Goal: Task Accomplishment & Management: Manage account settings

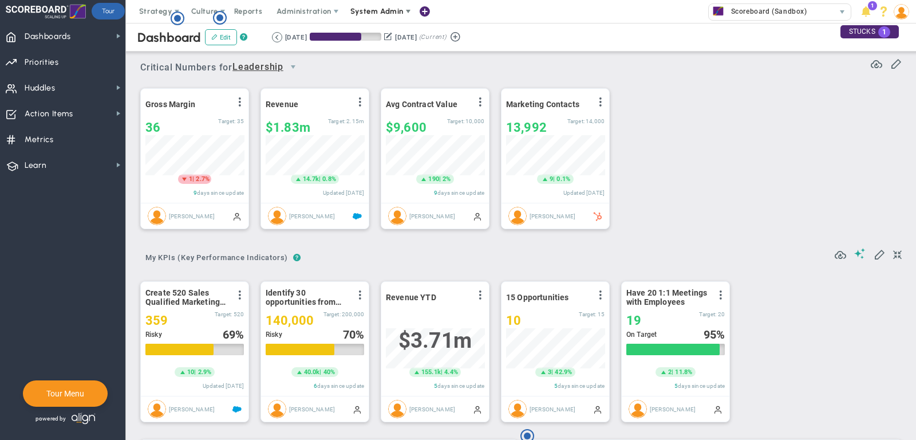
click at [380, 5] on span "System Admin" at bounding box center [378, 11] width 72 height 23
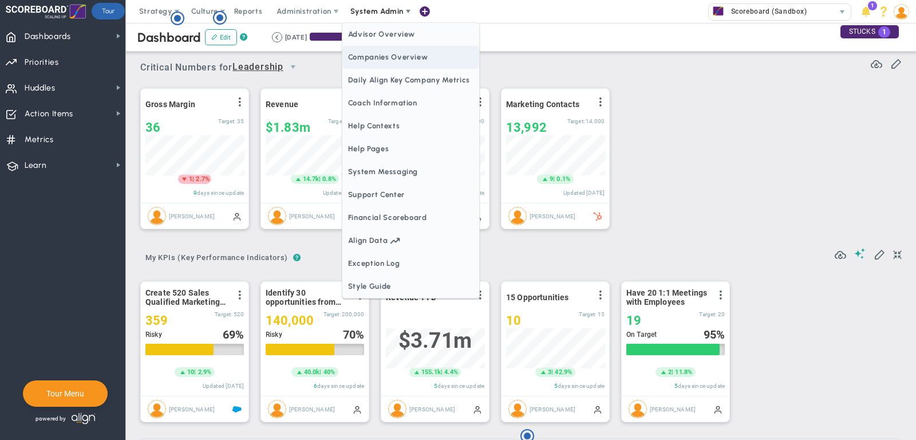
click at [404, 58] on span "Companies Overview" at bounding box center [410, 57] width 137 height 23
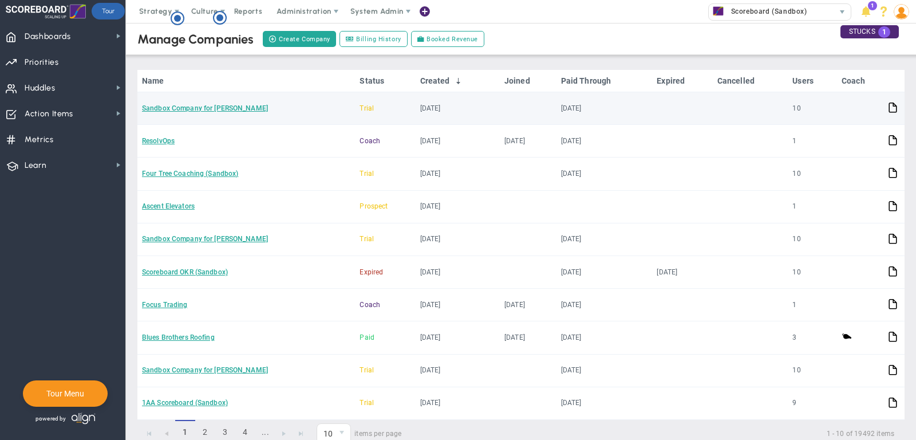
scroll to position [119, 0]
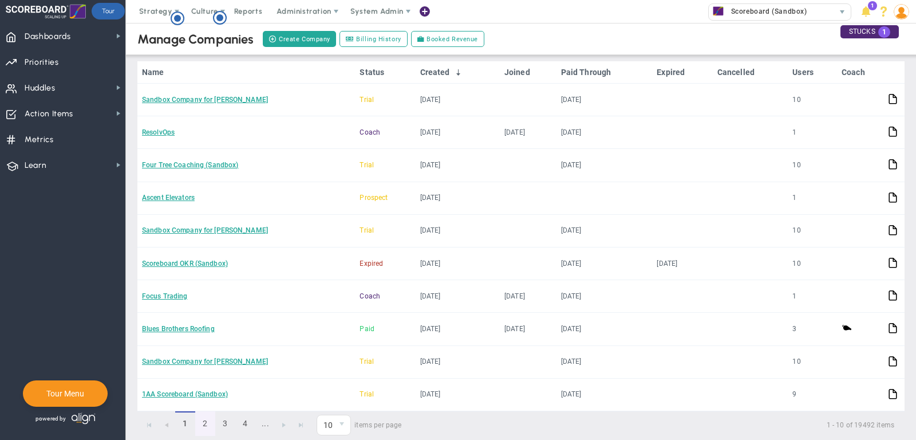
click at [203, 411] on link "2" at bounding box center [205, 423] width 20 height 25
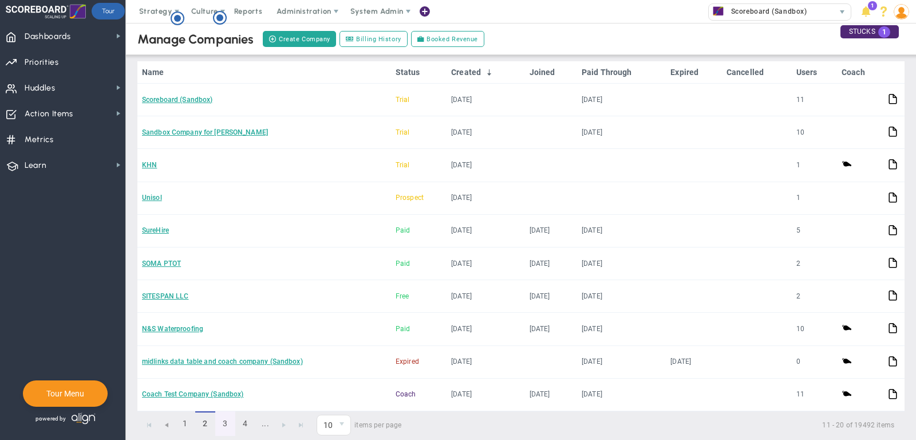
click at [230, 417] on link "3" at bounding box center [225, 423] width 20 height 25
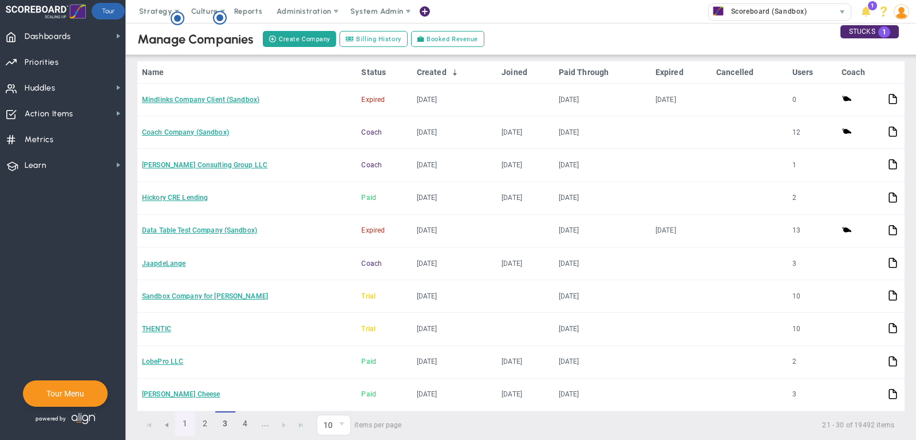
click at [186, 412] on link "1" at bounding box center [185, 423] width 20 height 25
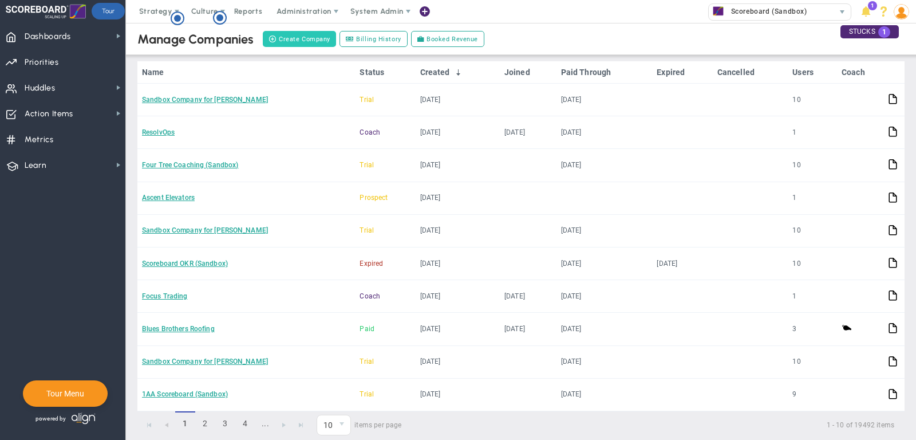
click at [300, 34] on button "Create Company" at bounding box center [299, 39] width 73 height 16
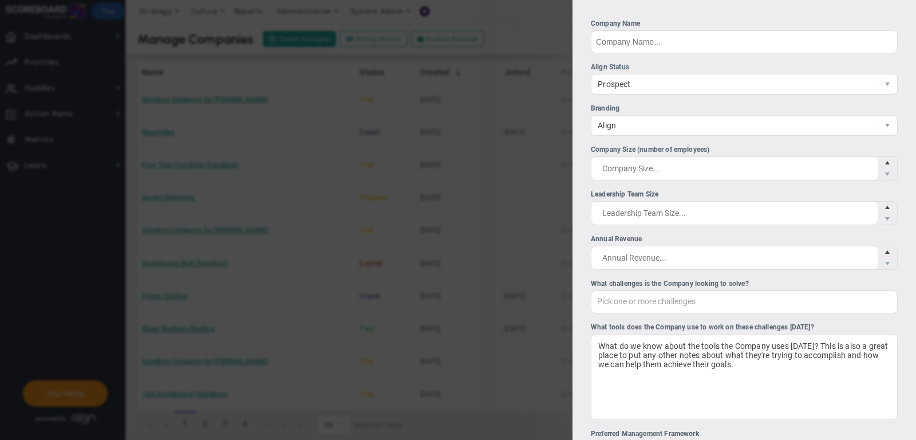
click at [681, 27] on div "Company Name" at bounding box center [744, 23] width 307 height 11
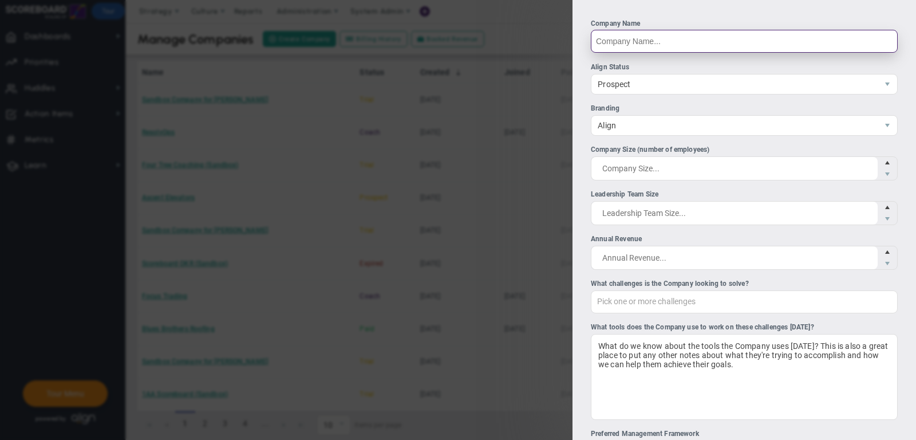
click at [681, 30] on input "Company Name" at bounding box center [744, 41] width 307 height 23
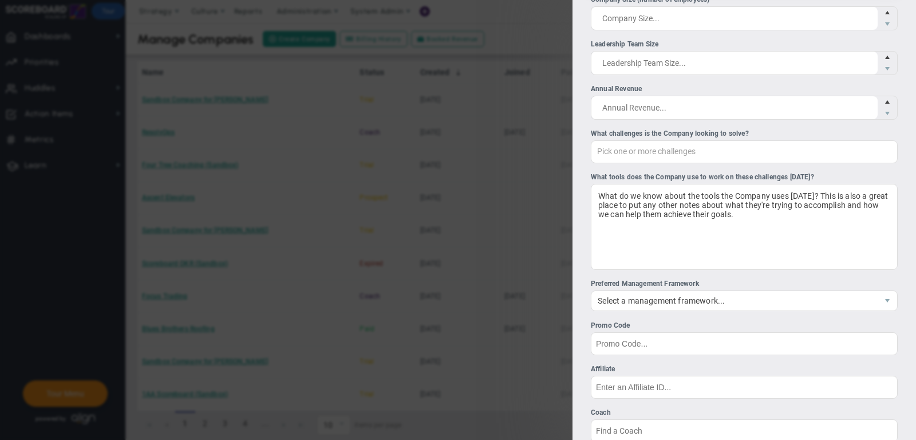
scroll to position [316, 0]
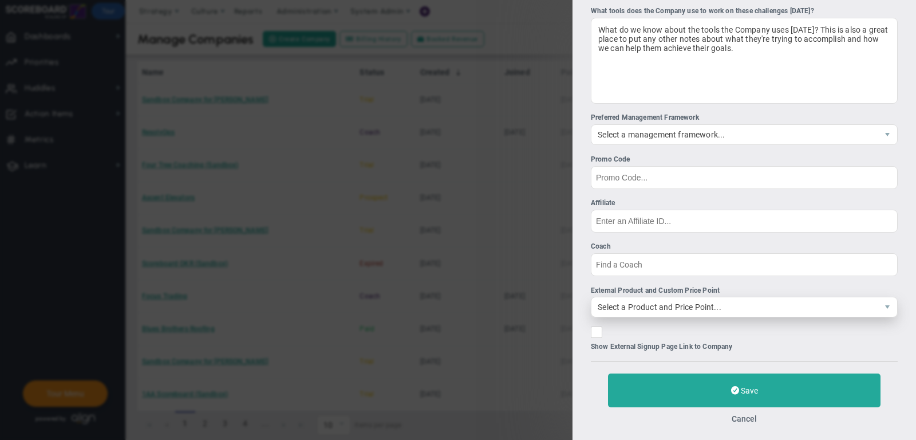
type input "PRT"
click at [670, 302] on span "Select a Product and Price Point..." at bounding box center [734, 306] width 286 height 19
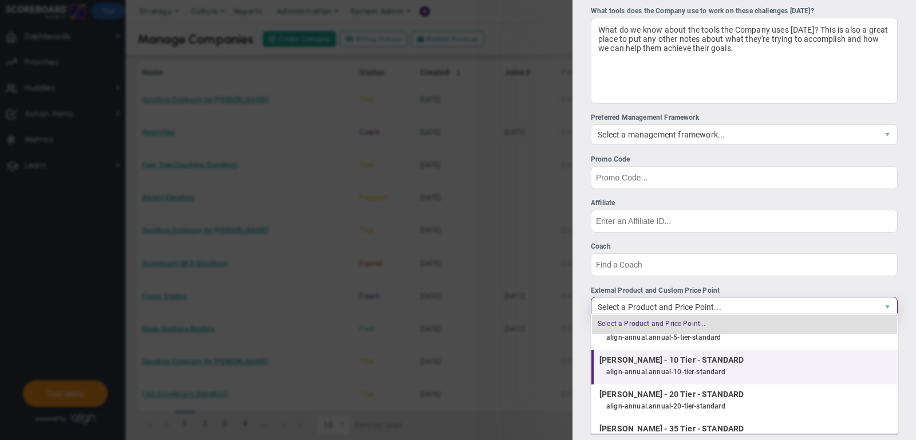
scroll to position [59, 0]
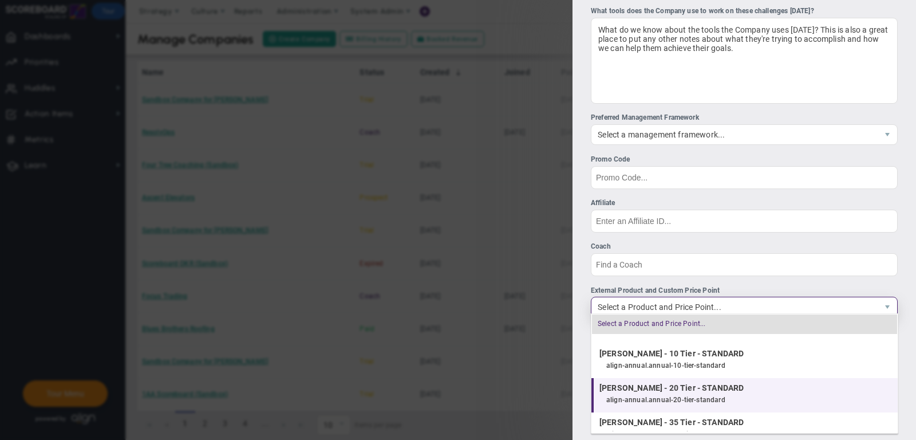
click at [683, 398] on div "align-annual.annual-20-tier-standard" at bounding box center [749, 400] width 286 height 15
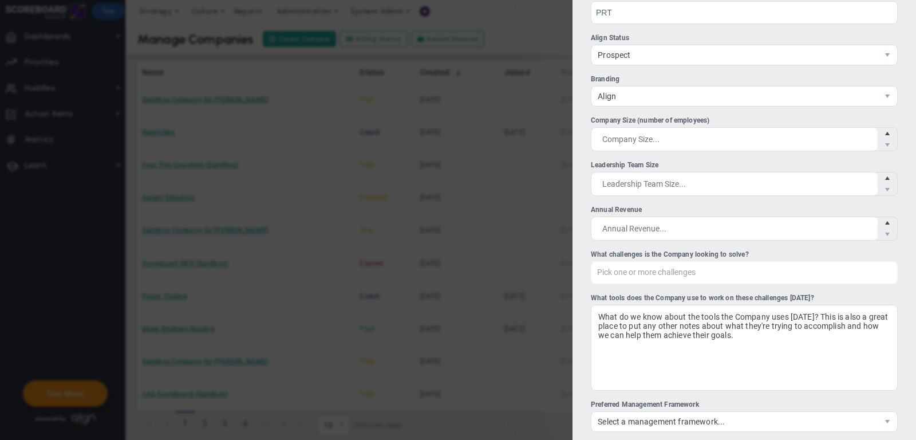
scroll to position [0, 0]
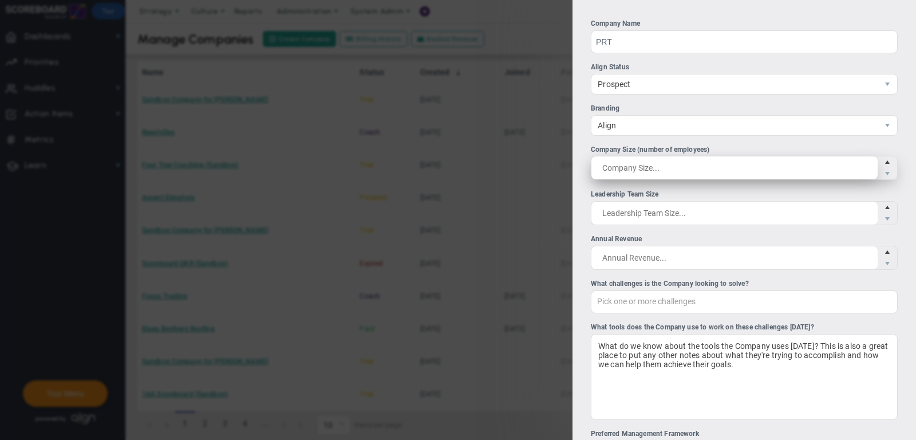
click at [720, 165] on span at bounding box center [744, 168] width 307 height 24
click at [720, 165] on input "Company Size (number of employees)" at bounding box center [734, 167] width 286 height 23
type input "200"
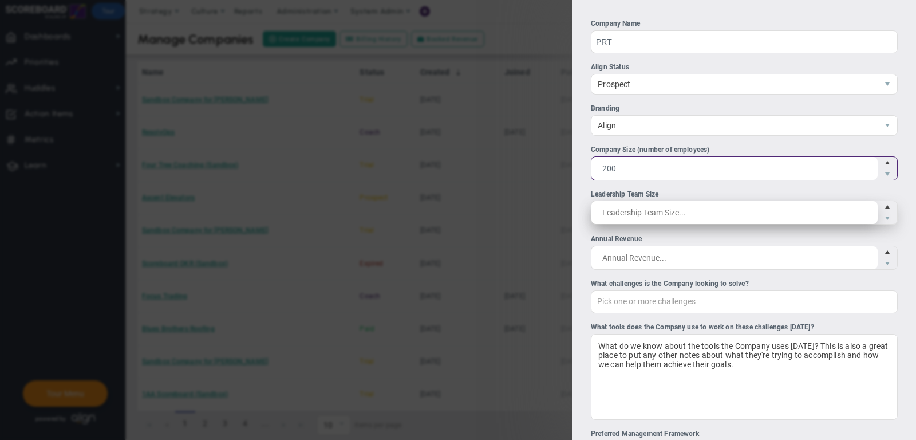
type input "200"
click at [670, 210] on span at bounding box center [744, 212] width 307 height 24
click at [670, 210] on input "Leadership Team Size" at bounding box center [734, 212] width 286 height 23
type input "20"
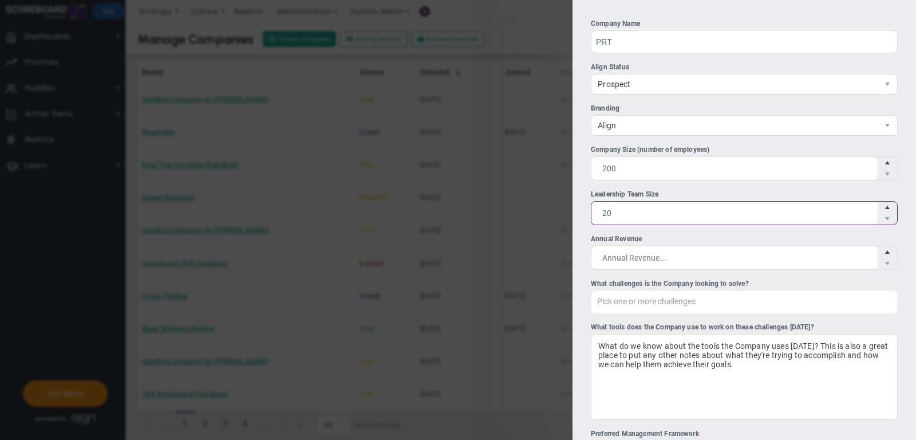
type input "20"
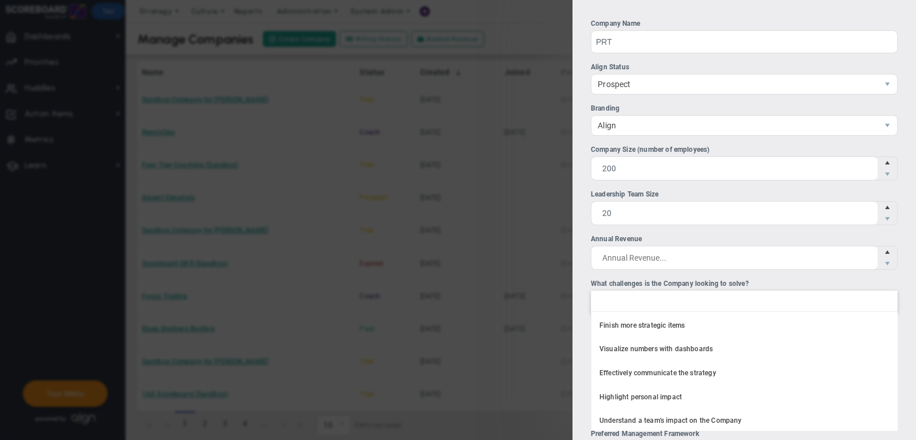
click at [685, 300] on div at bounding box center [744, 301] width 307 height 23
click at [617, 300] on input "What challenges is the Company looking to solve? Finish more strategic items Vi…" at bounding box center [604, 301] width 26 height 21
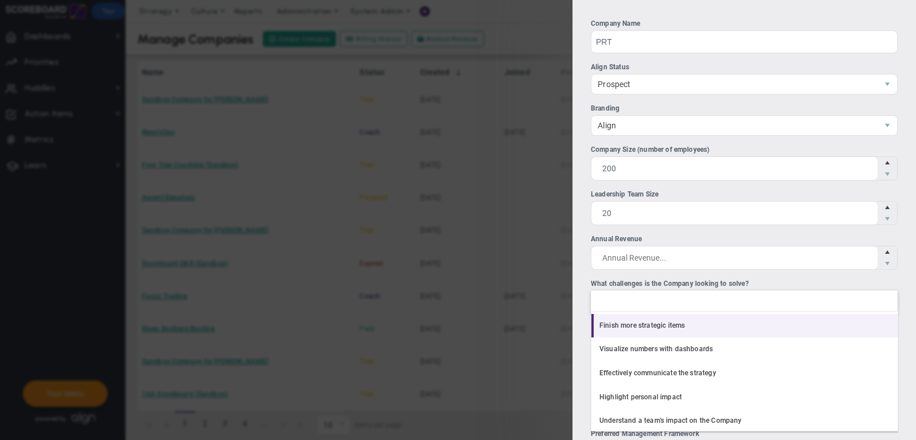
click at [680, 317] on li "Finish more strategic items" at bounding box center [744, 326] width 306 height 24
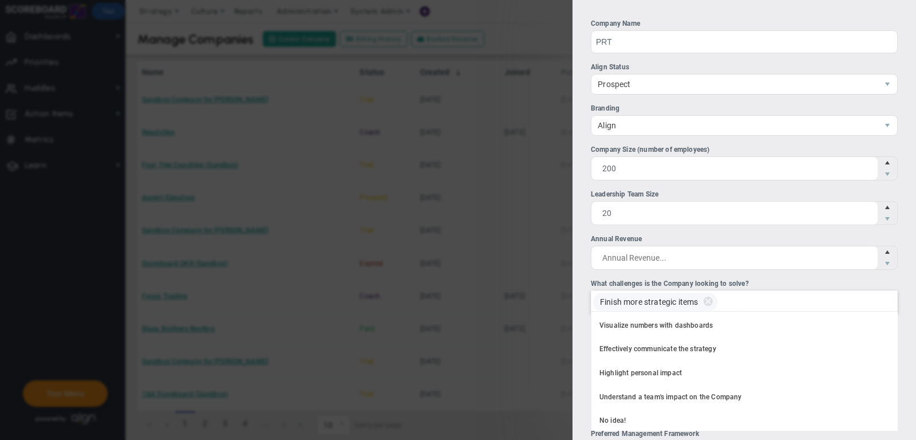
click at [768, 299] on div "Finish more strategic items" at bounding box center [744, 301] width 307 height 23
click at [749, 299] on input "What challenges is the Company looking to solve? Finish more strategic items Fi…" at bounding box center [736, 301] width 26 height 21
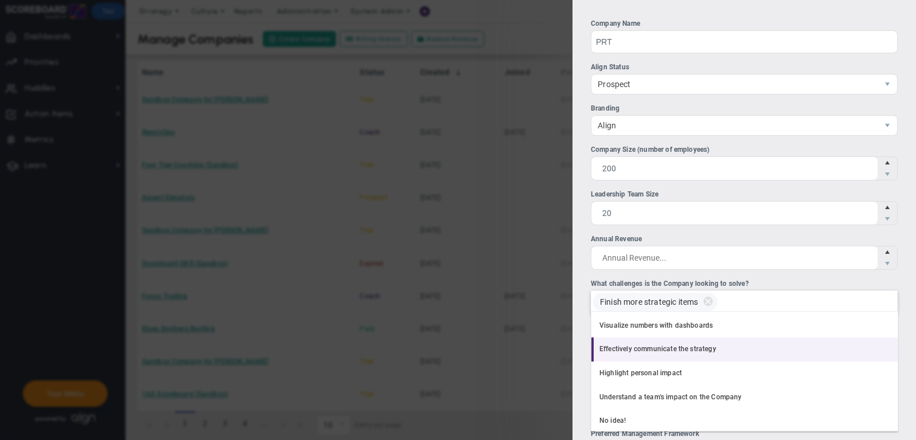
click at [768, 342] on li "Effectively communicate the strategy" at bounding box center [744, 349] width 306 height 24
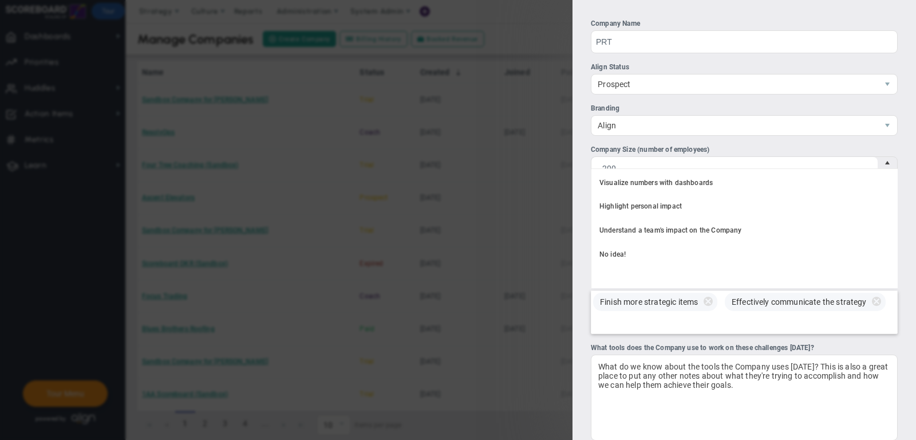
click at [784, 321] on div "Finish more strategic items Effectively communicate the strategy" at bounding box center [744, 312] width 307 height 44
click at [617, 321] on input "What challenges is the Company looking to solve? Finish more strategic items Ef…" at bounding box center [604, 323] width 26 height 21
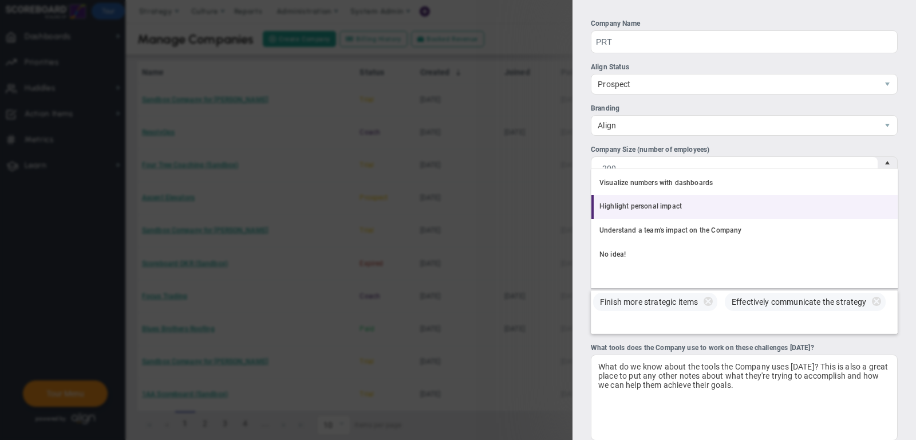
click at [755, 206] on li "Highlight personal impact" at bounding box center [744, 207] width 306 height 24
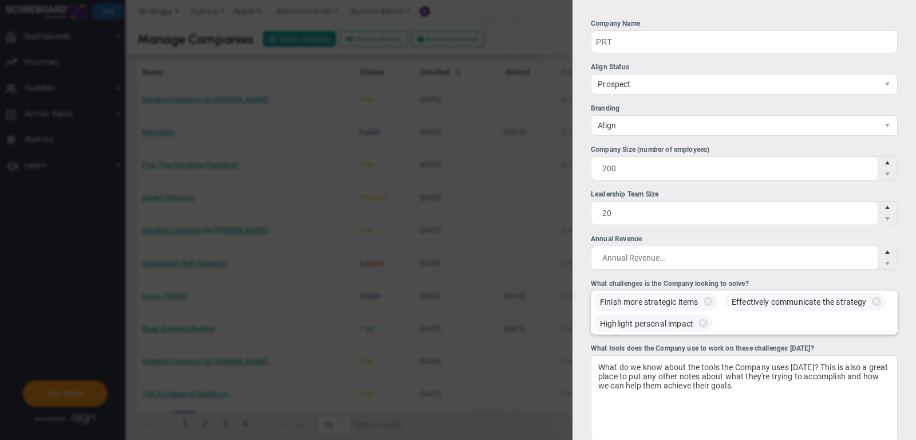
click at [744, 313] on div "Finish more strategic items Effectively communicate the strategy Highlight pers…" at bounding box center [744, 312] width 307 height 44
click at [744, 313] on input "What challenges is the Company looking to solve? Finish more strategic items Ef…" at bounding box center [732, 323] width 26 height 21
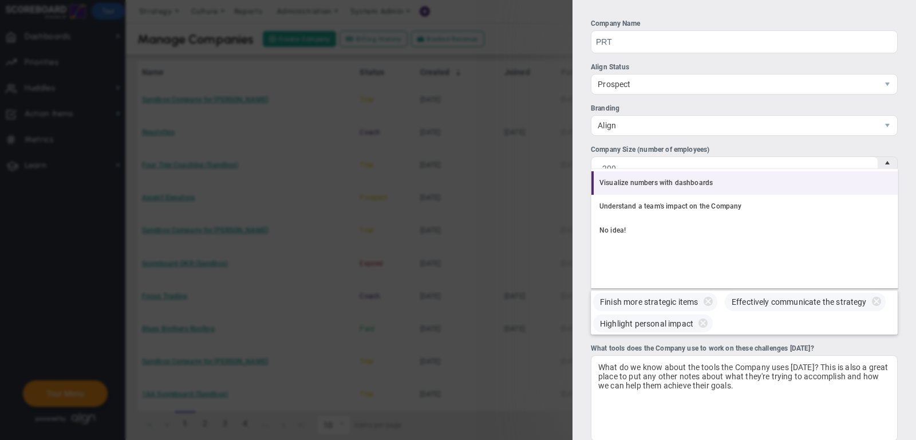
click at [697, 189] on li "Visualize numbers with dashboards" at bounding box center [744, 183] width 306 height 24
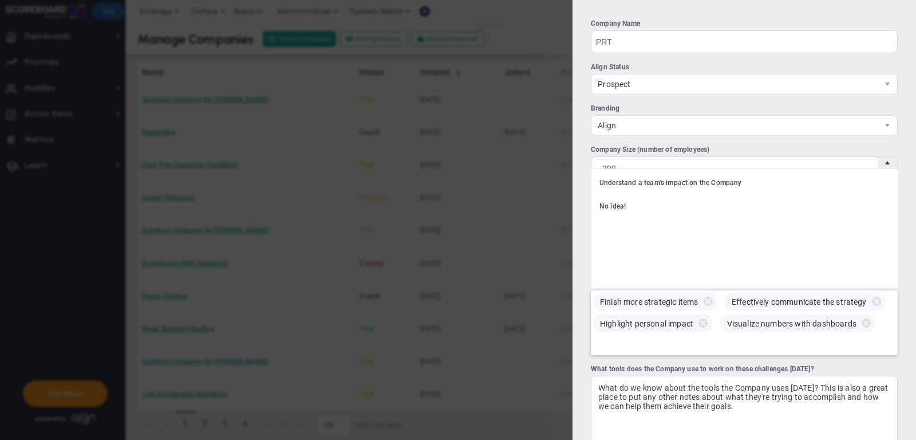
click at [693, 337] on div "Finish more strategic items Effectively communicate the strategy Highlight pers…" at bounding box center [744, 322] width 307 height 65
click at [617, 337] on input "What challenges is the Company looking to solve? Finish more strategic items Ef…" at bounding box center [604, 344] width 26 height 21
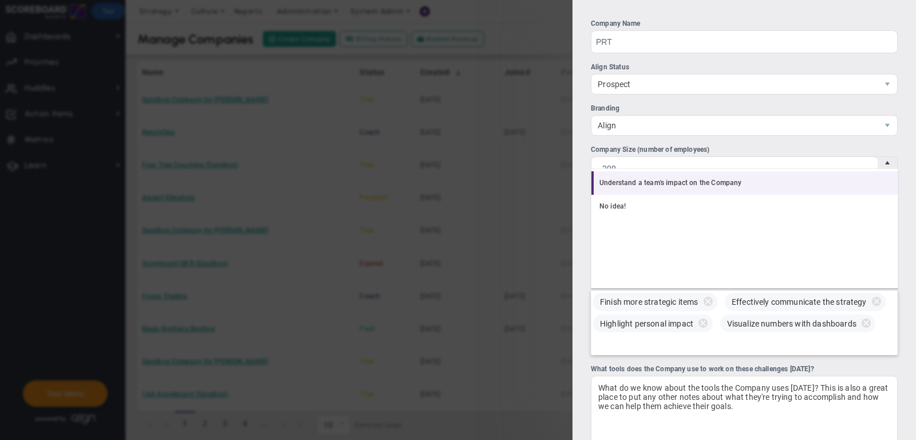
click at [677, 183] on li "Understand a team's impact on the Company" at bounding box center [744, 183] width 306 height 24
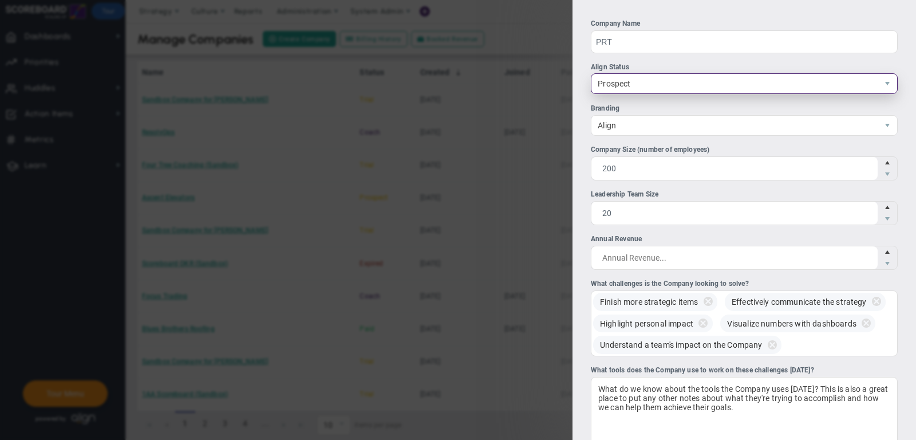
click at [696, 83] on span "Prospect" at bounding box center [734, 83] width 286 height 19
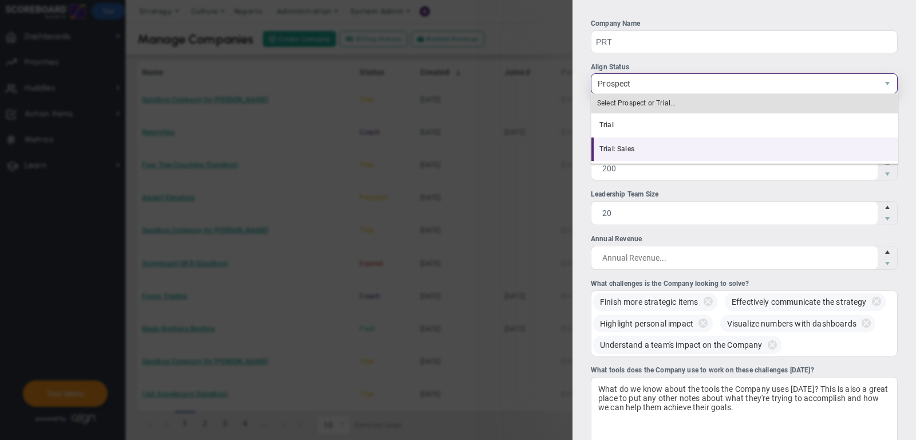
click at [700, 141] on li "Trial: Sales" at bounding box center [744, 149] width 306 height 24
checkbox input "true"
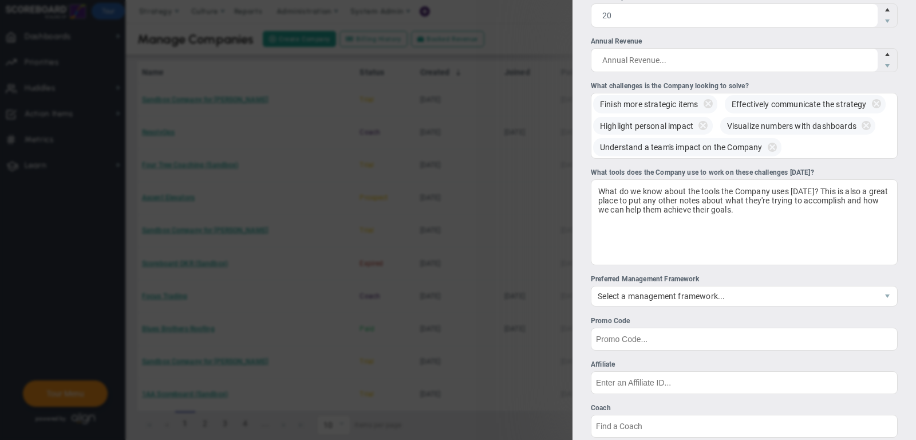
scroll to position [225, 0]
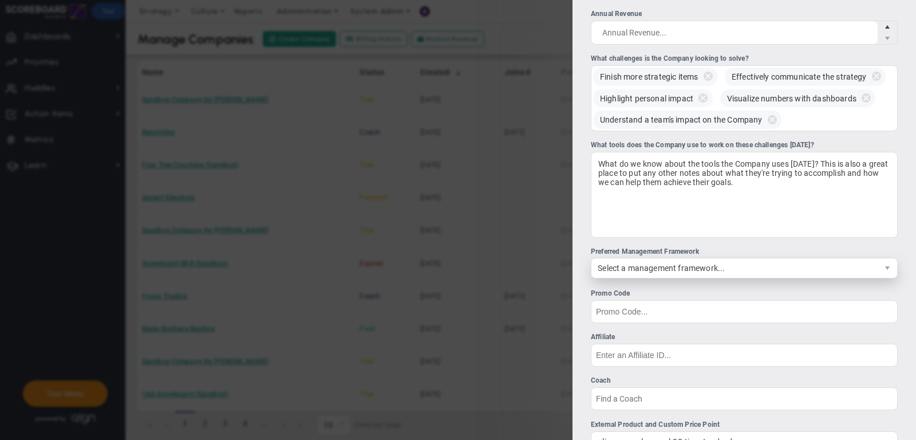
click at [704, 268] on span "Select a management framework..." at bounding box center [734, 267] width 286 height 19
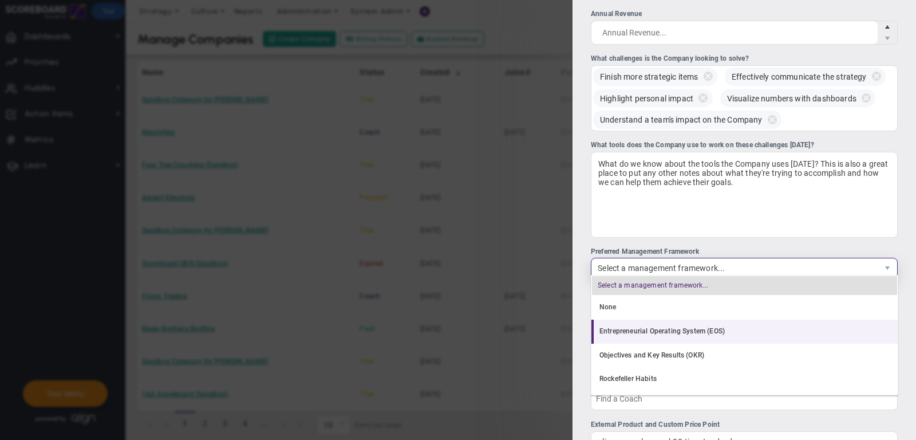
scroll to position [22, 0]
click at [708, 333] on li "Objectives and Key Results (OKR)" at bounding box center [744, 333] width 306 height 24
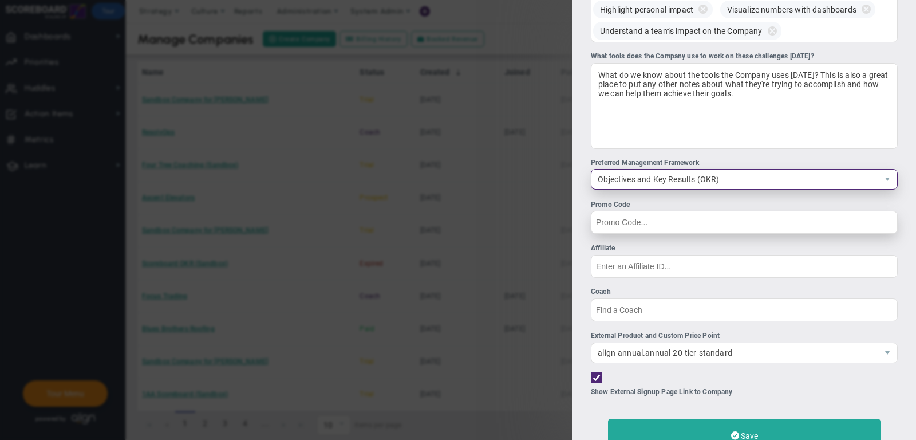
scroll to position [329, 0]
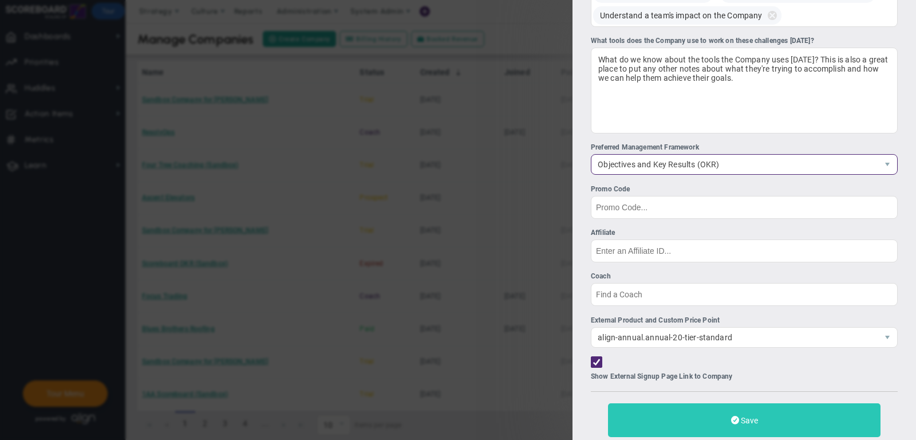
click at [691, 424] on button "Save" at bounding box center [744, 420] width 273 height 34
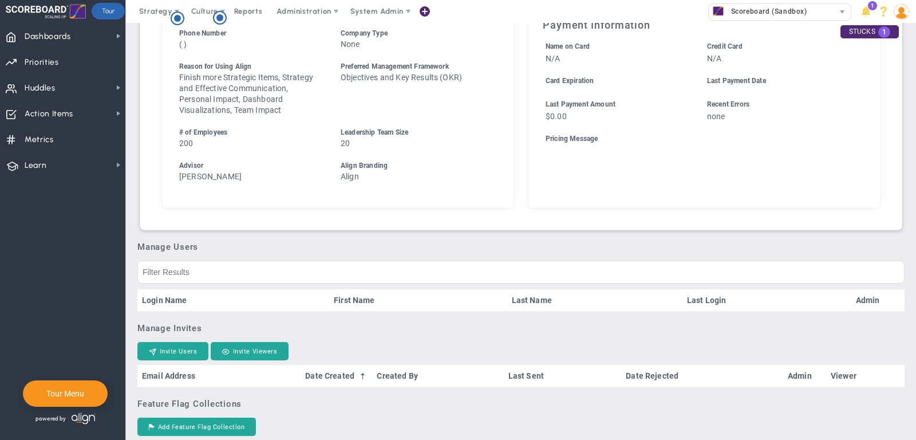
scroll to position [447, 0]
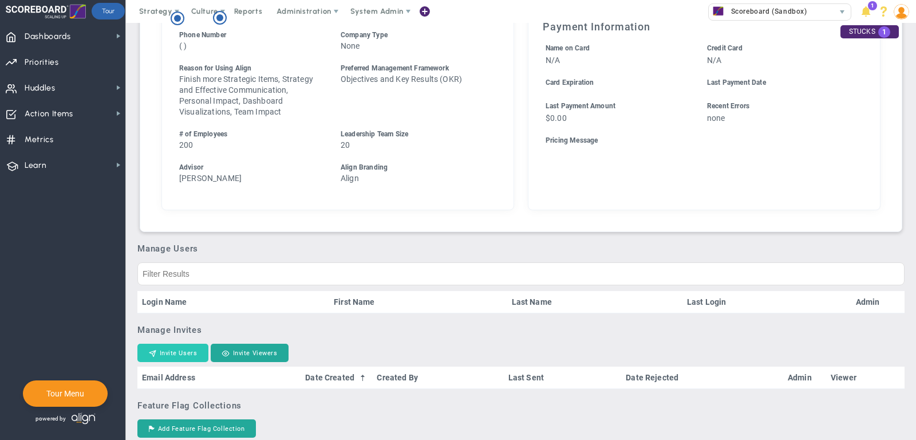
click at [177, 362] on button "Invite Users" at bounding box center [172, 353] width 71 height 18
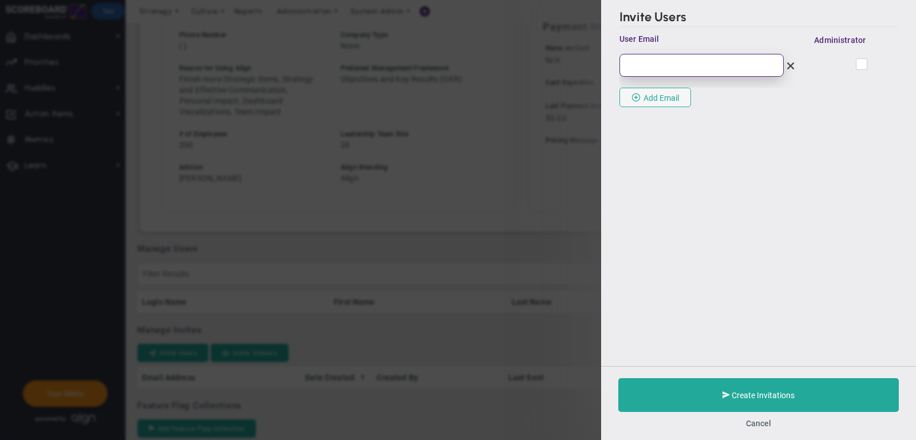
click at [646, 61] on input "email" at bounding box center [702, 65] width 164 height 23
type input "[EMAIL_ADDRESS][DOMAIN_NAME]"
click at [859, 63] on input "checkbox" at bounding box center [862, 66] width 7 height 11
checkbox input "true"
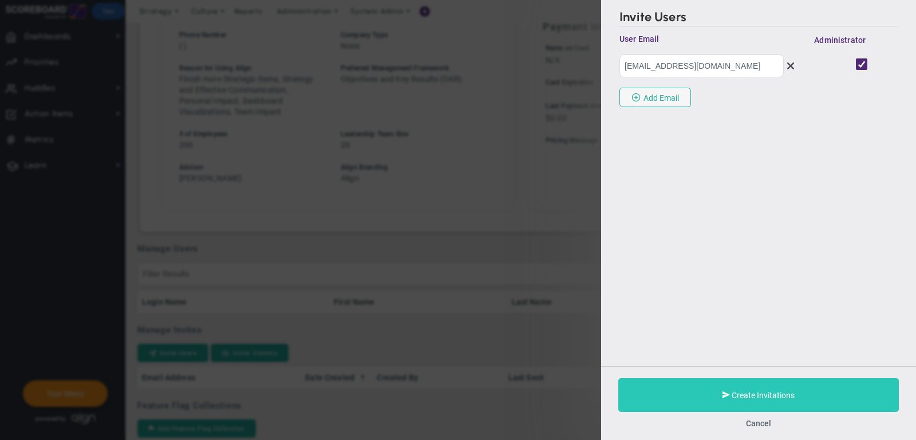
click at [692, 394] on button "Create Invitations" at bounding box center [758, 395] width 281 height 34
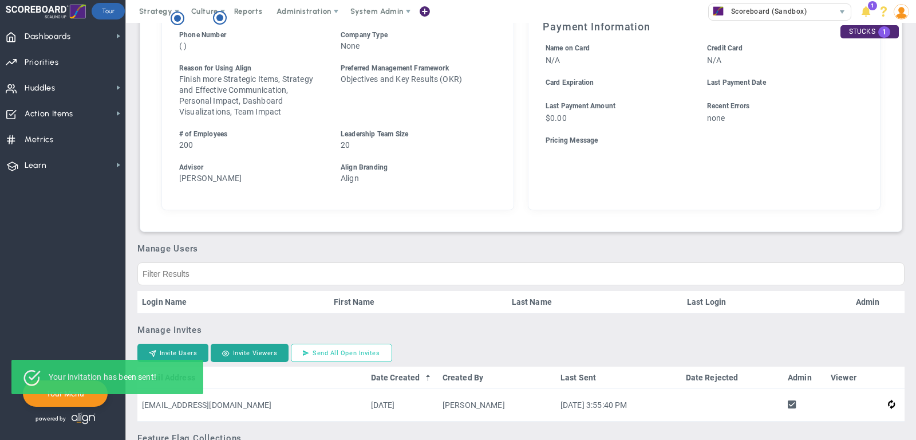
click at [353, 362] on button "Send All Open Invites" at bounding box center [341, 353] width 101 height 18
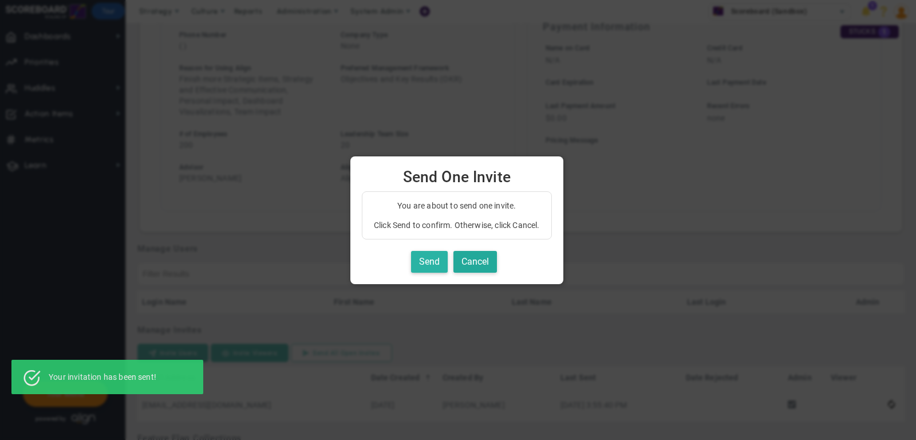
click at [432, 259] on button "Send" at bounding box center [429, 262] width 37 height 22
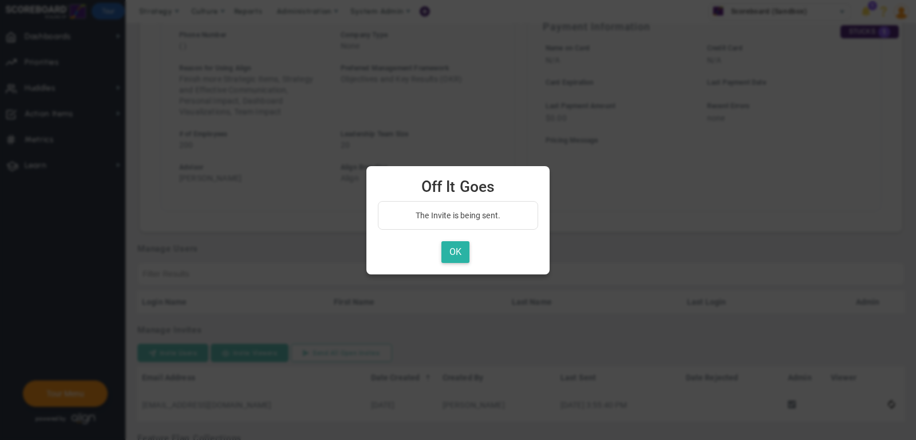
click at [444, 243] on button "OK" at bounding box center [455, 252] width 28 height 22
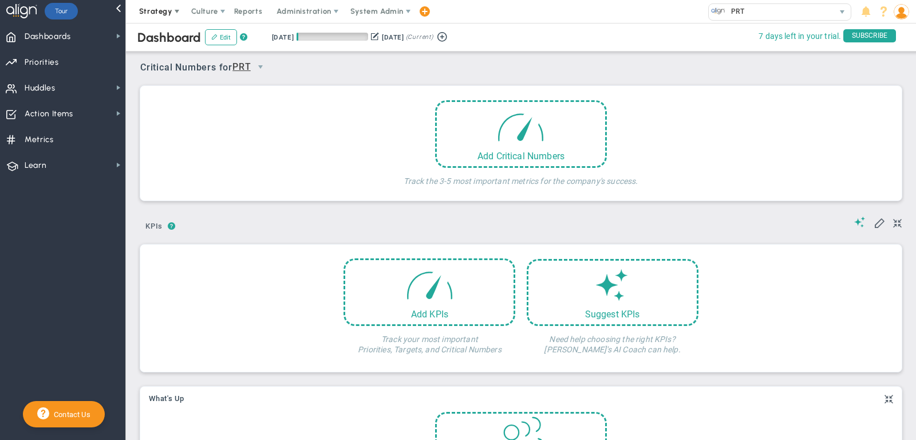
click at [162, 7] on span "Strategy" at bounding box center [155, 11] width 33 height 9
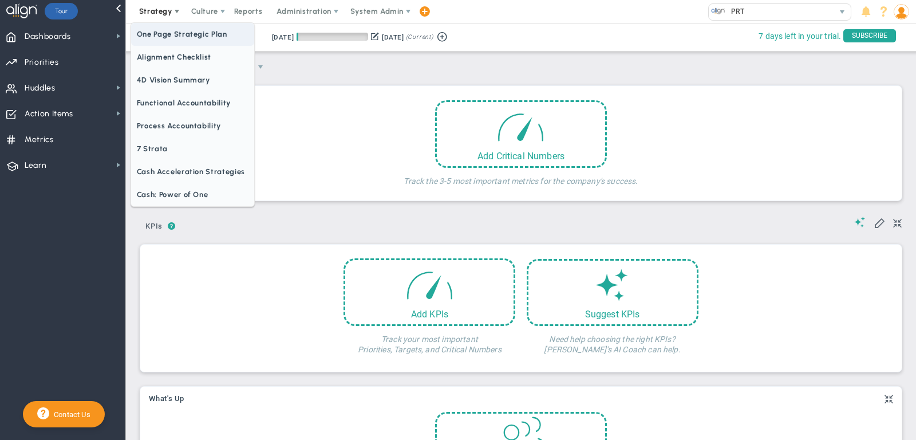
click at [170, 30] on span "One Page Strategic Plan" at bounding box center [192, 34] width 123 height 23
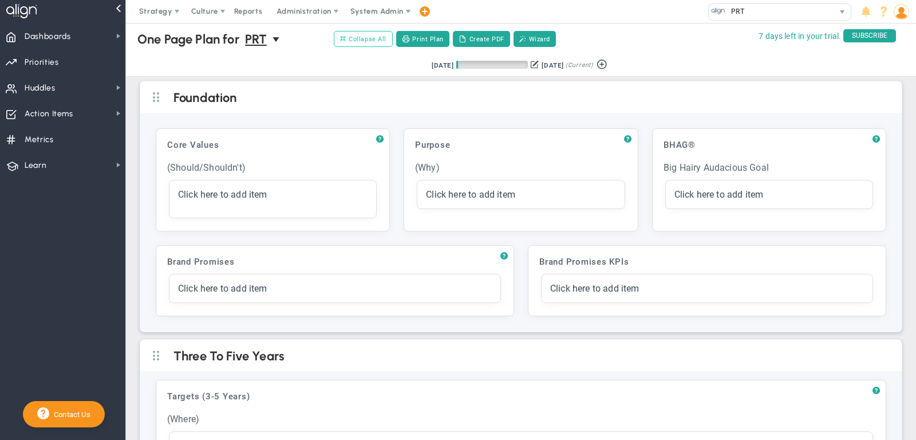
click at [376, 38] on span "Collapse All" at bounding box center [363, 39] width 46 height 10
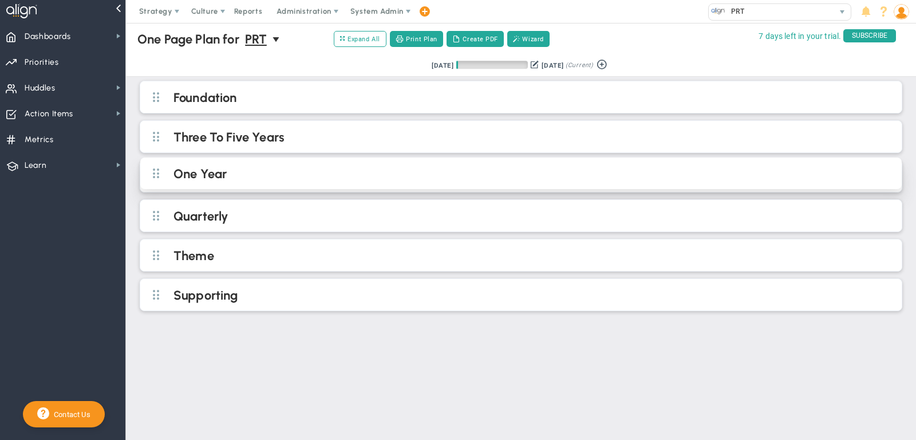
click at [260, 167] on h2 "One Year" at bounding box center [530, 174] width 714 height 17
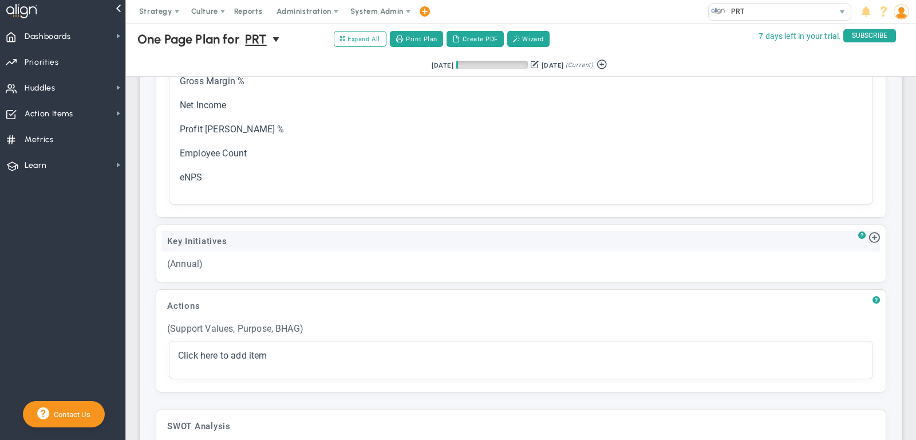
scroll to position [258, 0]
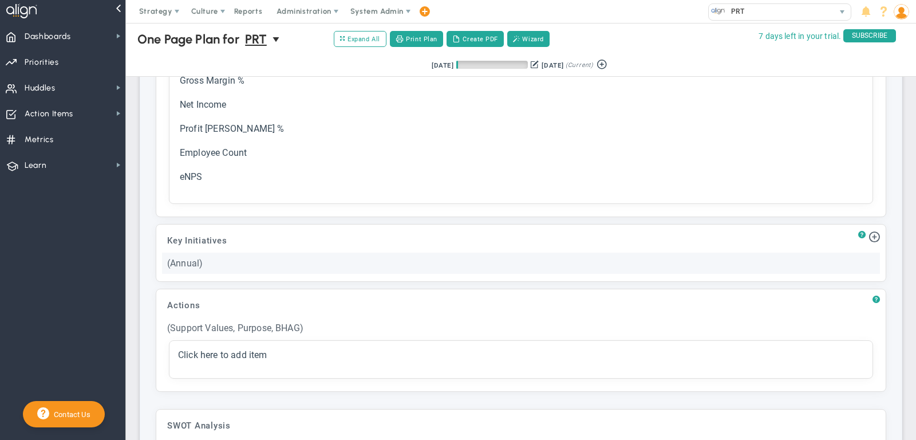
click at [238, 257] on div "(Annual)" at bounding box center [521, 263] width 718 height 21
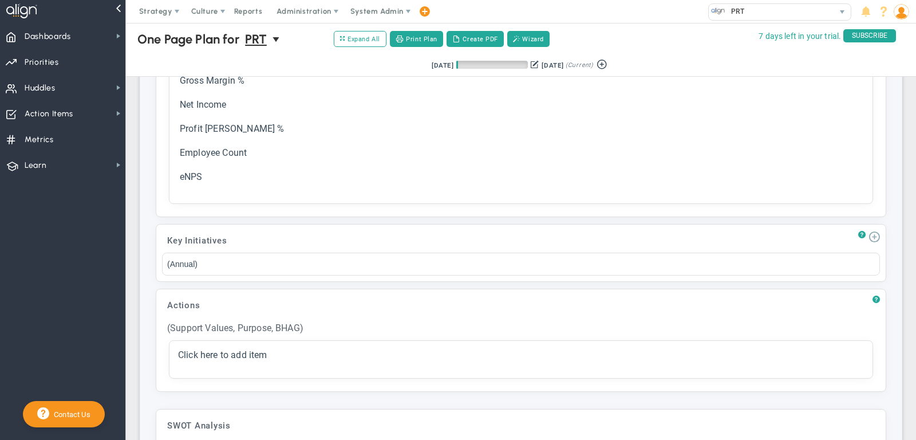
click at [875, 230] on span at bounding box center [874, 235] width 11 height 11
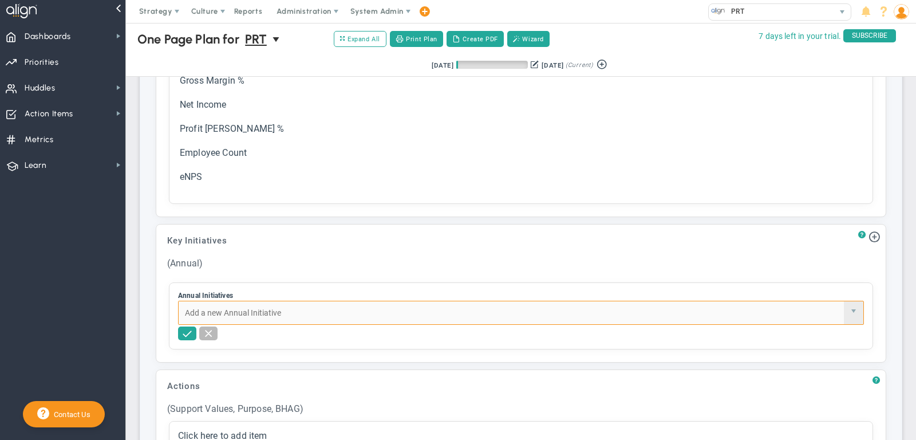
paste input "Compensation & Rewards"
type input "Compensation & Rewards"
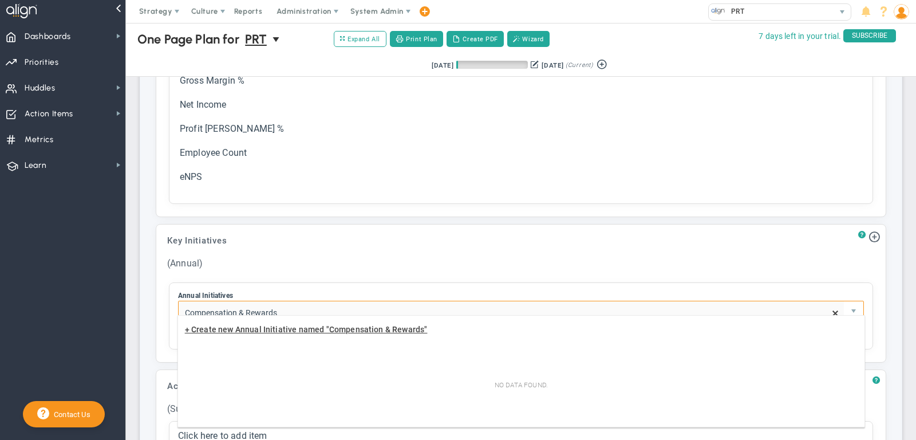
click at [368, 329] on span "+ Create new Annual Initiative named "Compensation & Rewards"" at bounding box center [306, 329] width 243 height 9
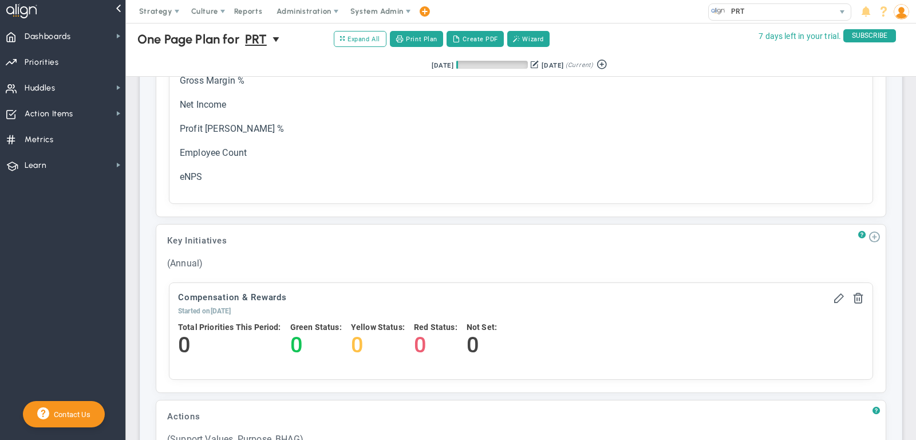
click at [876, 230] on span at bounding box center [874, 235] width 11 height 11
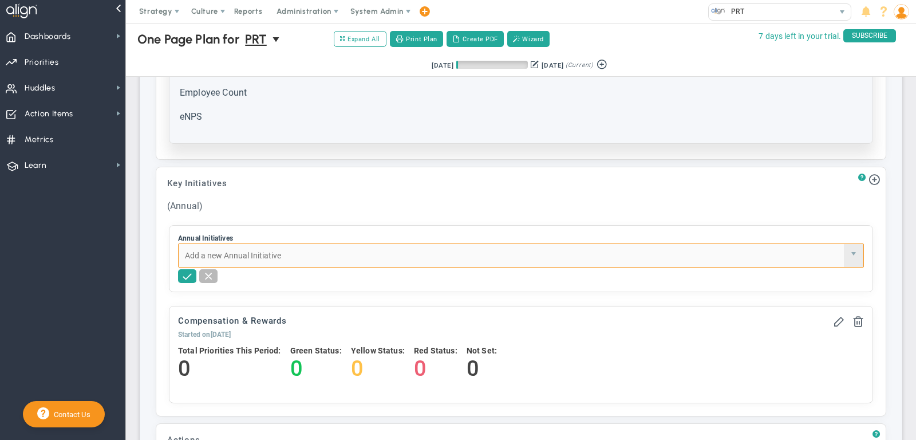
scroll to position [318, 0]
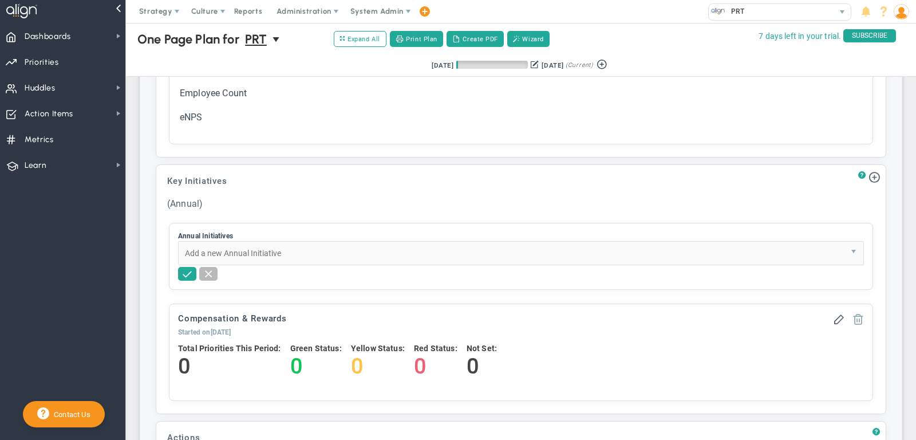
click at [862, 313] on span at bounding box center [858, 318] width 11 height 11
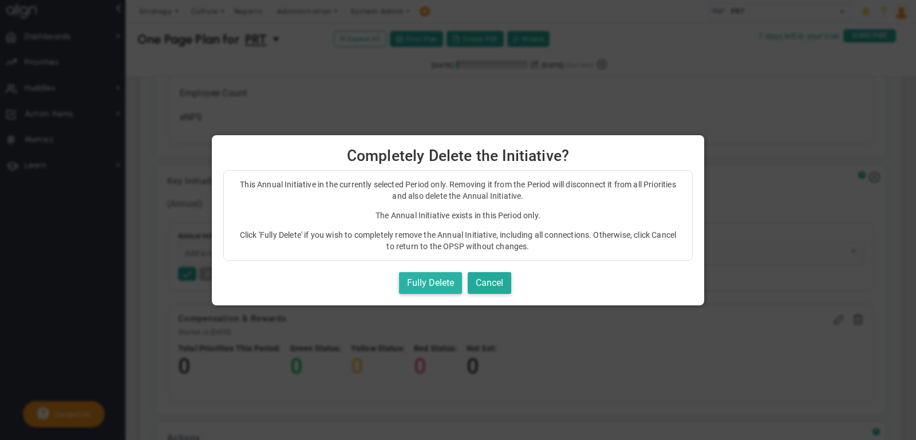
click at [446, 278] on button "Fully Delete" at bounding box center [430, 283] width 63 height 22
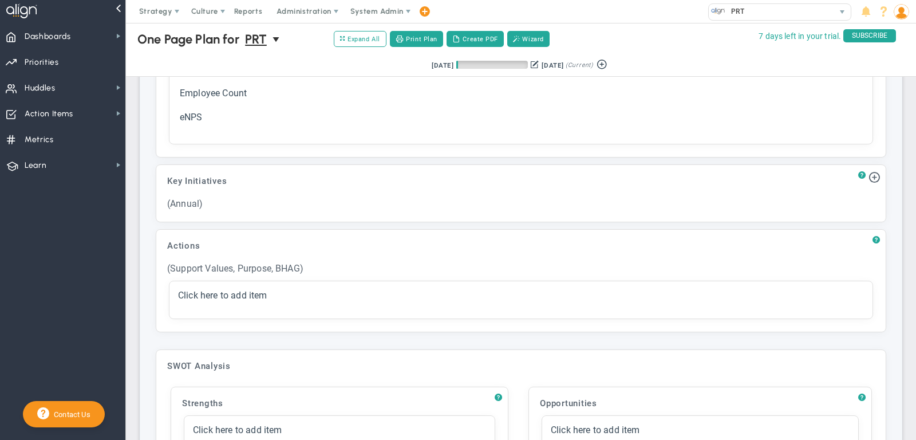
click at [869, 171] on div "?" at bounding box center [869, 177] width 22 height 13
click at [878, 171] on span at bounding box center [874, 176] width 11 height 11
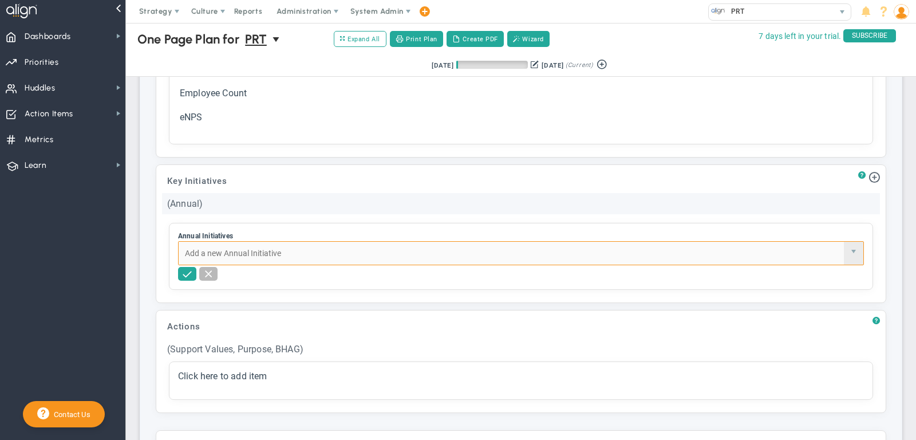
paste input "FY26 Short-Term Incentive Plan (STIP)"
type input "FY26 Short-Term Incentive Plan (STIP)"
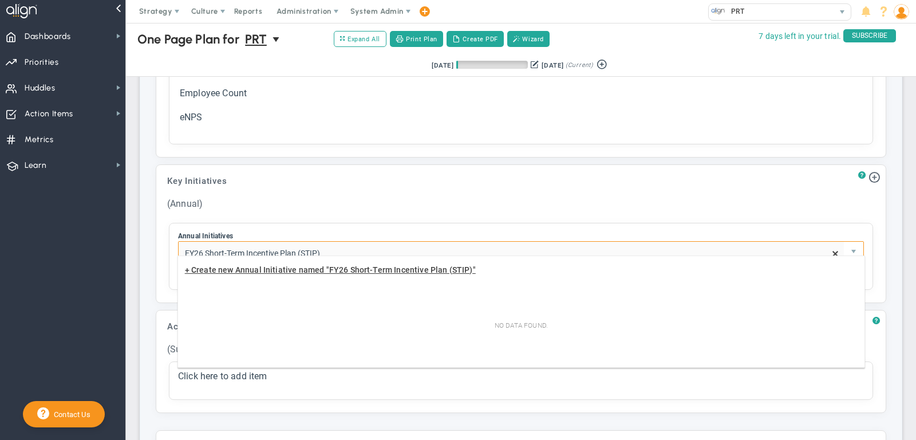
click at [374, 273] on span "+ Create new Annual Initiative named "FY26 Short-Term Incentive Plan (STIP)"" at bounding box center [330, 269] width 291 height 9
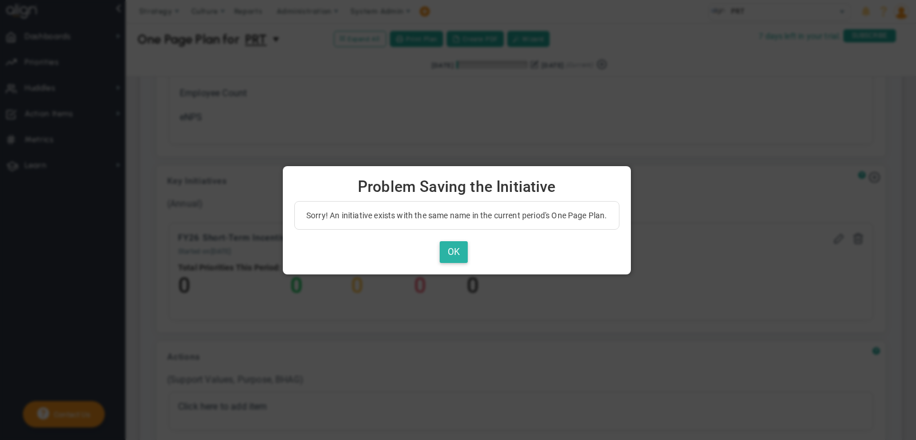
click at [465, 253] on button "OK" at bounding box center [454, 252] width 28 height 22
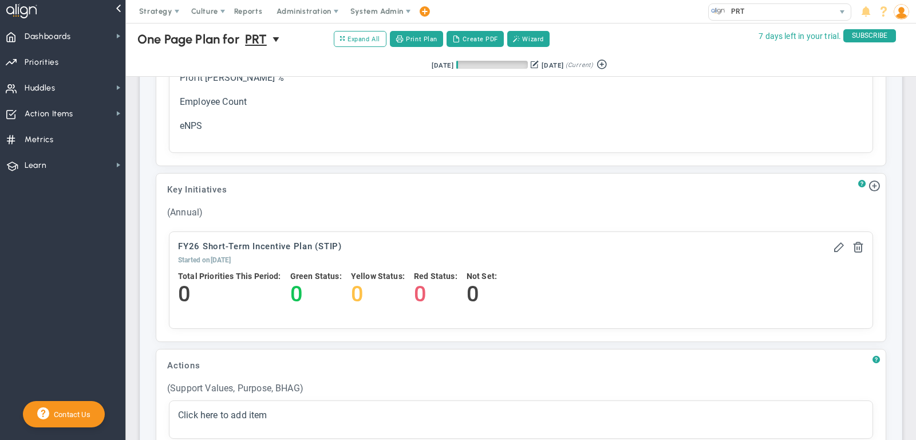
scroll to position [305, 0]
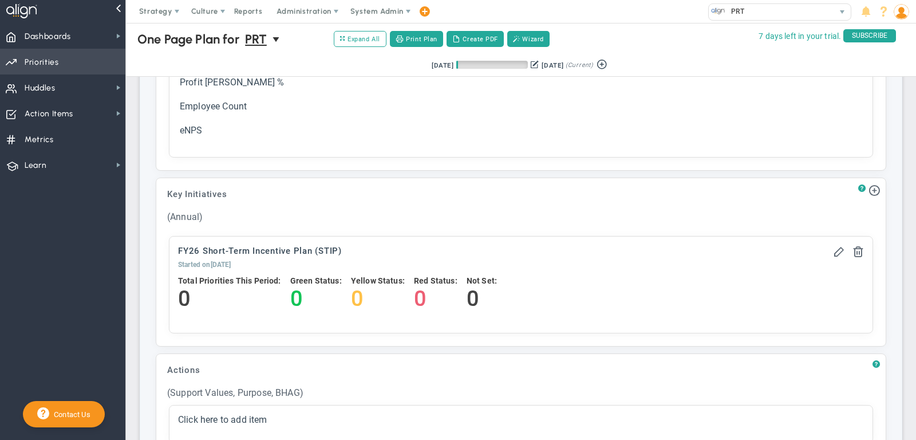
click at [92, 68] on span "Priorities Projects OKR Tree Priorities Projects OKRs" at bounding box center [62, 62] width 125 height 26
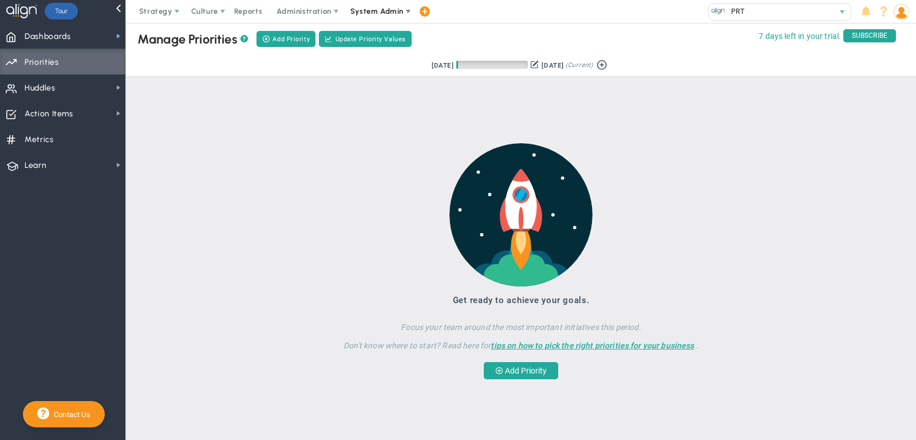
click at [379, 5] on span "System Admin" at bounding box center [378, 11] width 72 height 23
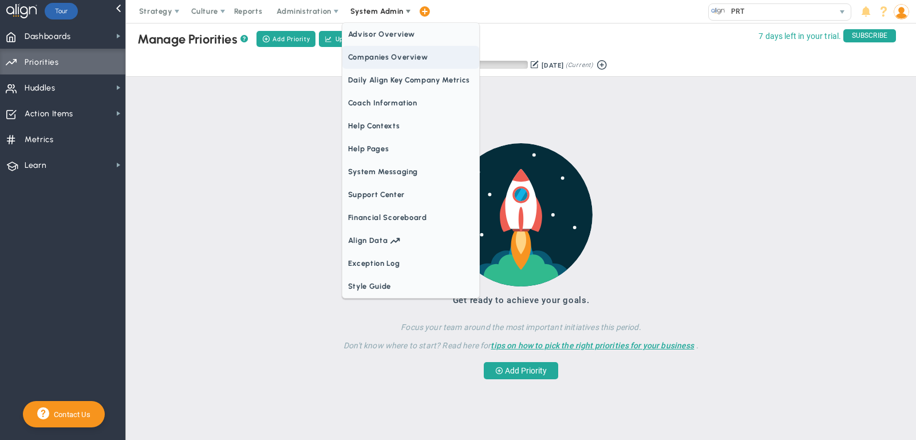
click at [401, 62] on span "Companies Overview" at bounding box center [410, 57] width 137 height 23
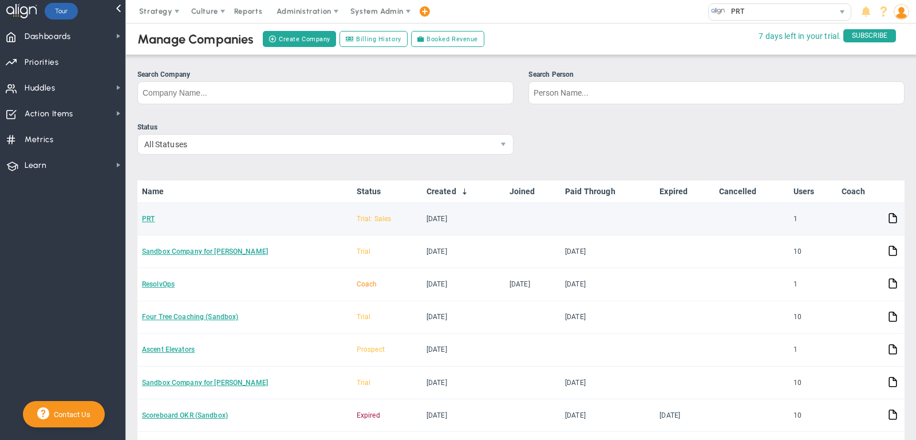
click at [157, 212] on td "PRT" at bounding box center [244, 219] width 215 height 33
click at [149, 216] on link "PRT" at bounding box center [148, 219] width 13 height 8
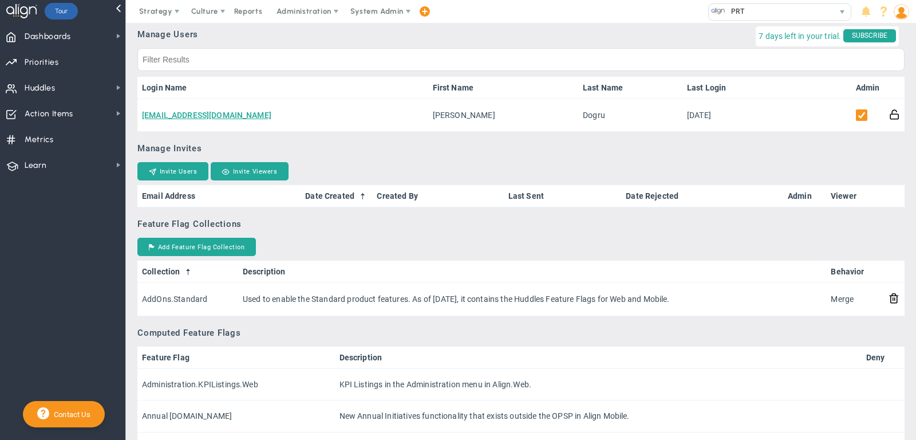
scroll to position [661, 0]
click at [189, 255] on button "Add Feature Flag Collection" at bounding box center [196, 246] width 119 height 18
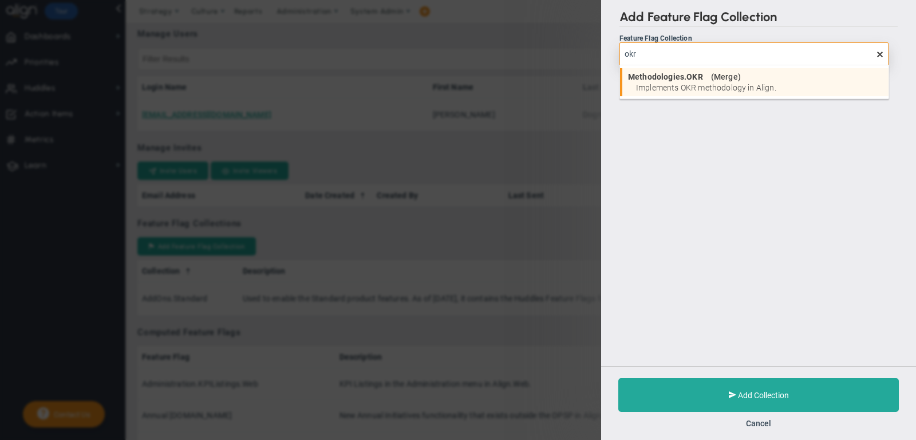
click at [727, 84] on span "Implements OKR methodology in Align." at bounding box center [759, 88] width 247 height 8
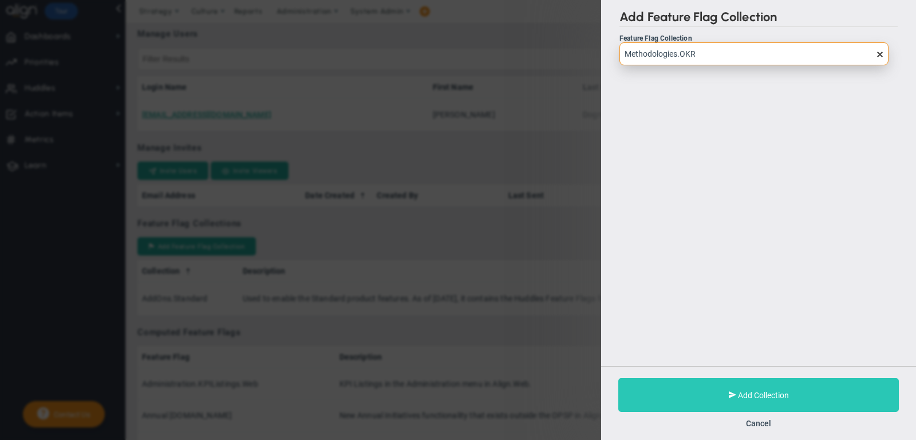
type input "Methodologies.OKR"
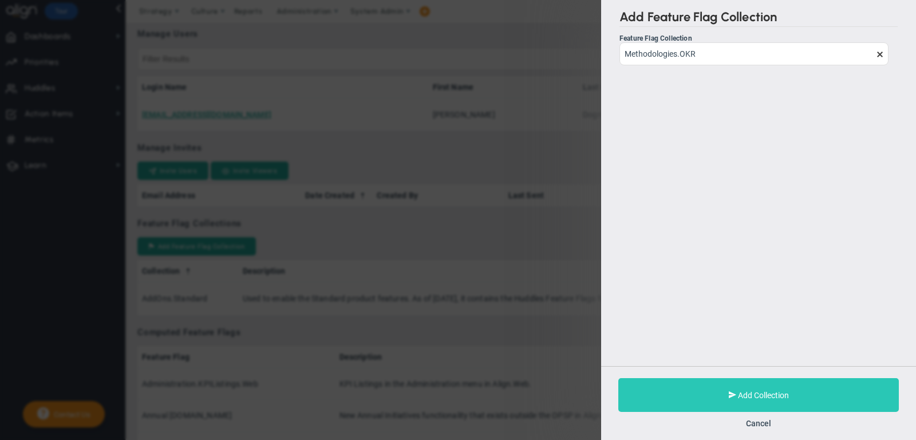
click at [738, 385] on button "Add Collection" at bounding box center [758, 395] width 281 height 34
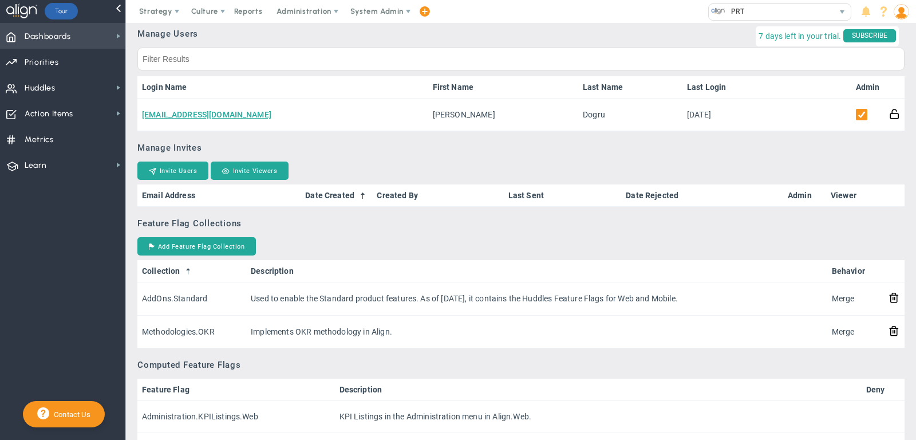
click at [87, 31] on span "Dashboards Dashboards" at bounding box center [62, 36] width 125 height 26
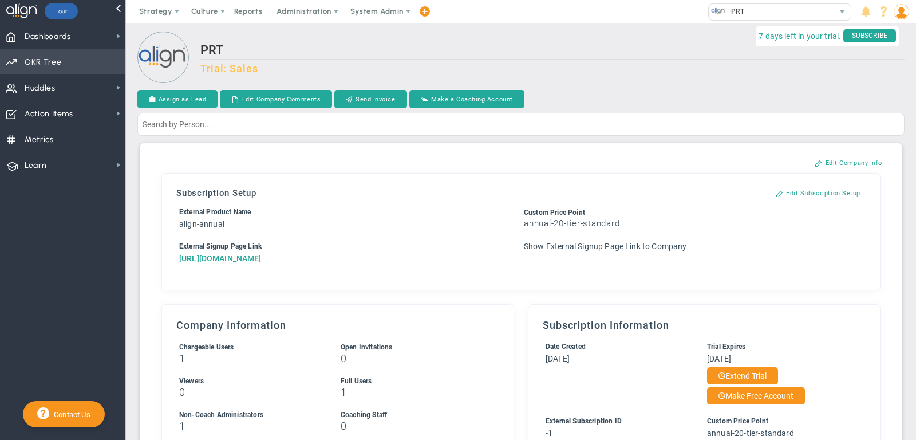
click at [84, 71] on span "Priorities Projects OKR Tree Priorities Projects OKRs" at bounding box center [62, 62] width 125 height 26
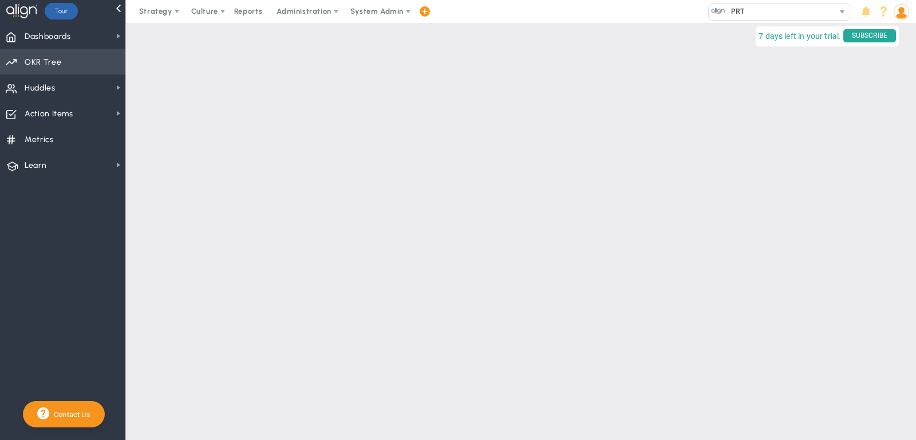
checkbox input "false"
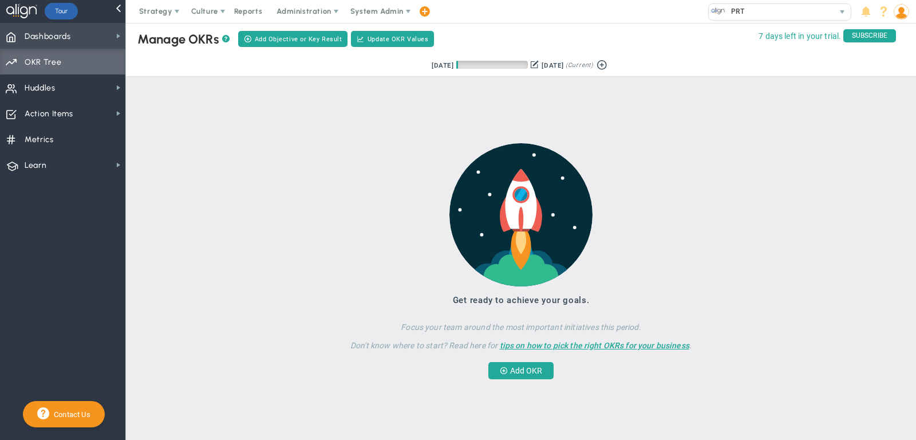
click at [87, 31] on span "Dashboards Dashboards" at bounding box center [62, 36] width 125 height 26
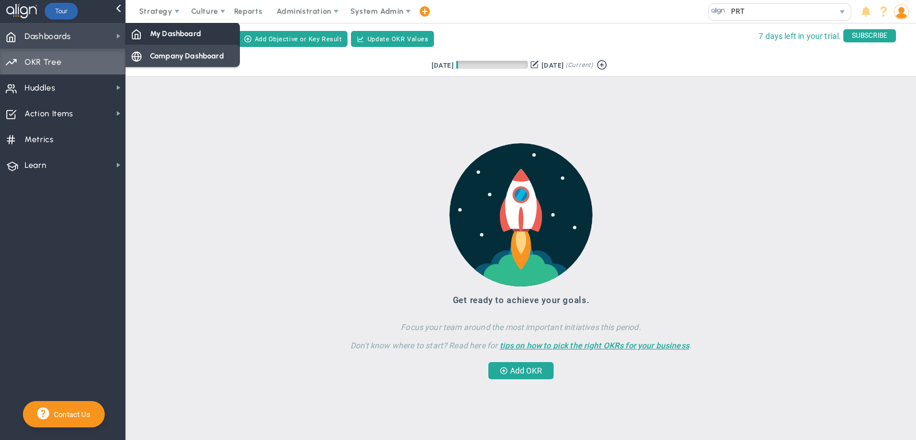
click at [179, 52] on span "Company Dashboard" at bounding box center [187, 55] width 74 height 11
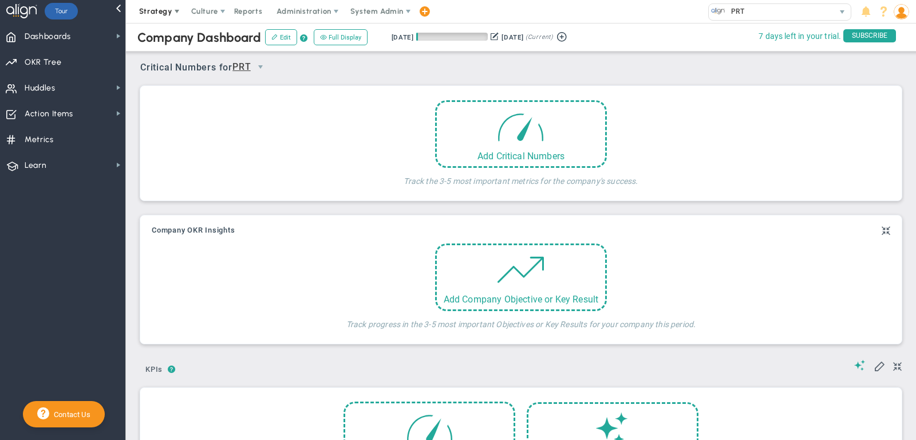
click at [157, 13] on span "Strategy" at bounding box center [155, 11] width 33 height 9
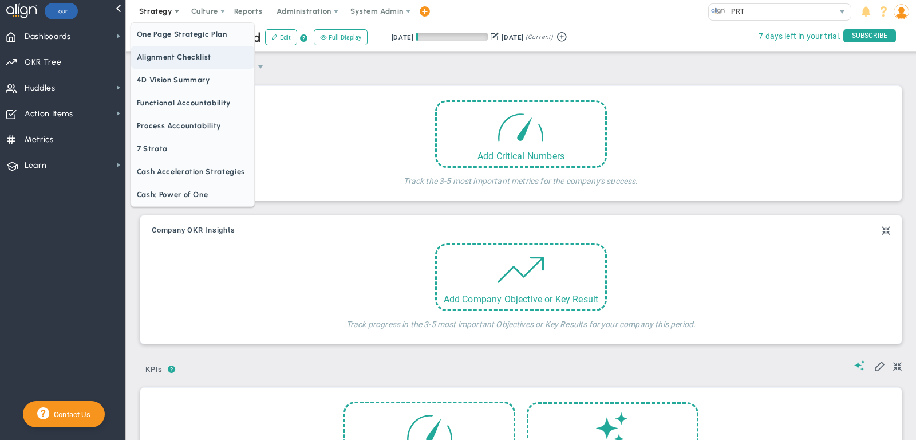
click at [176, 50] on span "Alignment Checklist" at bounding box center [192, 57] width 123 height 23
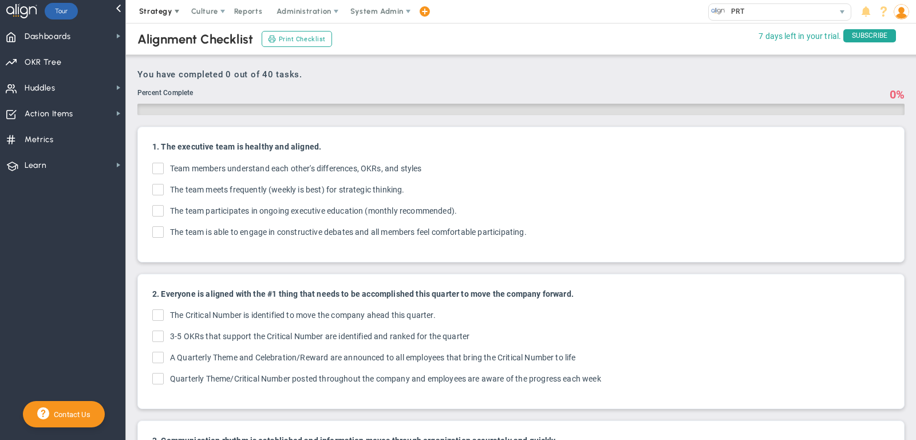
click at [161, 20] on span "Strategy" at bounding box center [157, 11] width 52 height 23
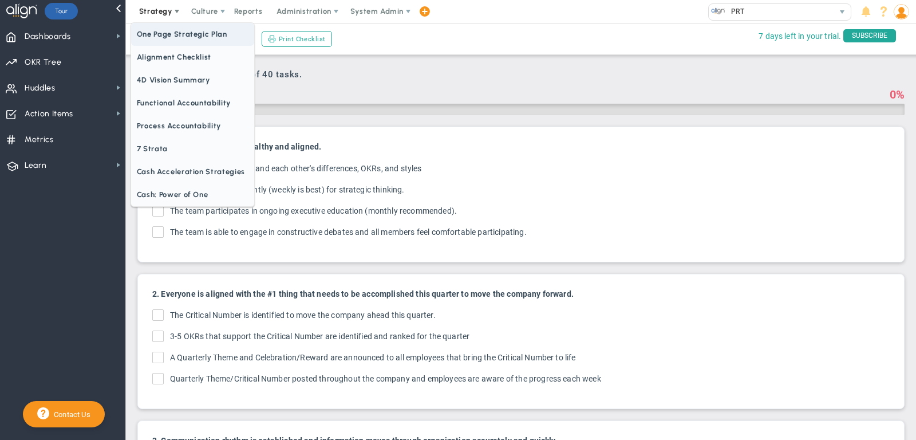
click at [172, 39] on span "One Page Strategic Plan" at bounding box center [192, 34] width 123 height 23
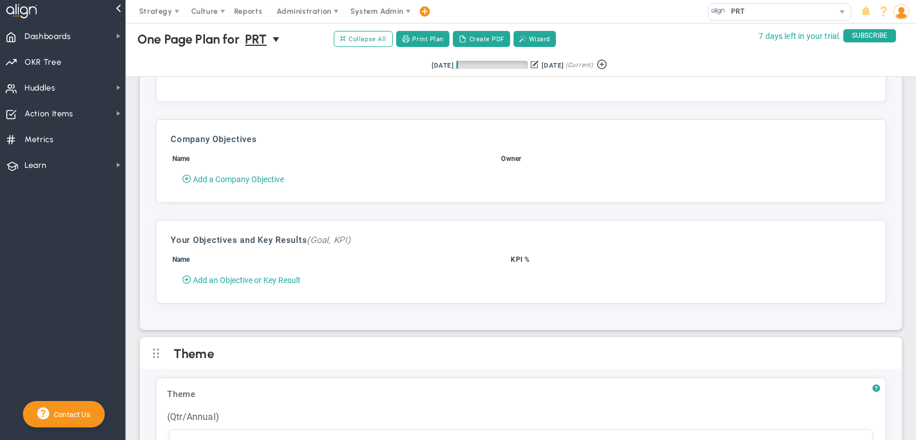
scroll to position [1576, 0]
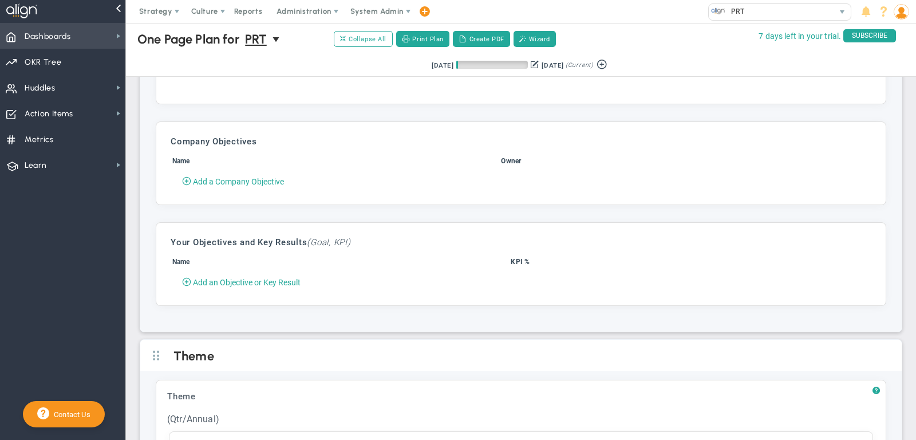
click at [92, 29] on span "Dashboards Dashboards" at bounding box center [62, 36] width 125 height 26
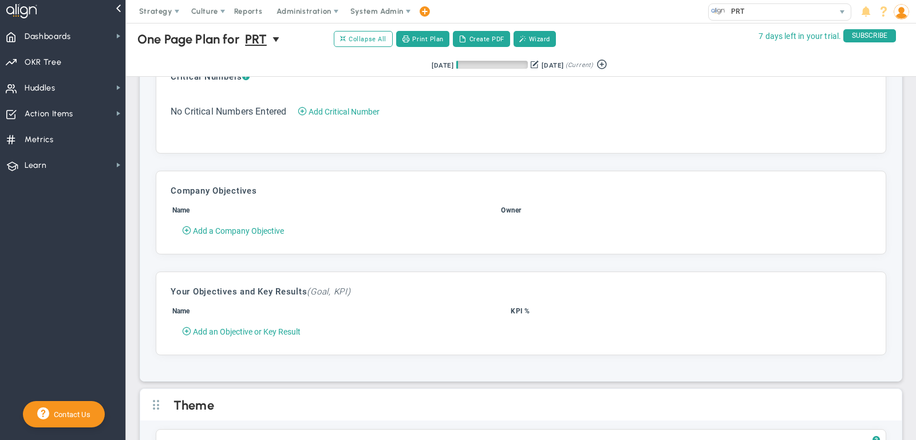
scroll to position [1524, 0]
click at [249, 228] on span "Add a Company Objective" at bounding box center [238, 232] width 91 height 9
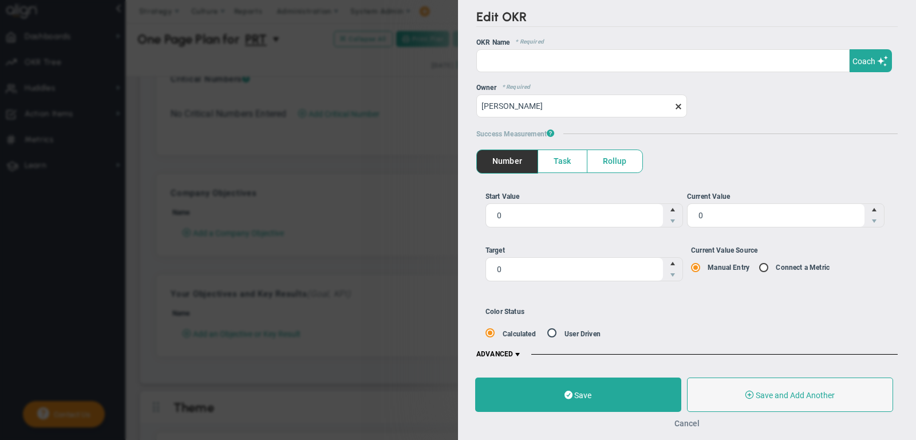
click at [694, 423] on button "Cancel" at bounding box center [686, 423] width 25 height 9
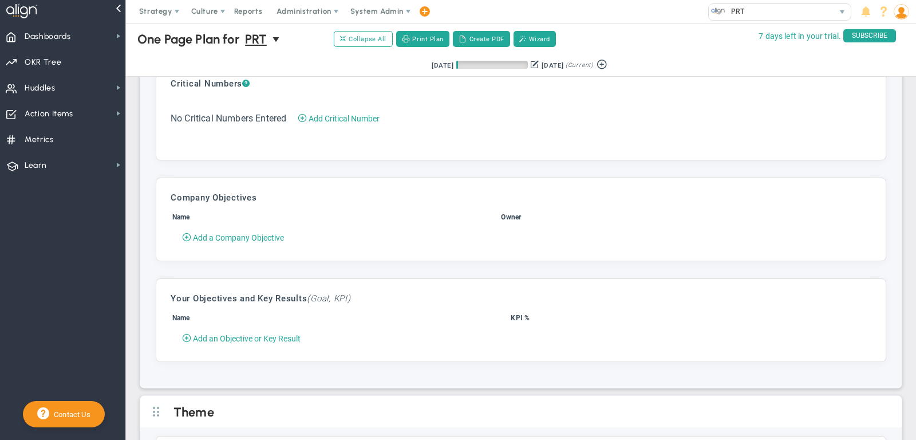
scroll to position [1518, 0]
click at [240, 234] on span "Add a Company Objective" at bounding box center [238, 238] width 91 height 9
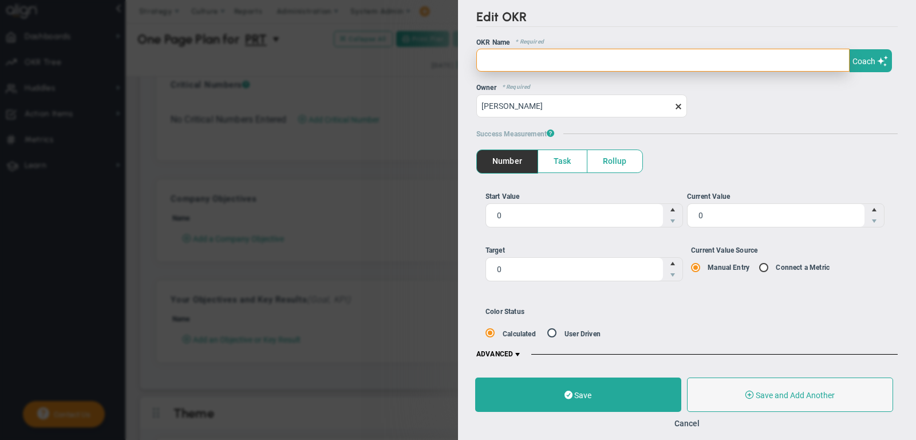
click at [548, 51] on input "text" at bounding box center [662, 60] width 373 height 23
paste input "FY26 Short-Term Incentive Plan (STIP)"
type input "FY26 Short-Term Incentive Plan (STIP)"
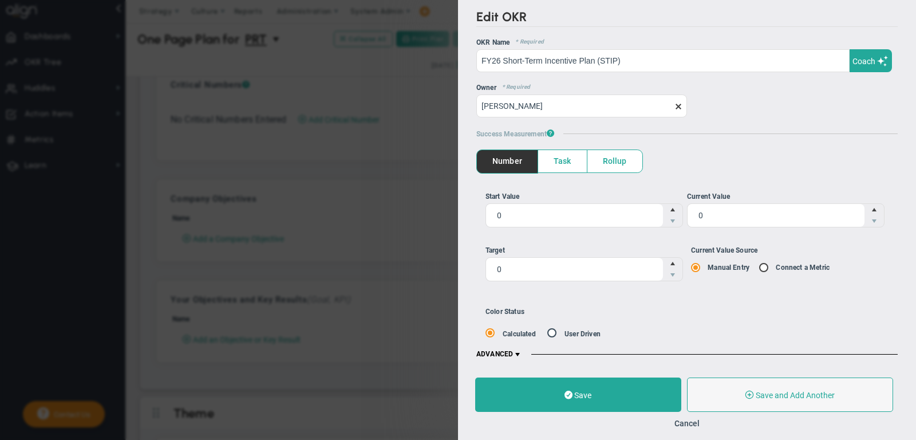
click at [608, 155] on span "Rollup" at bounding box center [614, 161] width 55 height 22
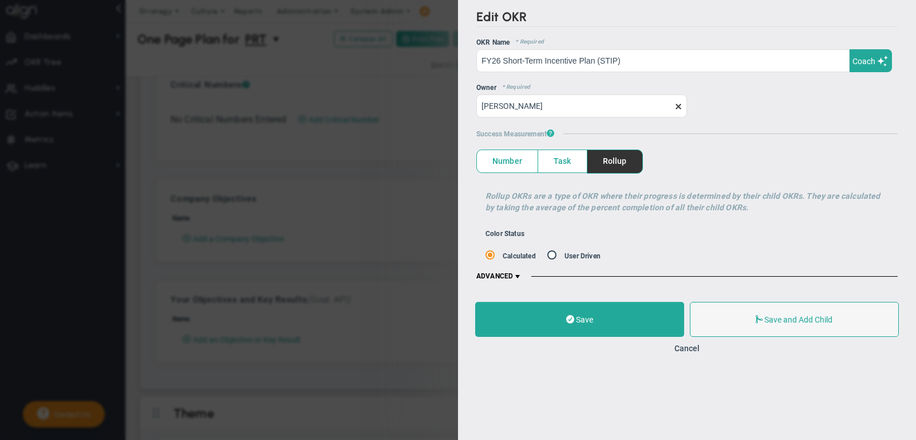
click at [554, 130] on span "?" at bounding box center [550, 133] width 7 height 10
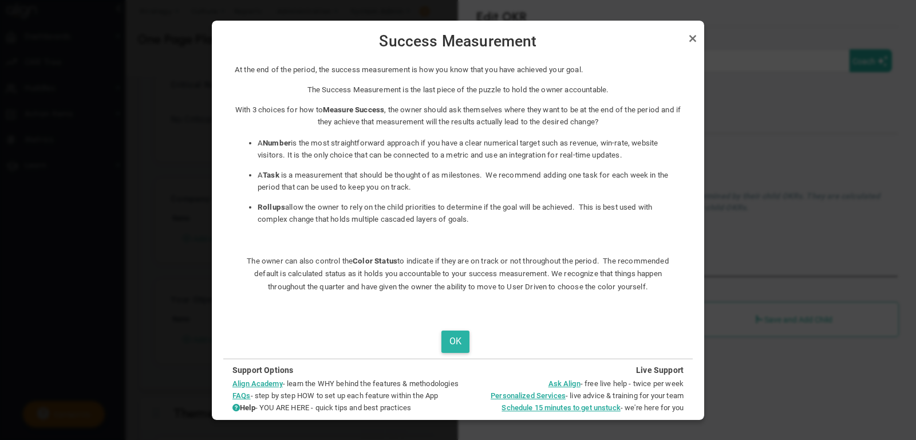
click at [450, 335] on button "OK" at bounding box center [455, 341] width 28 height 22
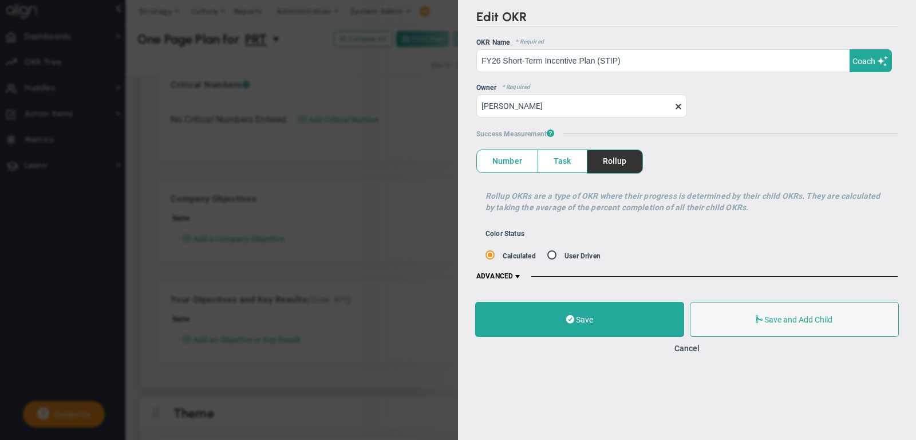
click at [517, 273] on span at bounding box center [517, 276] width 9 height 9
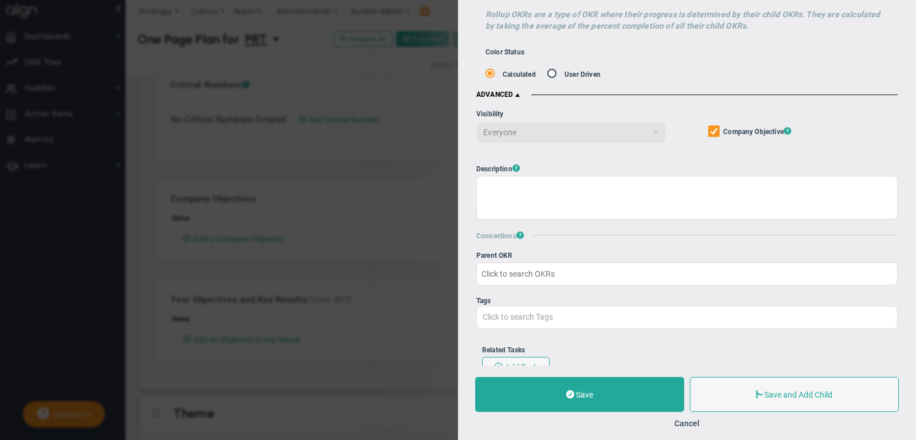
scroll to position [182, 0]
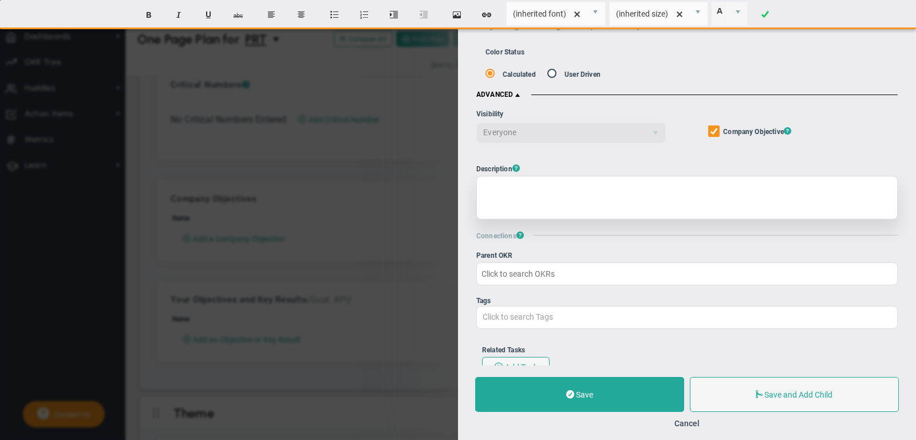
click at [539, 199] on div at bounding box center [686, 198] width 421 height 44
paste div
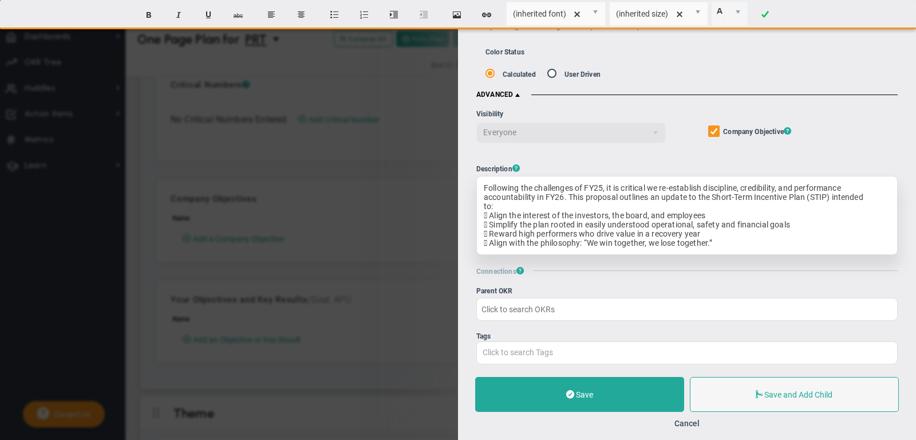
click at [489, 214] on div " Align the interest of the investors, the board, and employees" at bounding box center [687, 215] width 407 height 9
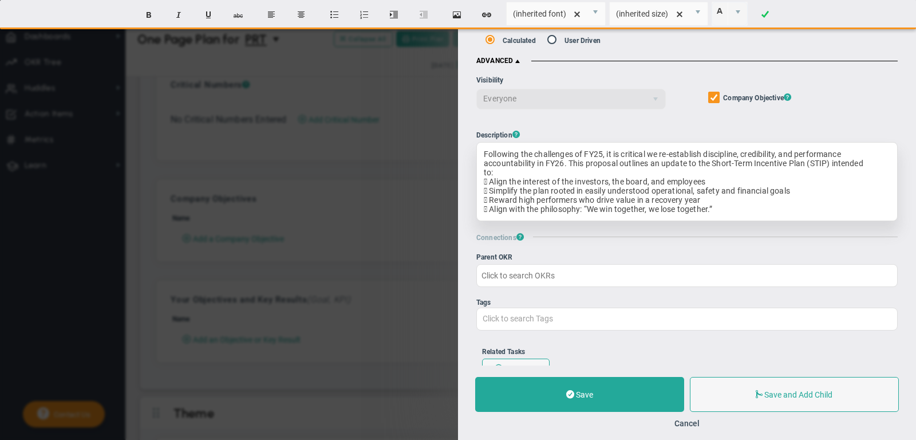
scroll to position [214, 0]
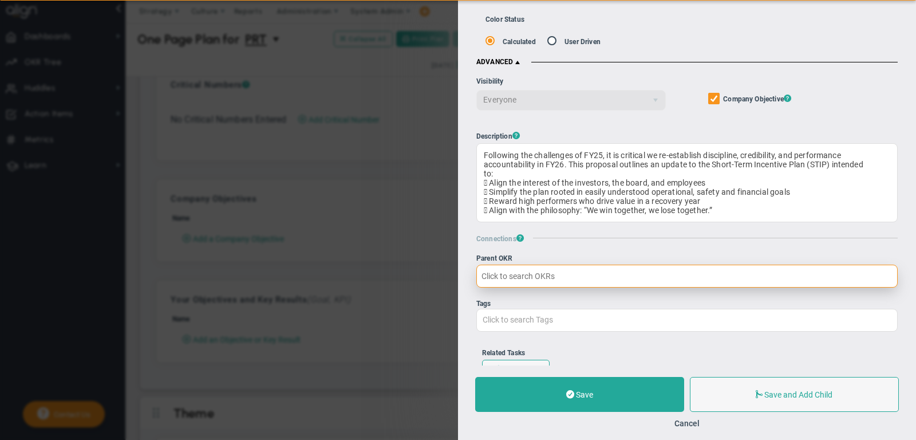
click at [580, 271] on input "Parent OKR" at bounding box center [686, 276] width 421 height 23
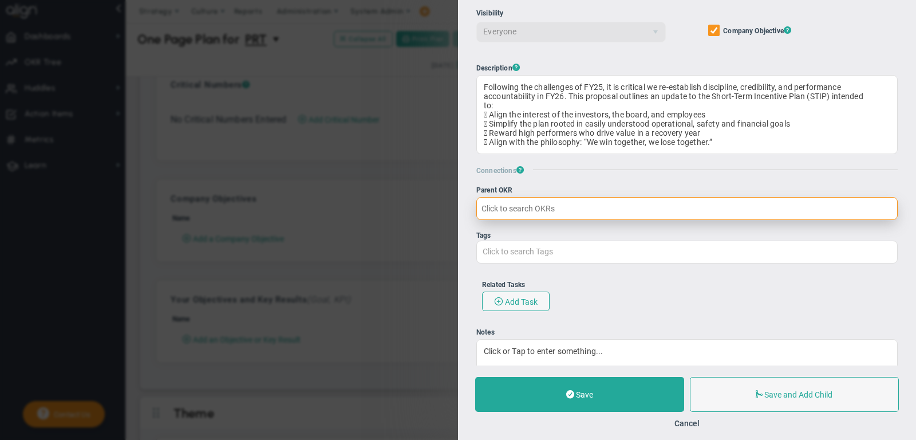
scroll to position [289, 0]
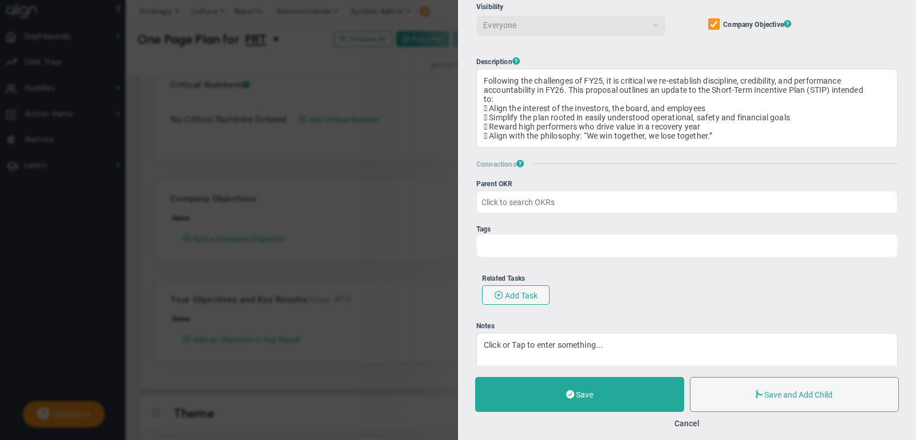
click at [572, 244] on div "Click to search Tags" at bounding box center [686, 245] width 421 height 23
click at [572, 244] on input "Tags Click to search Tags" at bounding box center [525, 245] width 97 height 21
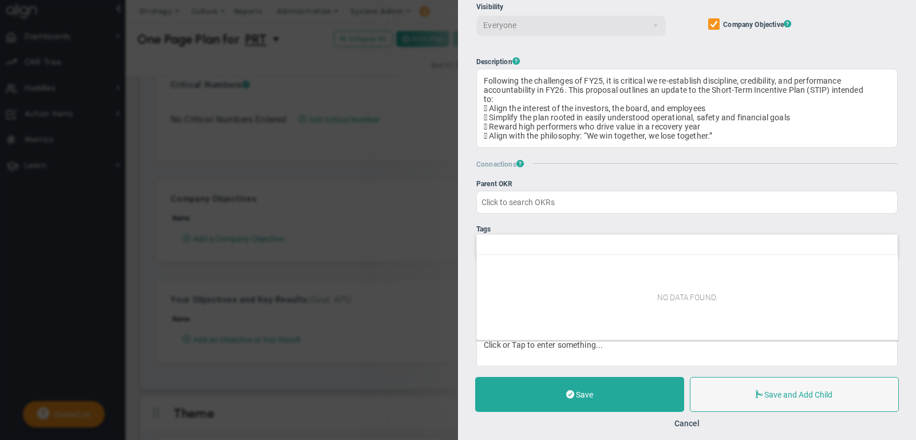
type input "Click to search Tags"
click at [567, 221] on div "Parent OKR Parent Priority Annual Initiatives Click to search Initiatives Click…" at bounding box center [686, 285] width 421 height 211
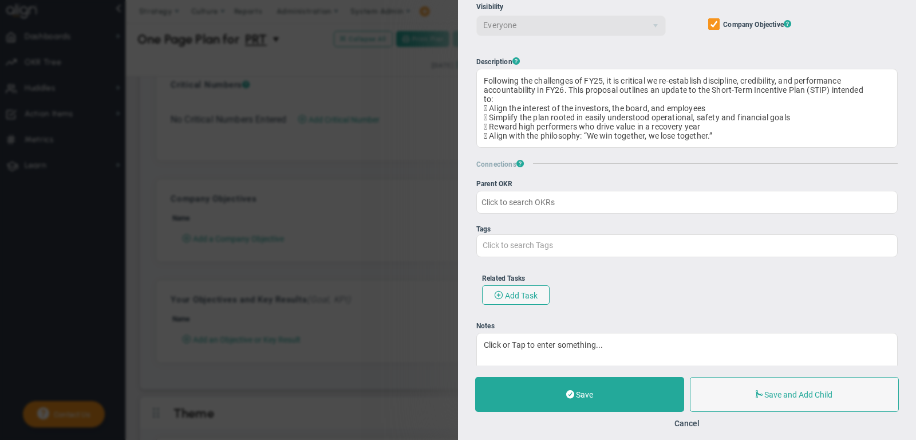
scroll to position [318, 0]
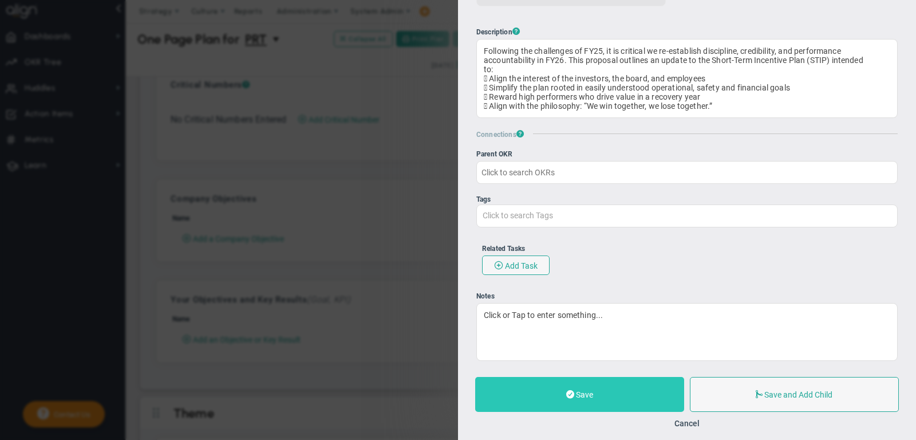
click at [635, 389] on button "Save" at bounding box center [579, 394] width 209 height 35
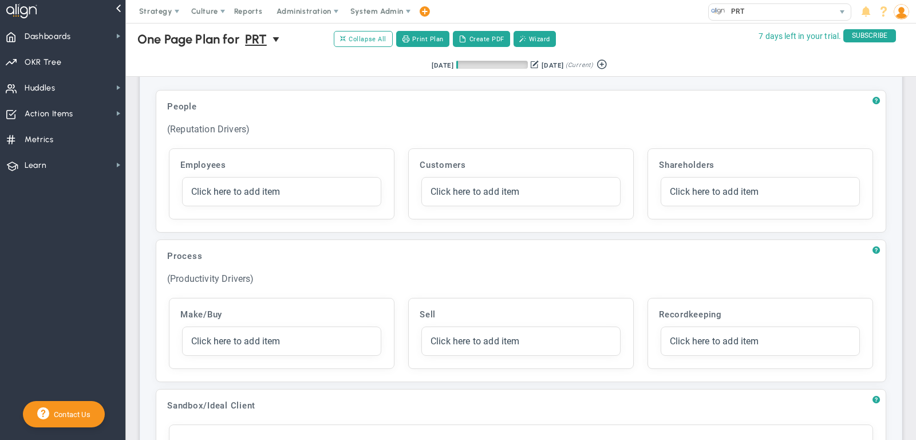
scroll to position [2193, 0]
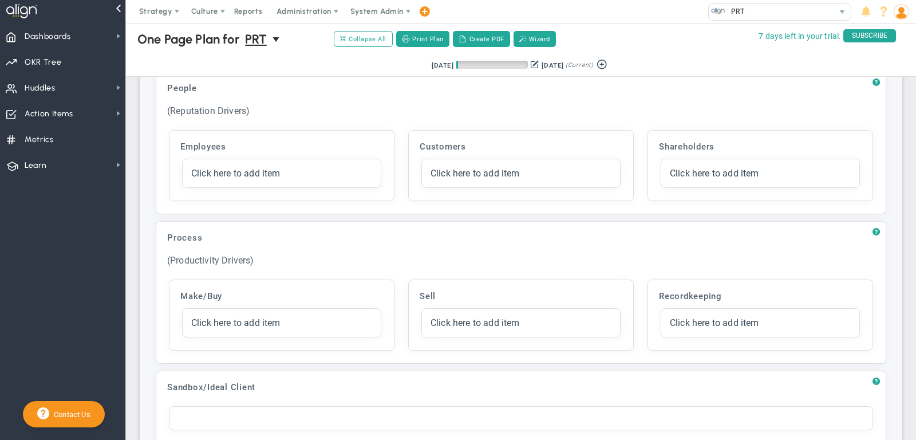
click at [881, 370] on div "Sandbox/Ideal Client Click to add header Sandbox/Ideal Client Sandbox/Ideal Cli…" at bounding box center [521, 406] width 731 height 73
click at [878, 377] on span "?" at bounding box center [876, 381] width 7 height 9
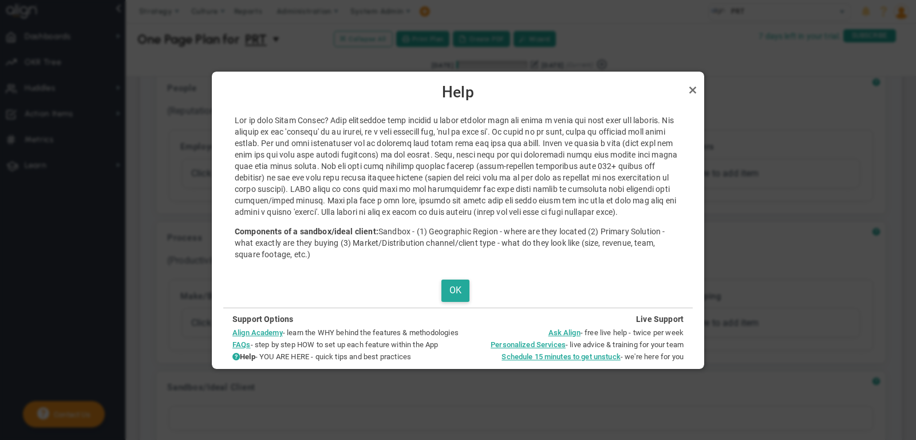
click at [469, 292] on div "OK" at bounding box center [458, 290] width 470 height 22
click at [455, 289] on button "OK" at bounding box center [455, 290] width 28 height 22
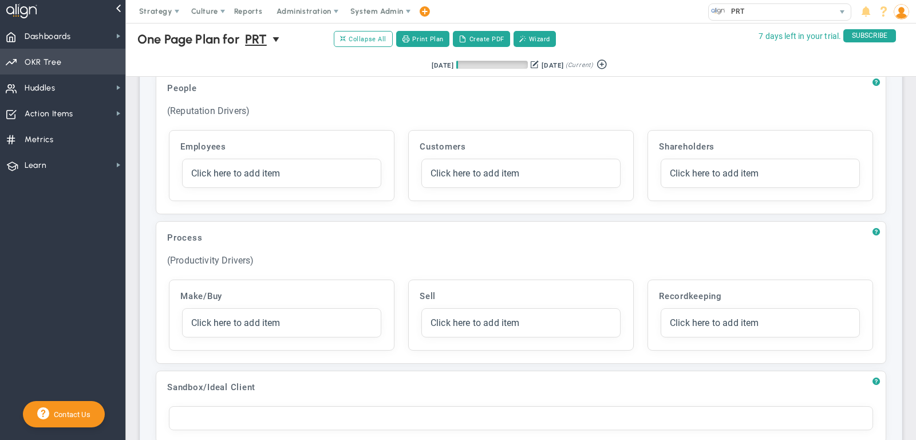
click at [89, 72] on span "Priorities Projects OKR Tree Priorities Projects OKRs" at bounding box center [62, 62] width 125 height 26
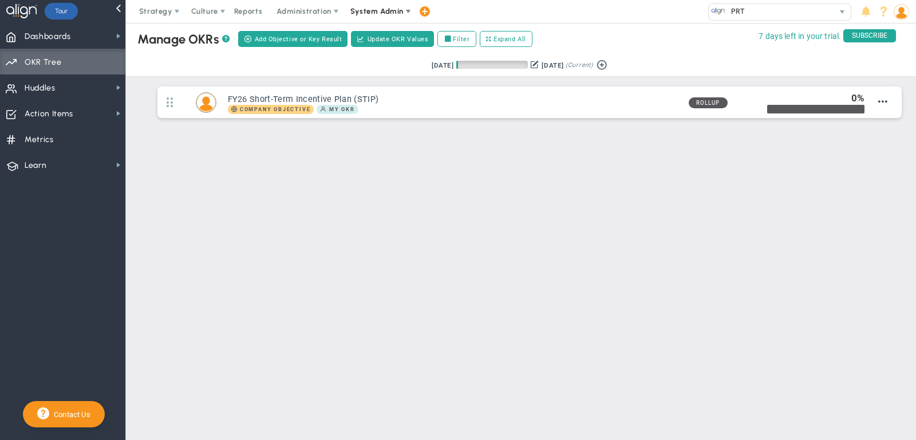
click at [386, 11] on span "System Admin" at bounding box center [376, 11] width 53 height 9
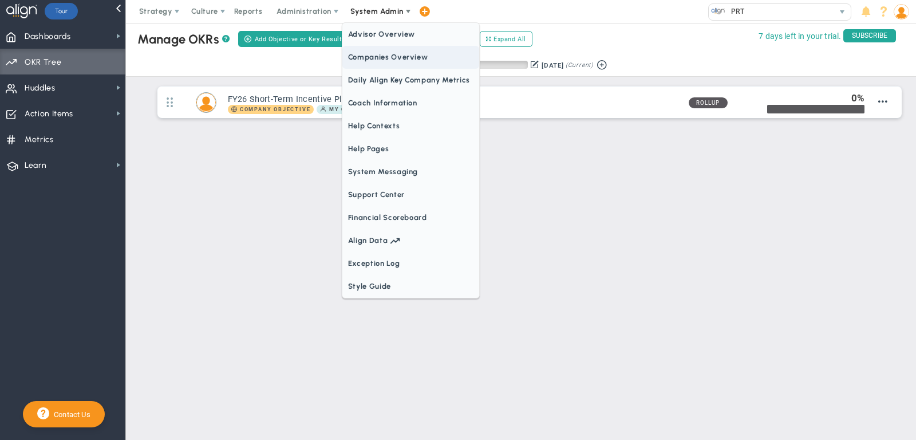
click at [403, 60] on span "Companies Overview" at bounding box center [410, 57] width 137 height 23
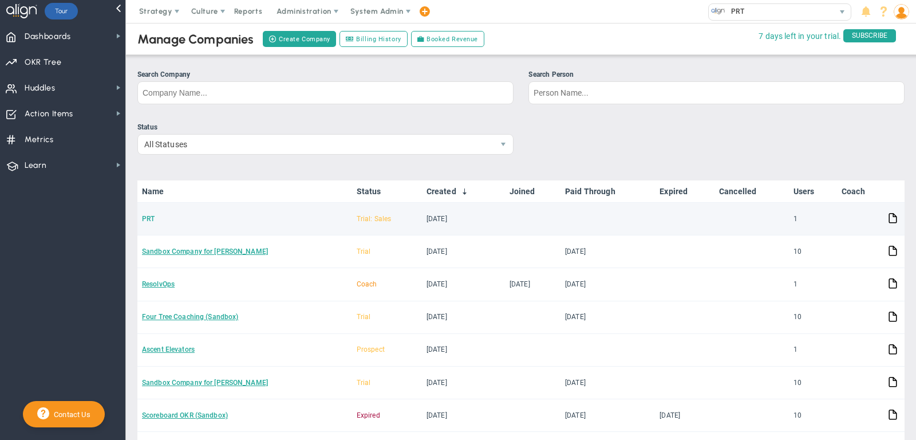
click at [152, 220] on link "PRT" at bounding box center [148, 219] width 13 height 8
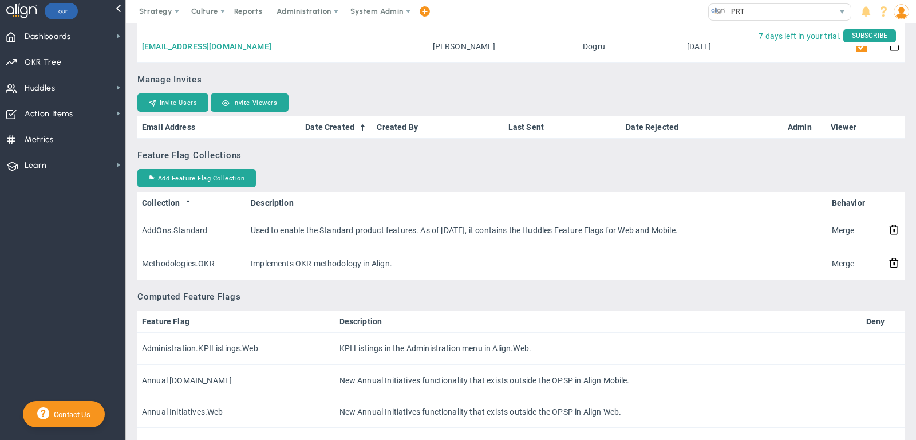
scroll to position [728, 0]
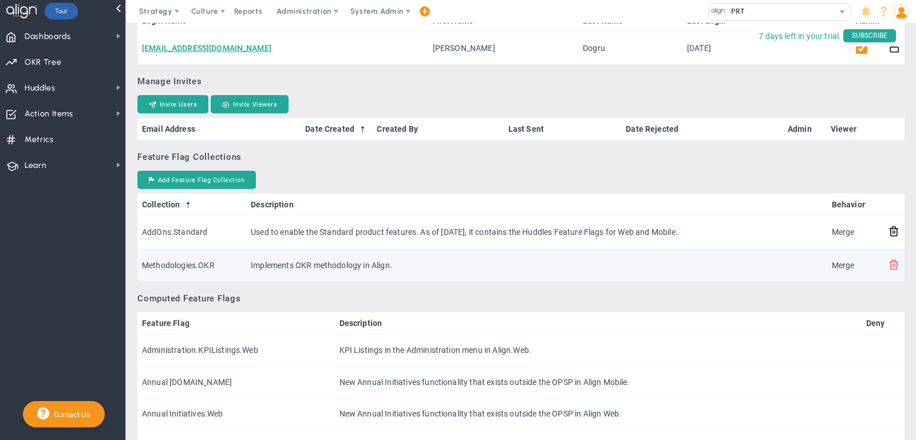
click at [889, 269] on span at bounding box center [894, 263] width 11 height 11
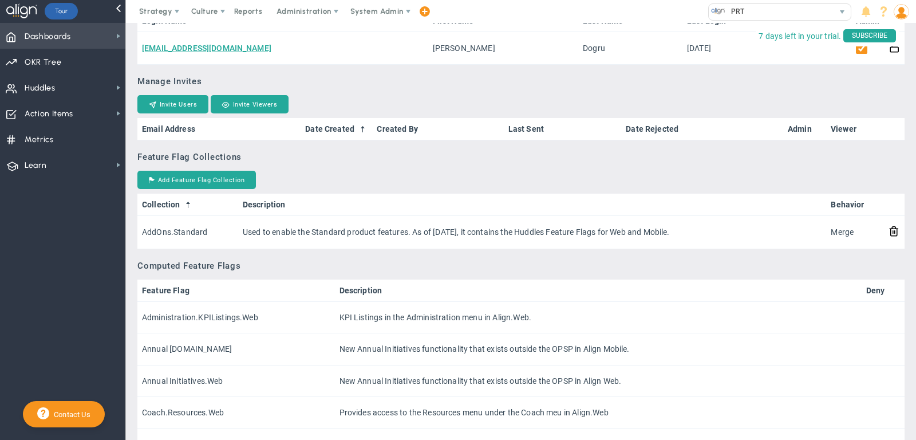
click at [92, 35] on span "Dashboards Dashboards" at bounding box center [62, 36] width 125 height 26
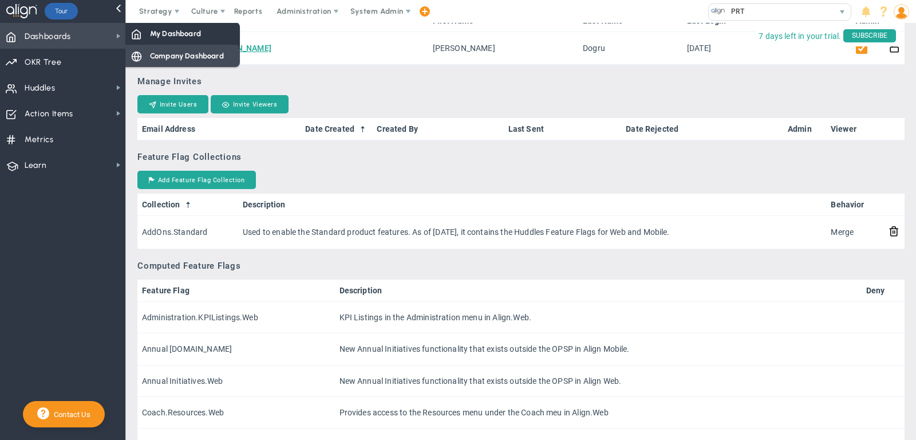
click at [182, 46] on div "Company Dashboard" at bounding box center [182, 56] width 115 height 22
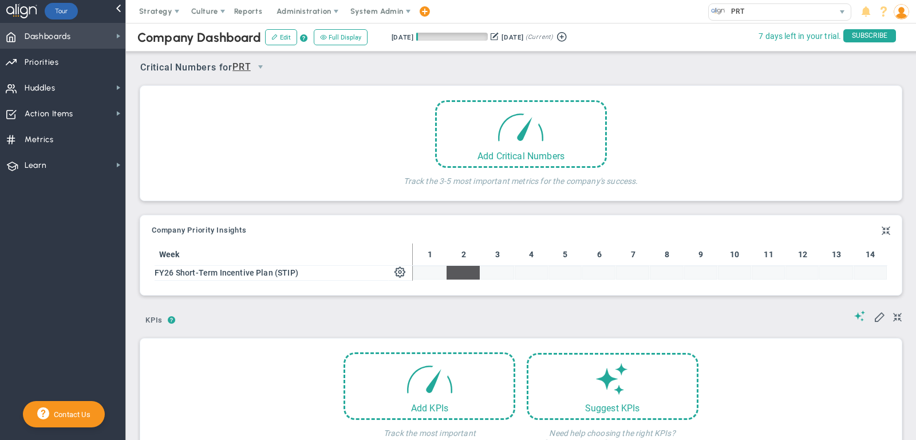
click at [73, 34] on span "Dashboards Dashboards" at bounding box center [62, 36] width 125 height 26
click at [159, 13] on span "Strategy" at bounding box center [155, 11] width 33 height 9
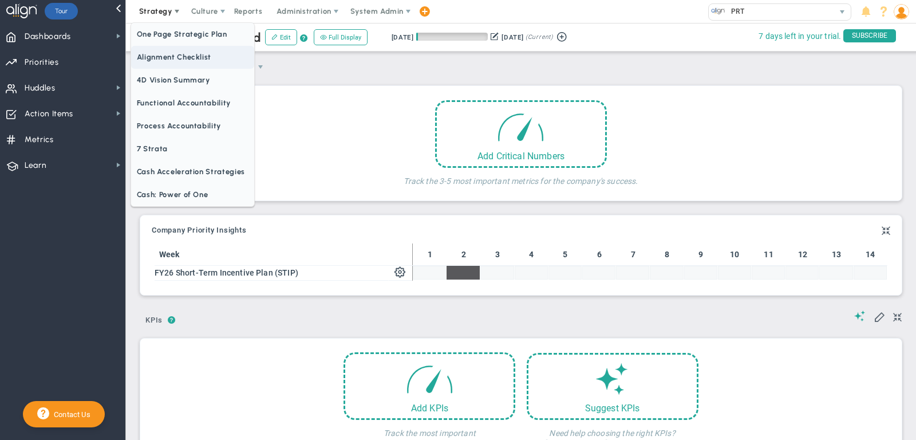
click at [165, 52] on span "Alignment Checklist" at bounding box center [192, 57] width 123 height 23
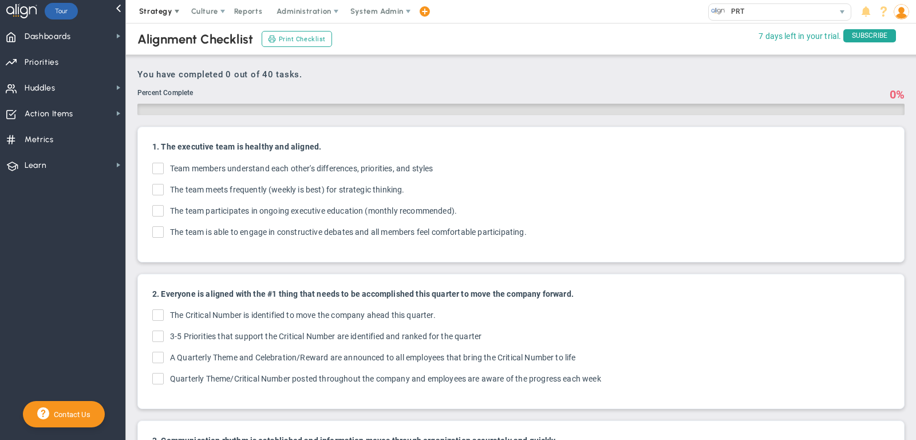
click at [148, 11] on span "Strategy" at bounding box center [155, 11] width 33 height 9
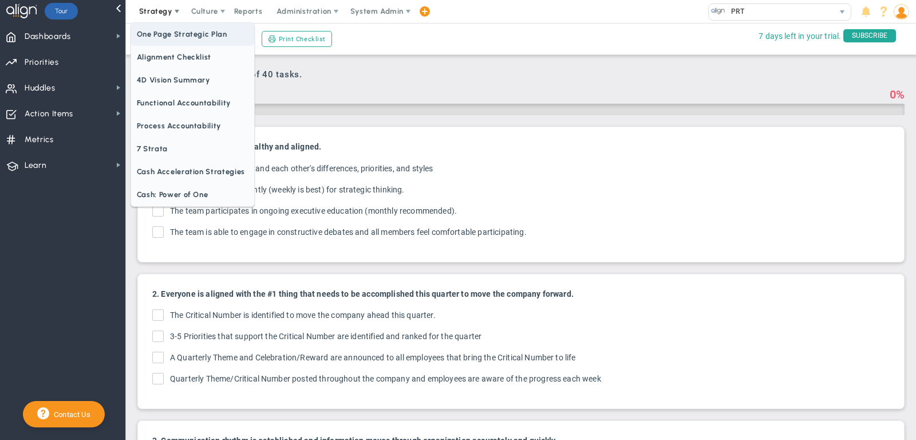
click at [162, 33] on span "One Page Strategic Plan" at bounding box center [192, 34] width 123 height 23
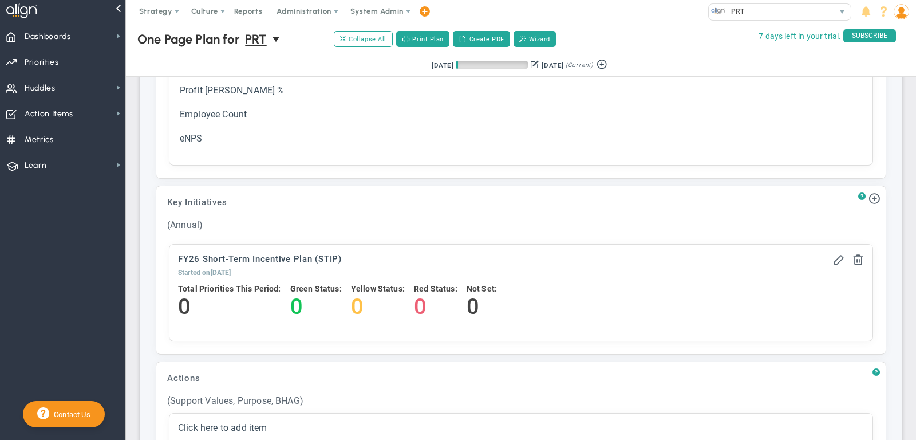
scroll to position [843, 0]
click at [73, 66] on span "Priorities Projects OKR Tree Priorities Projects OKRs" at bounding box center [62, 62] width 125 height 26
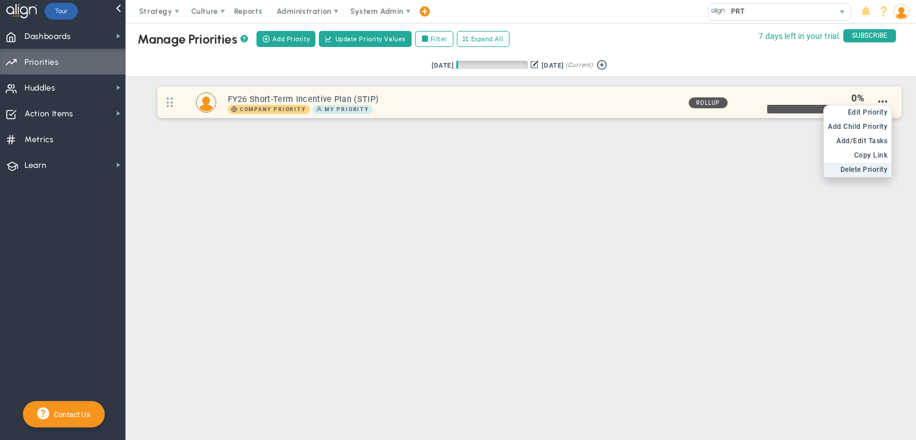
click at [869, 167] on span "Delete Priority" at bounding box center [865, 169] width 48 height 8
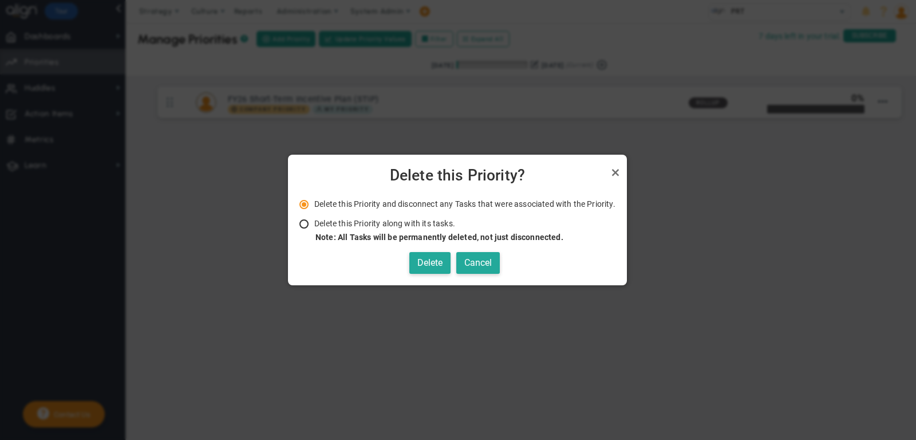
click at [395, 228] on li "Delete this Priority along with its tasks. Note: All Tasks will be permanently …" at bounding box center [457, 230] width 316 height 25
click at [394, 223] on span "Delete this Priority along with its tasks." at bounding box center [384, 223] width 141 height 9
click at [314, 223] on input "Delete this Priority along with its tasks. Note: All Tasks will be permanently …" at bounding box center [307, 224] width 11 height 9
radio input "true"
radio input "false"
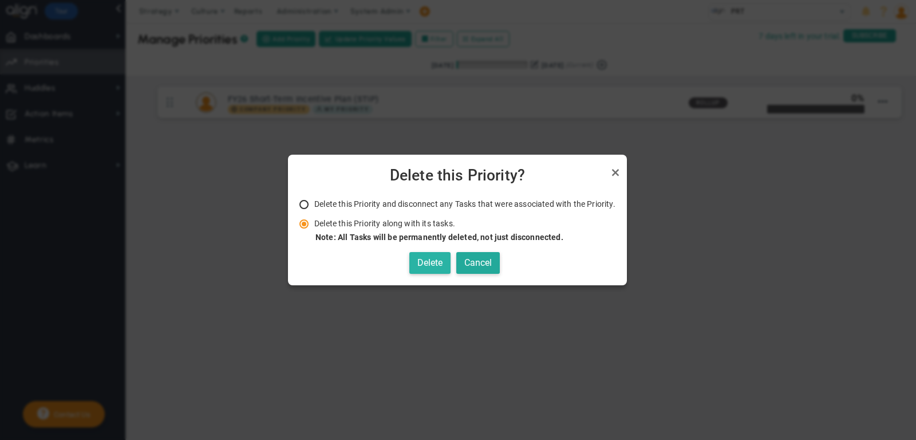
click at [426, 257] on button "Delete" at bounding box center [429, 263] width 41 height 22
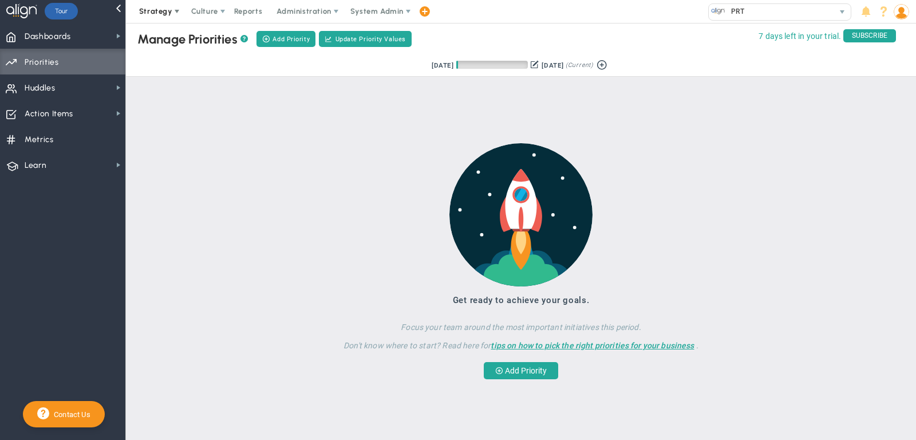
click at [167, 9] on span "Strategy" at bounding box center [155, 11] width 33 height 9
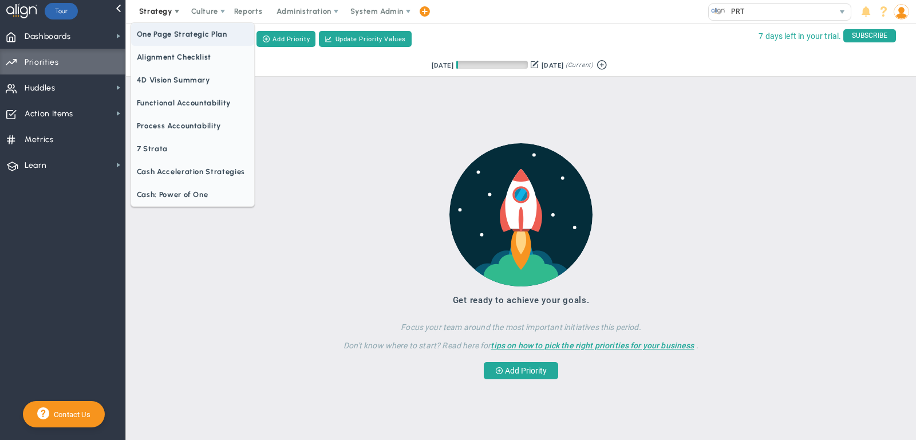
click at [172, 27] on span "One Page Strategic Plan" at bounding box center [192, 34] width 123 height 23
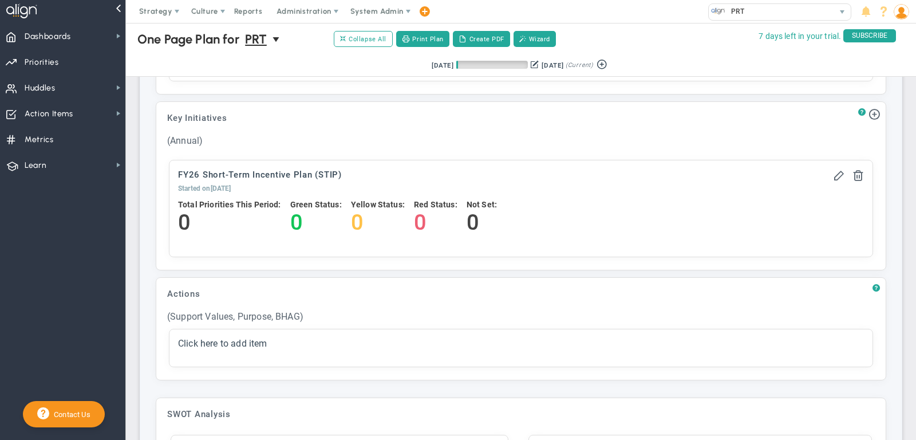
scroll to position [926, 0]
click at [76, 57] on span "Priorities Projects OKR Tree Priorities Projects OKRs" at bounding box center [62, 62] width 125 height 26
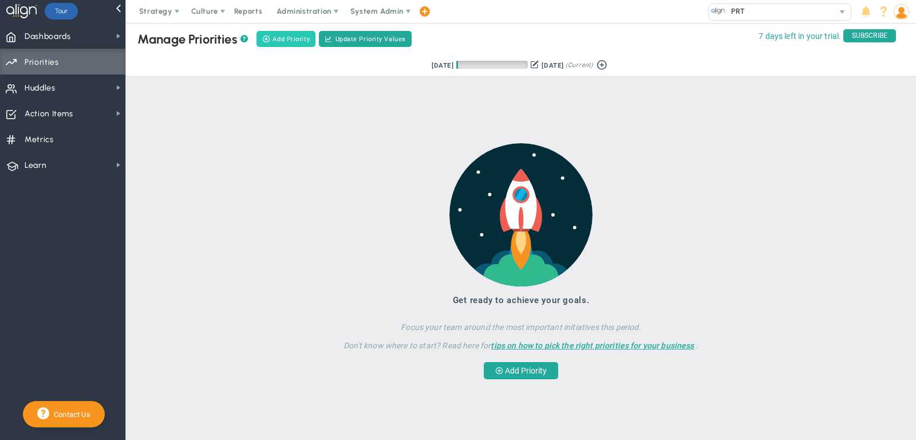
click at [277, 33] on button "Add Priority" at bounding box center [286, 39] width 59 height 16
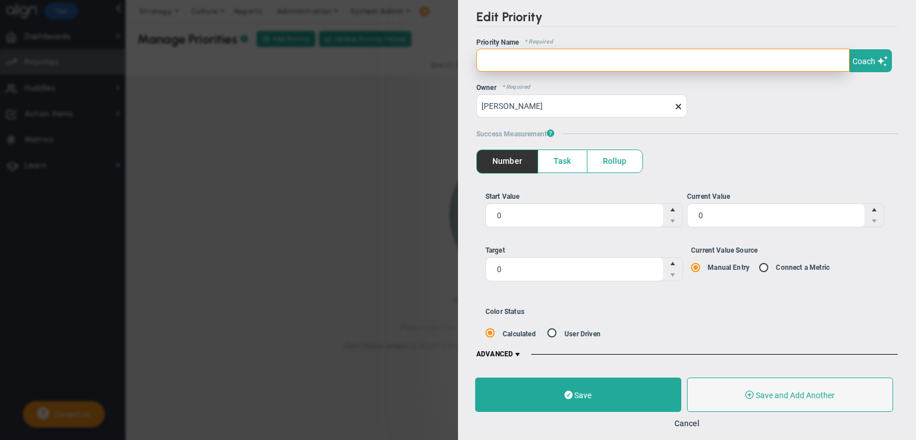
click at [553, 49] on input "text" at bounding box center [662, 60] width 373 height 23
paste input "Deliver Management EBITDA"
type input "Deliver Management EBITDA"
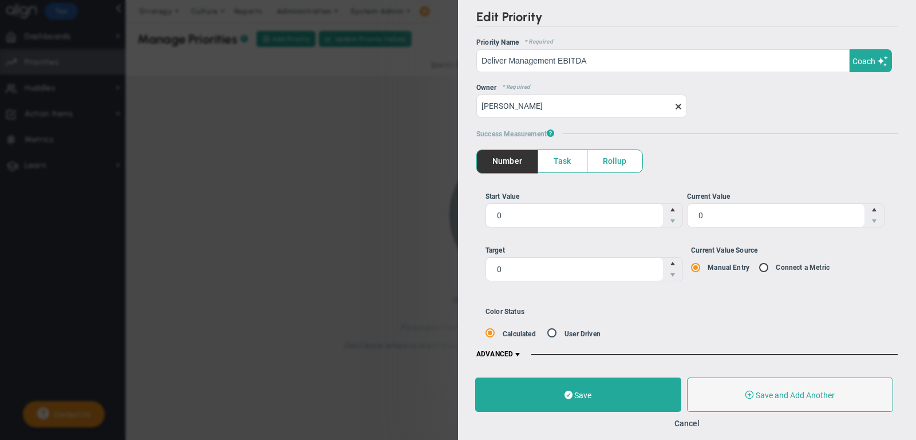
click at [628, 158] on span "Rollup" at bounding box center [614, 161] width 55 height 22
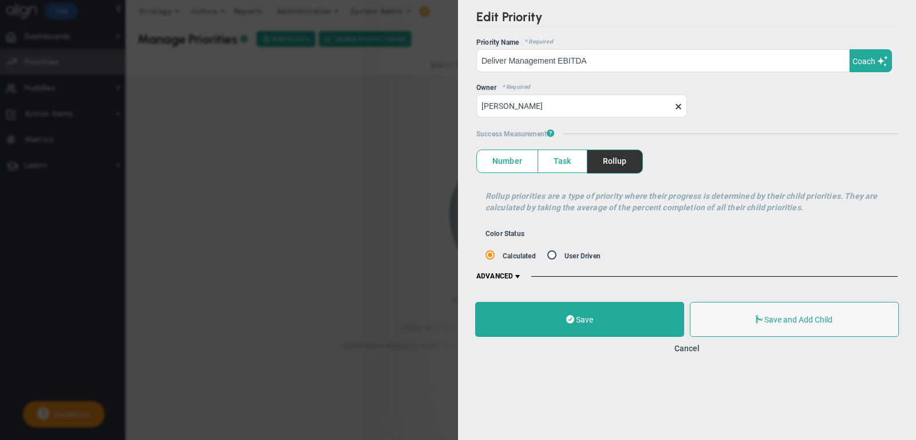
click at [492, 273] on span "ADVANCED" at bounding box center [499, 276] width 46 height 9
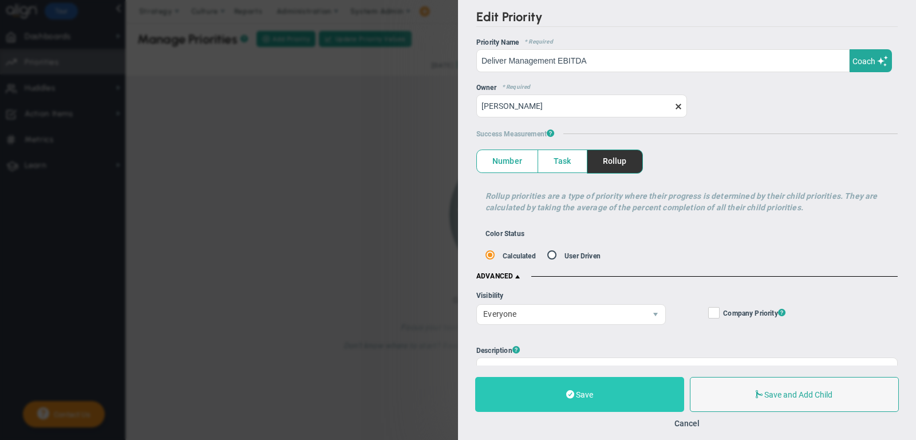
click at [565, 392] on button "Save" at bounding box center [579, 394] width 209 height 35
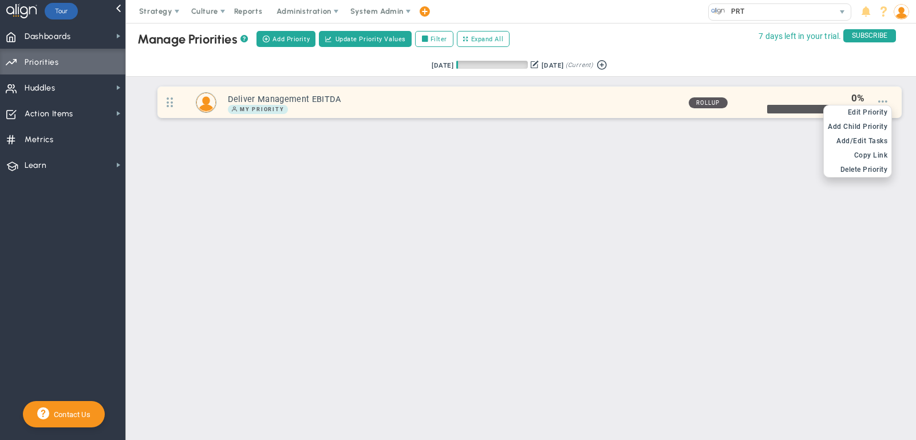
click at [881, 97] on span at bounding box center [882, 101] width 9 height 9
click at [879, 126] on span "Add Child Priority" at bounding box center [858, 127] width 60 height 8
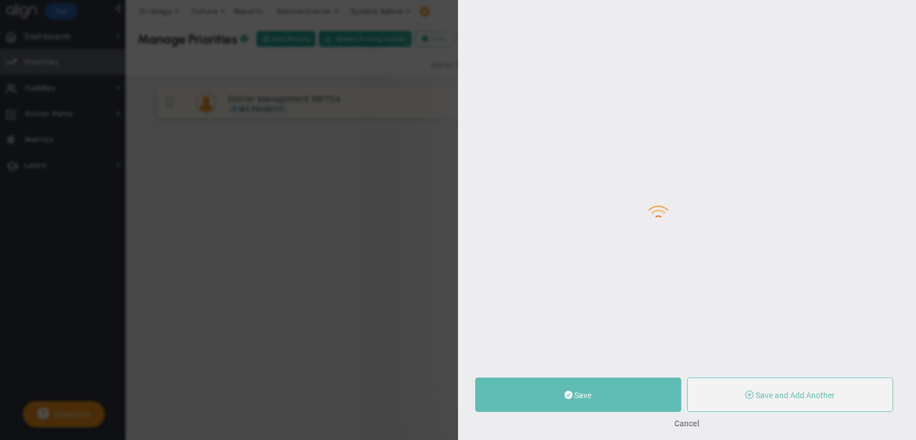
type input "0"
radio input "true"
type input "[PERSON_NAME]"
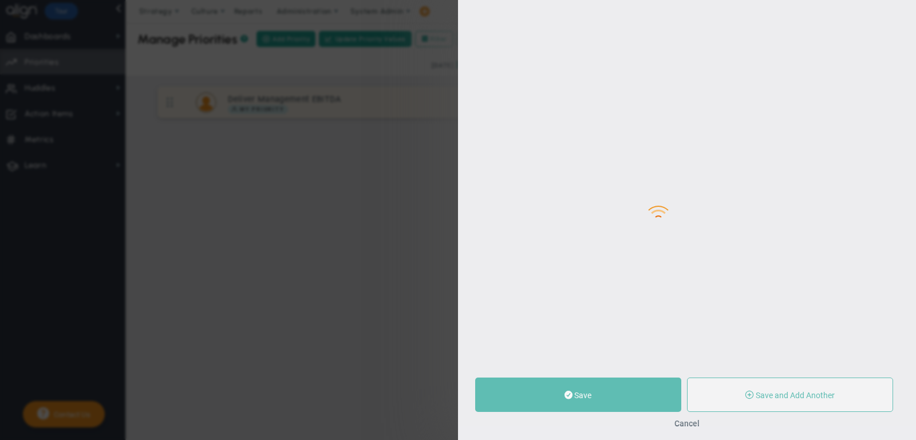
type input "0"
radio input "true"
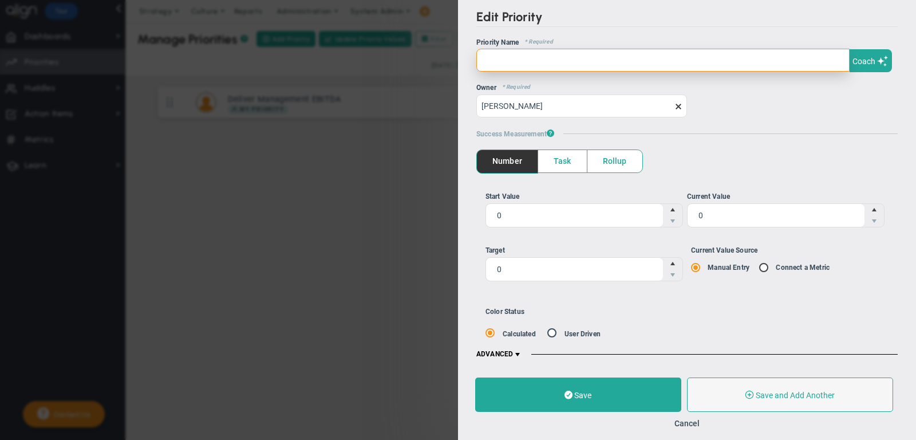
click at [550, 62] on input "text" at bounding box center [662, 60] width 373 height 23
paste input "EBITDA"
type input "EBITDA [KR]"
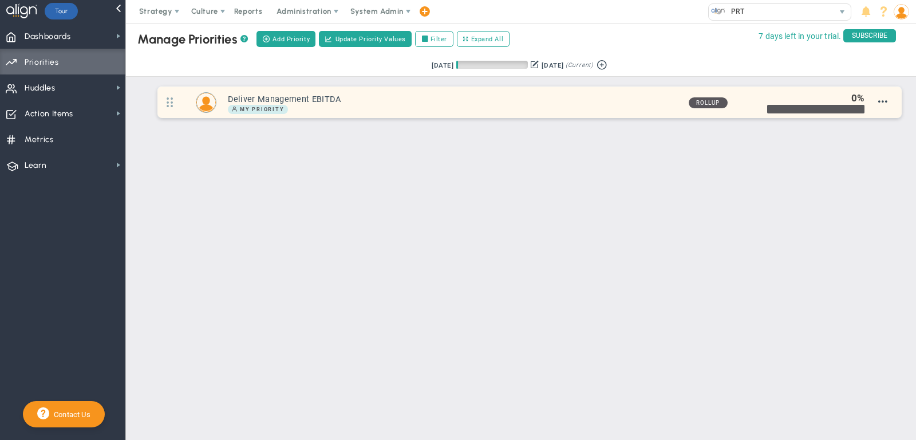
click at [889, 101] on div "Deliver Management EBITDA My Priority Rollup 0" at bounding box center [529, 101] width 744 height 31
click at [881, 100] on span at bounding box center [882, 101] width 9 height 9
click at [871, 123] on span "Add Child Priority" at bounding box center [858, 127] width 60 height 8
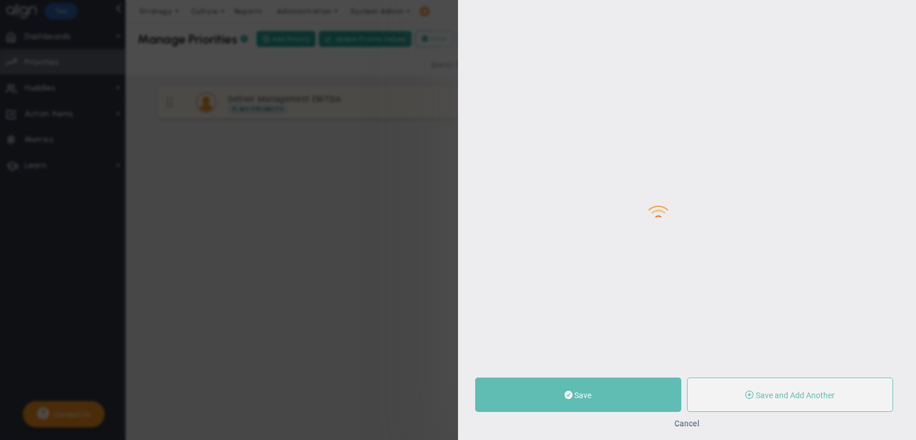
type input "0"
radio input "true"
type input "[PERSON_NAME]"
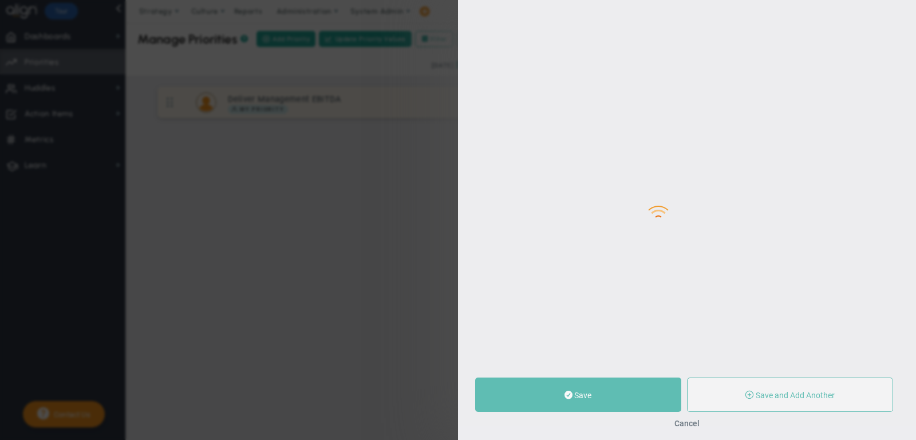
type input "0"
radio input "true"
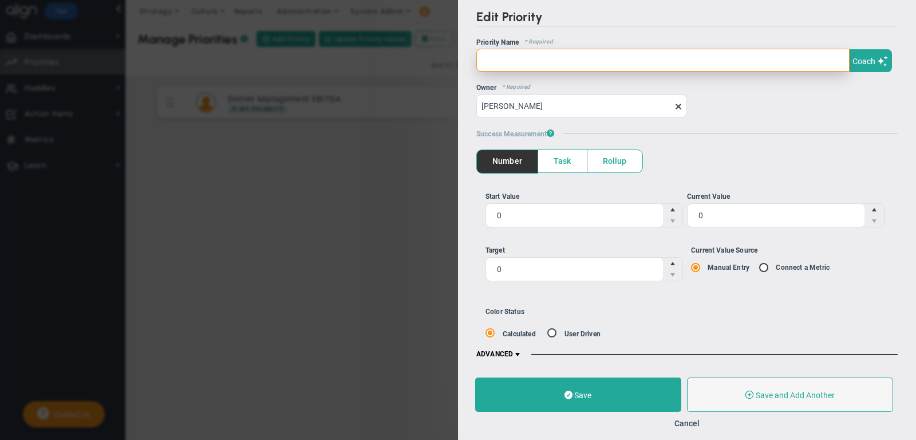
click at [685, 54] on input "text" at bounding box center [662, 60] width 373 height 23
paste input "EBITDA"
type input "EBITDA [KR]"
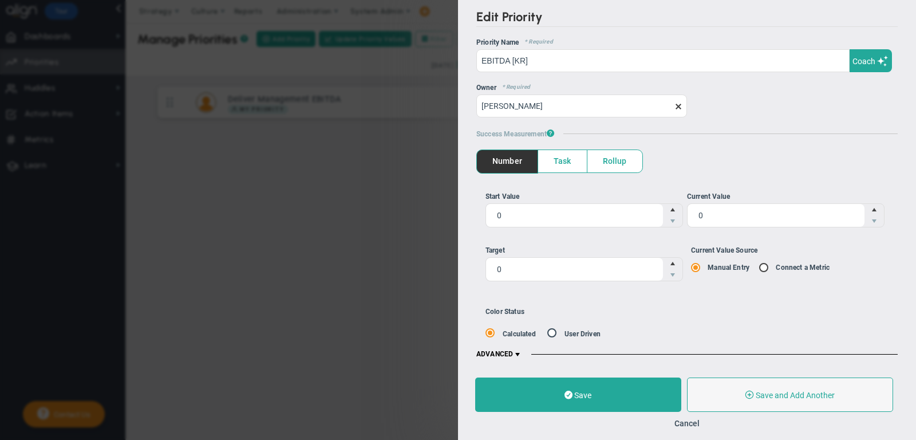
click at [518, 350] on span at bounding box center [517, 354] width 9 height 9
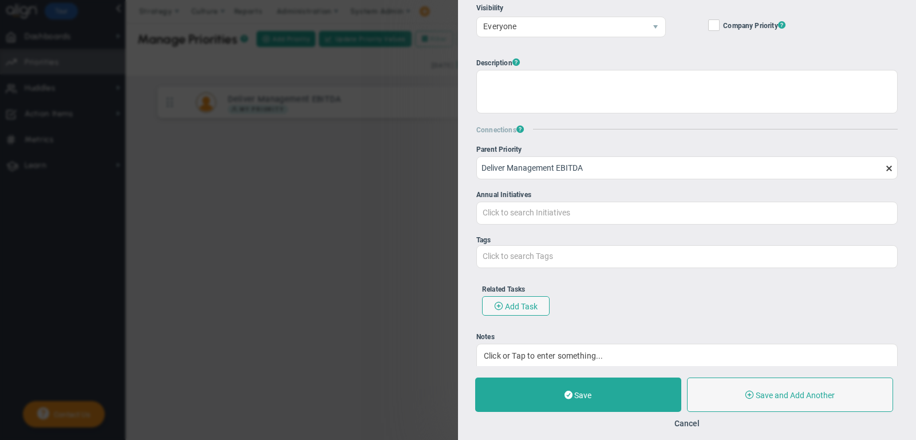
scroll to position [404, 0]
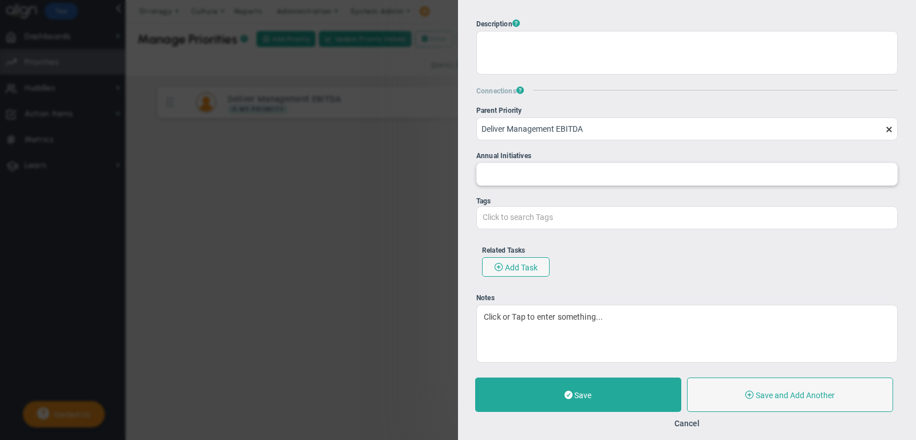
click at [567, 173] on input "Annual Initiatives" at bounding box center [687, 173] width 420 height 21
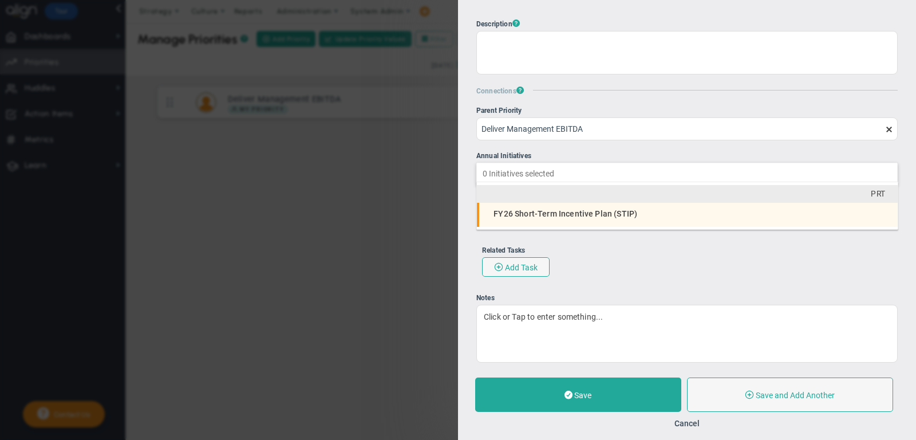
click at [579, 214] on span "FY26 Short-Term Incentive Plan (STIP)" at bounding box center [566, 213] width 144 height 9
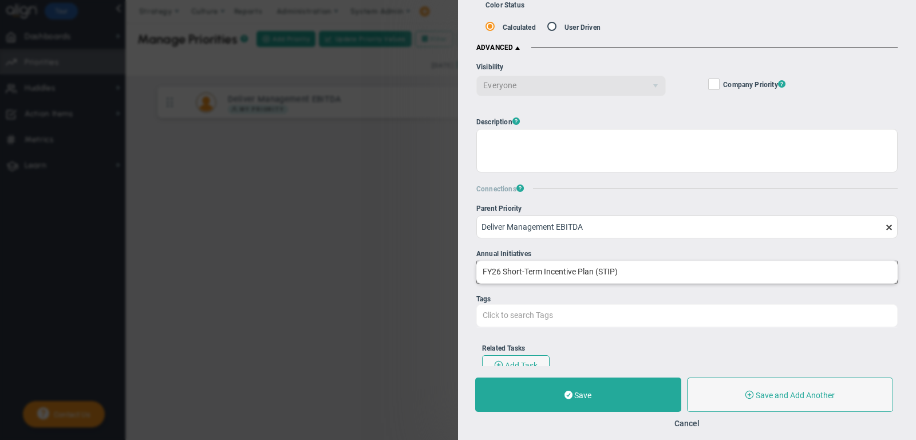
scroll to position [305, 0]
click at [621, 272] on input "Annual Initiatives 1 item(s) selected FY26 Short-Term Incentive Plan (STIP)" at bounding box center [687, 272] width 420 height 21
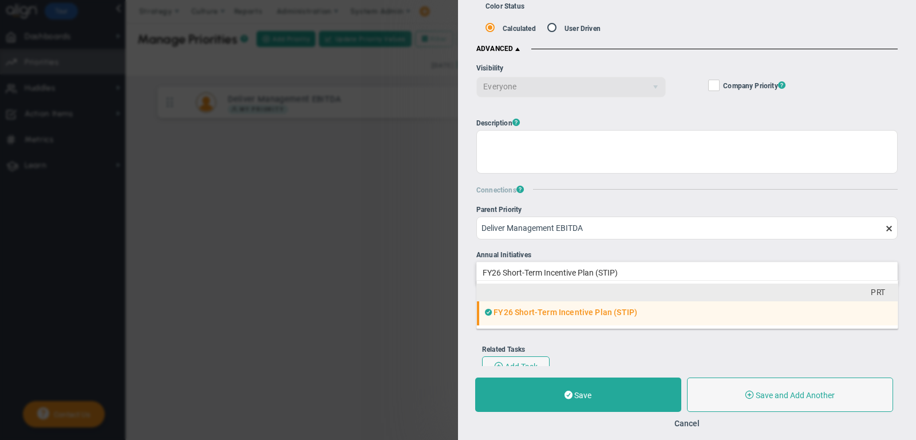
click at [762, 301] on li "FY26 Short-Term Incentive Plan (STIP)" at bounding box center [687, 313] width 421 height 24
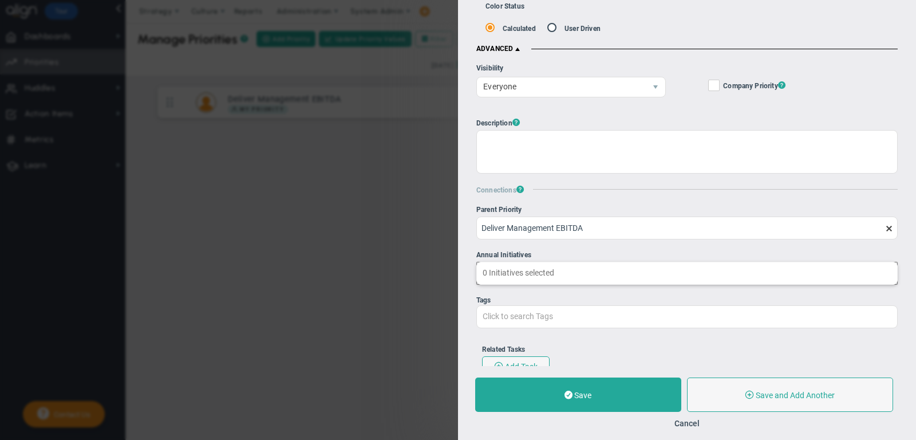
type input "Click to search Initiatives"
click at [730, 285] on div "Parent OKR Deliver Management EBITDA Parent Priority Deliver Management EBITDA …" at bounding box center [686, 334] width 421 height 256
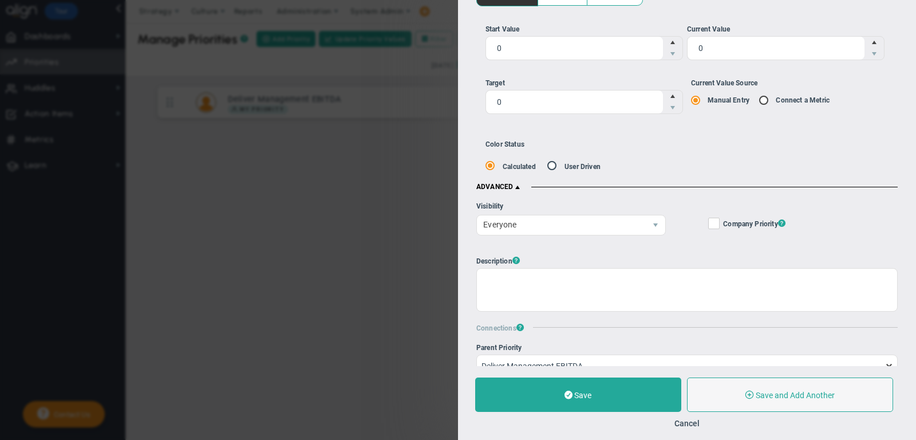
scroll to position [0, 0]
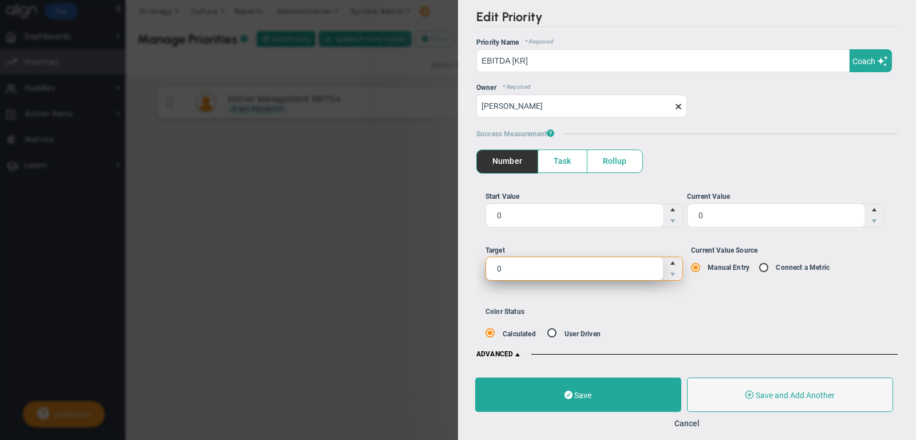
click at [543, 272] on span "0 0" at bounding box center [585, 269] width 198 height 24
click at [0, 0] on input "0" at bounding box center [0, 0] width 0 height 0
click at [780, 259] on label "Current Value Source Manual Entry Connect a Metric" at bounding box center [790, 259] width 198 height 28
click at [705, 263] on input "Current Value Source Manual Entry Connect a Metric" at bounding box center [699, 267] width 11 height 9
click at [766, 263] on input "Current Value Source Manual Entry Connect a Metric" at bounding box center [767, 267] width 11 height 9
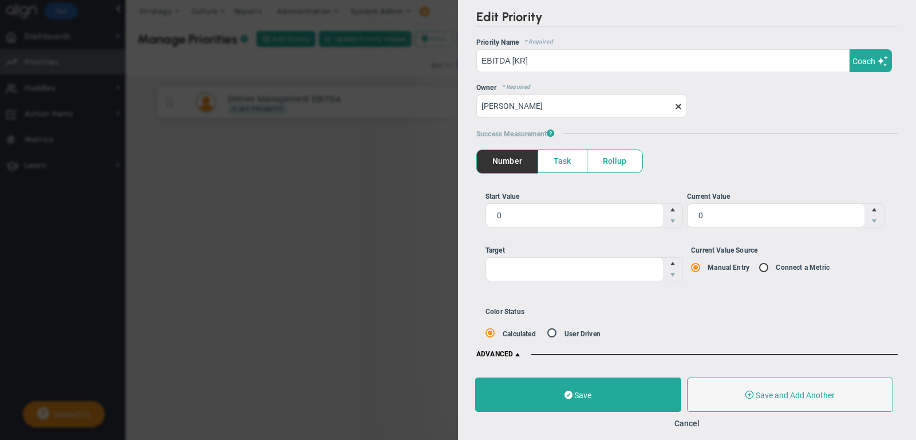
radio input "true"
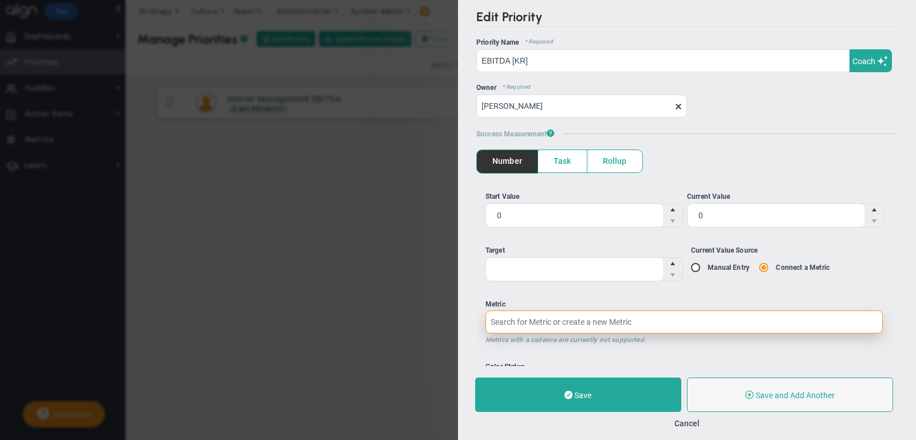
click at [614, 317] on input "Metric Metrics with a cadence are currently not supported." at bounding box center [684, 321] width 397 height 23
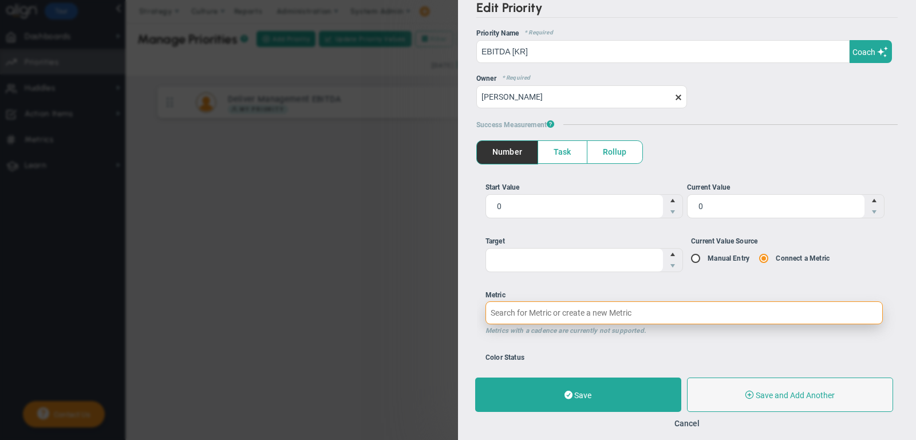
scroll to position [14, 0]
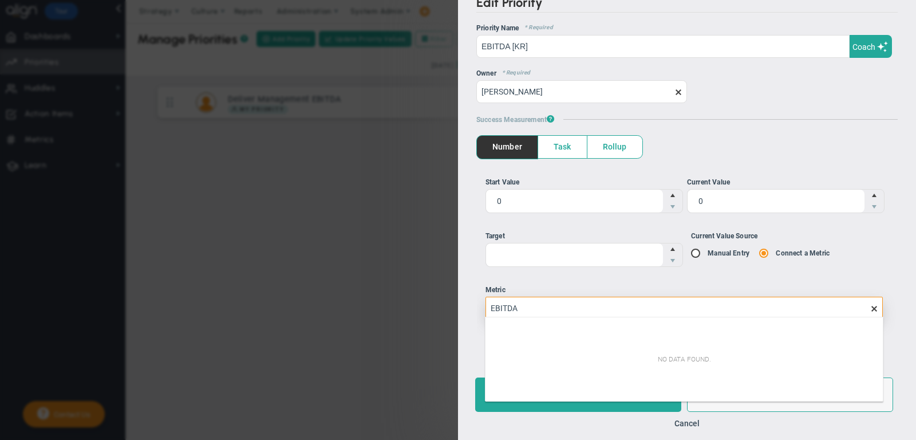
click at [751, 342] on div "No data found." at bounding box center [684, 358] width 397 height 79
type input "EBITDA"
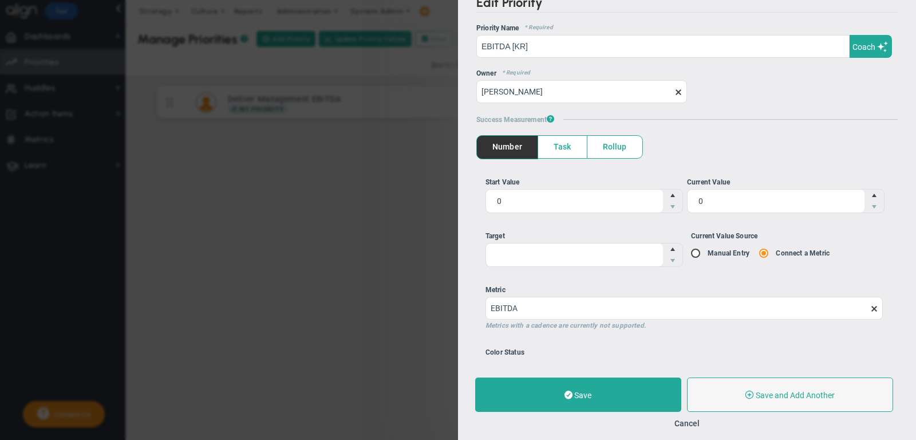
click at [737, 278] on div "Start Value 0 0 Current Value 0 0" at bounding box center [686, 254] width 421 height 190
click at [658, 293] on label "Metric EBITDA Metrics with a cadence are currently not supported." at bounding box center [684, 307] width 397 height 45
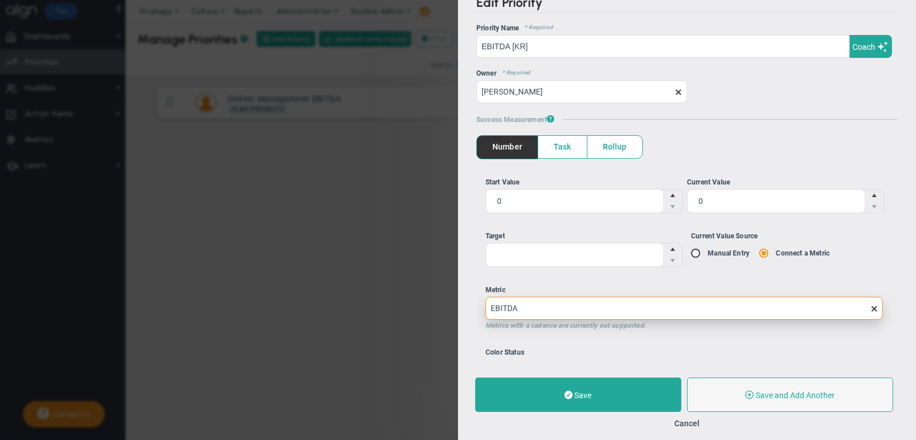
click at [658, 297] on input "EBITDA" at bounding box center [684, 308] width 397 height 23
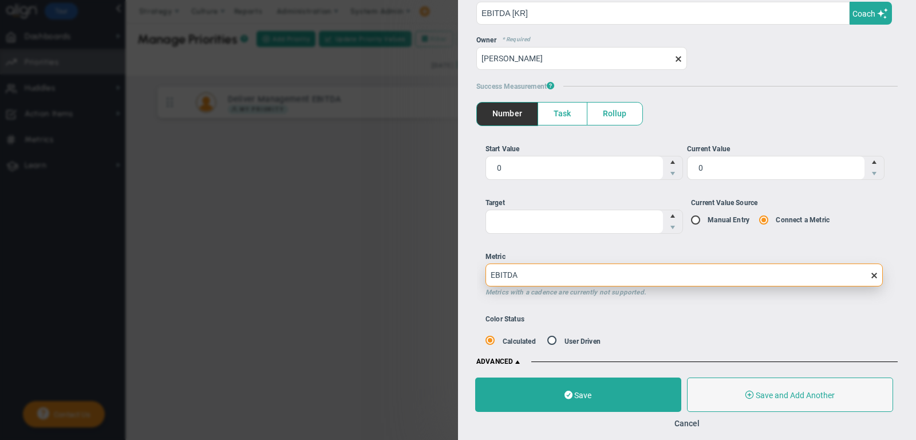
scroll to position [54, 0]
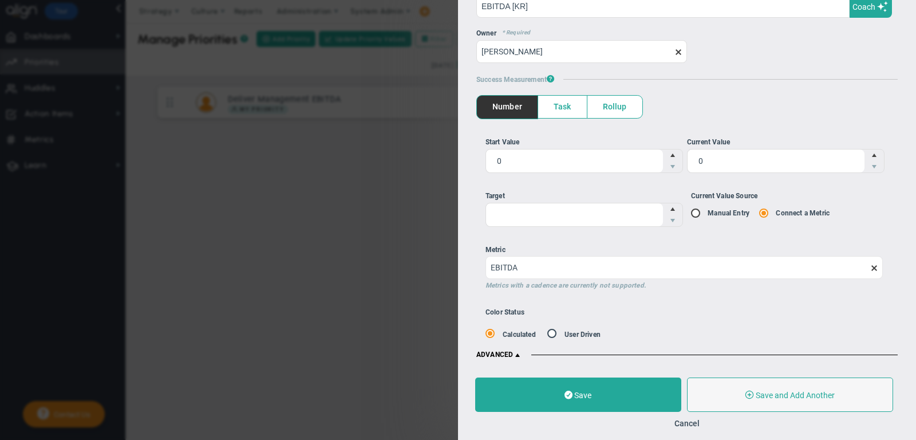
click at [876, 268] on span at bounding box center [874, 267] width 9 height 9
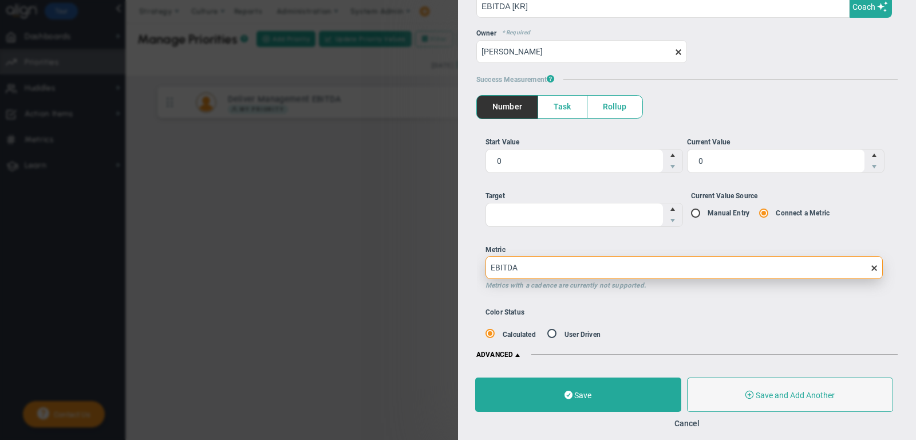
click at [876, 268] on input "EBITDA" at bounding box center [684, 267] width 397 height 23
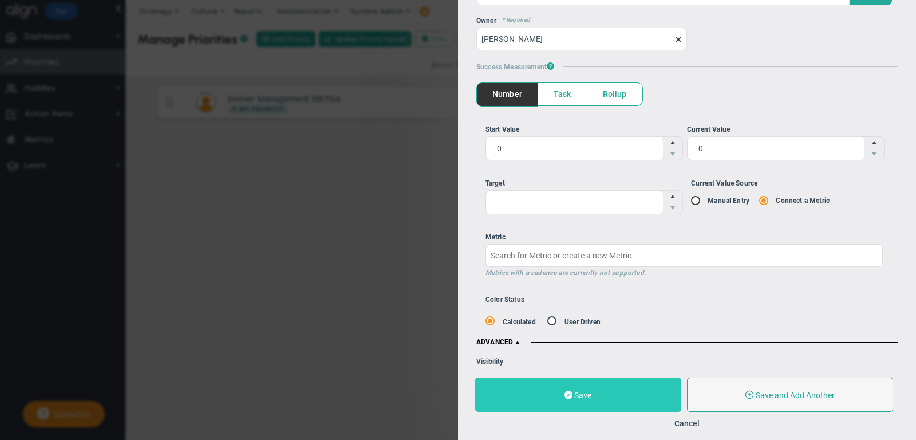
click at [635, 400] on button "Save" at bounding box center [578, 394] width 206 height 34
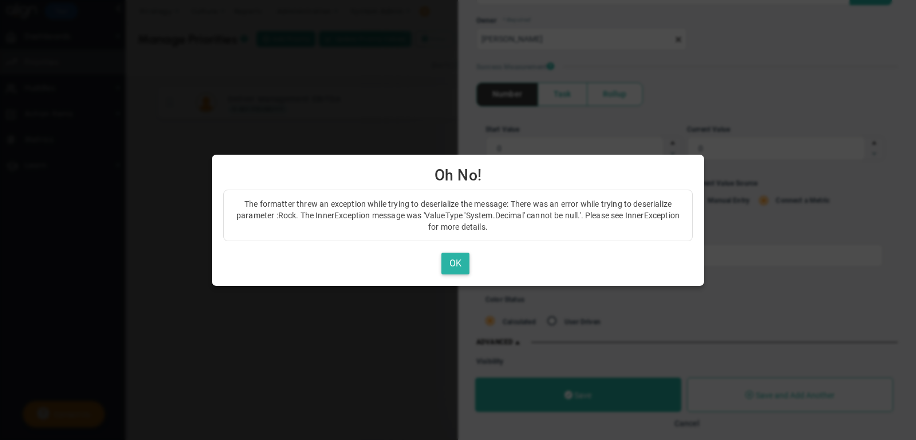
click at [456, 265] on button "OK" at bounding box center [455, 264] width 28 height 22
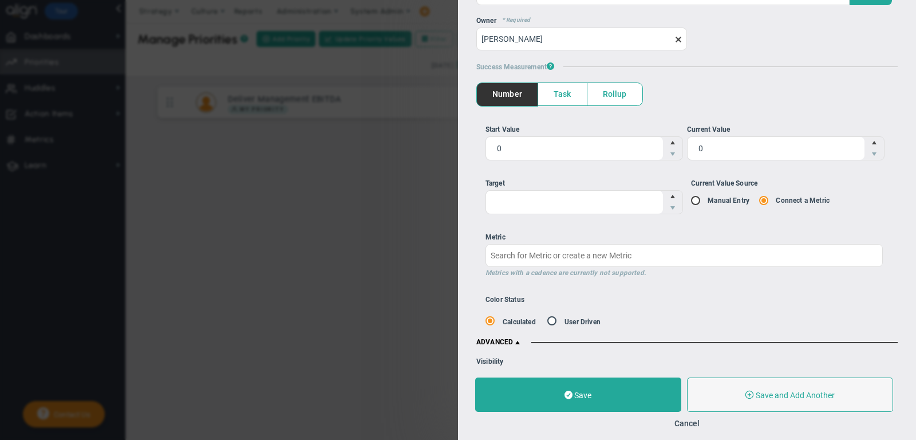
click at [711, 195] on div "Manual Entry Connect a Metric" at bounding box center [790, 200] width 198 height 11
click at [705, 196] on input "Current Value Source Manual Entry Connect a Metric" at bounding box center [699, 200] width 11 height 9
radio input "true"
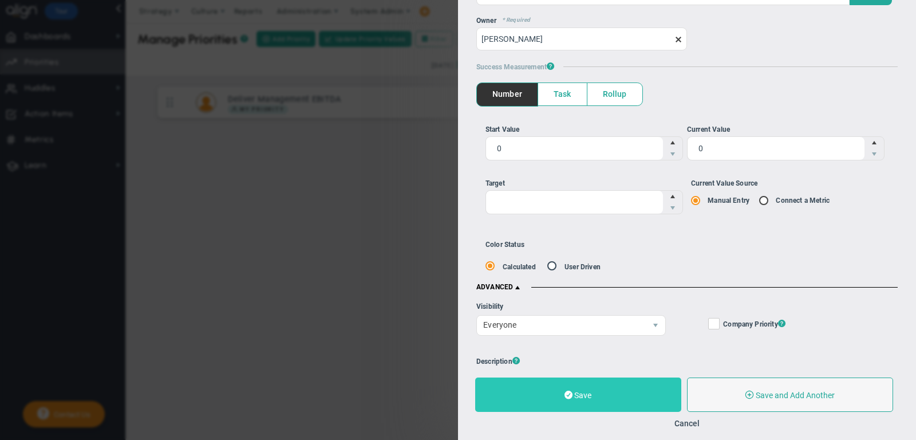
click at [618, 404] on button "Save" at bounding box center [578, 394] width 206 height 34
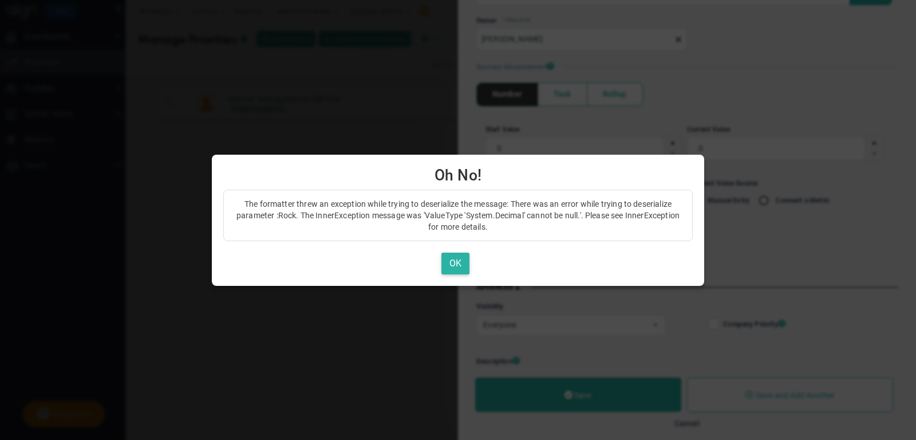
click at [448, 257] on button "OK" at bounding box center [455, 264] width 28 height 22
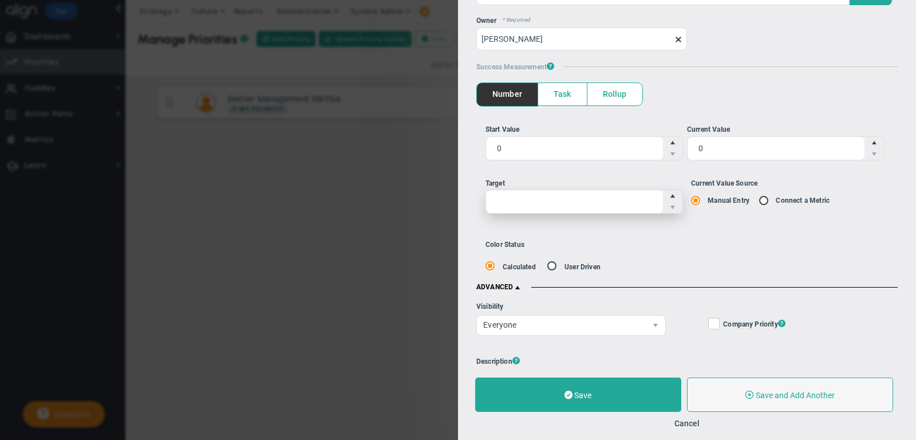
click at [589, 208] on span at bounding box center [585, 202] width 198 height 24
click at [589, 208] on input "Target" at bounding box center [574, 201] width 177 height 23
type input "1800000000"
type input "1,800,000,000"
click at [569, 204] on span "1,800,000,000 1800000000" at bounding box center [585, 202] width 198 height 24
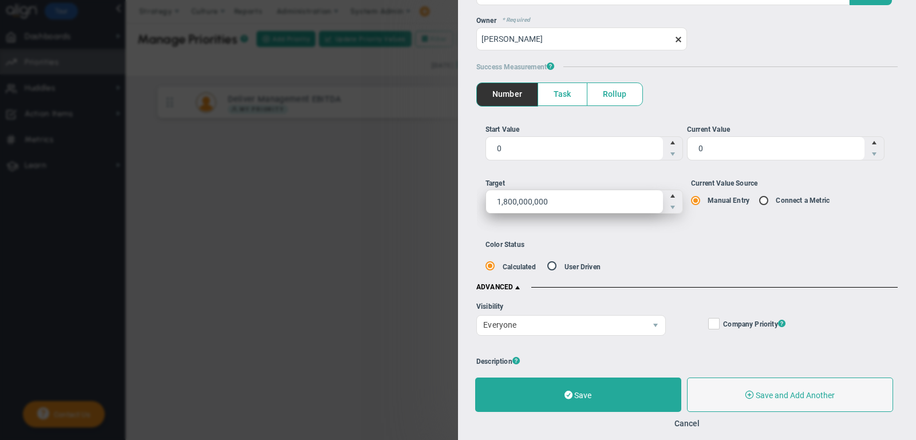
click at [569, 204] on input "1,800,000,000" at bounding box center [574, 201] width 177 height 23
type input "1800000"
type input "1,800,000"
click at [607, 230] on div "Start Value 0 0 Current Value 0 0 1,800,000 1800000 Manual Entry" at bounding box center [686, 173] width 421 height 135
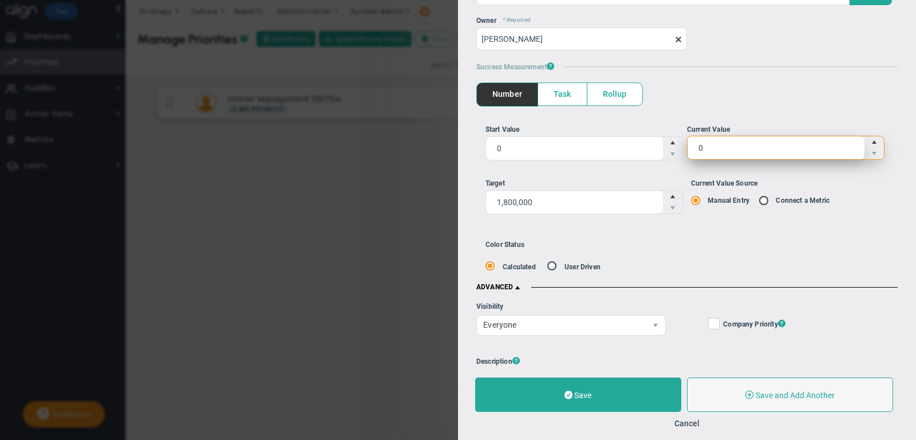
click at [731, 155] on span "0 0" at bounding box center [786, 148] width 198 height 24
click at [0, 0] on input "0" at bounding box center [0, 0] width 0 height 0
type input "1200000"
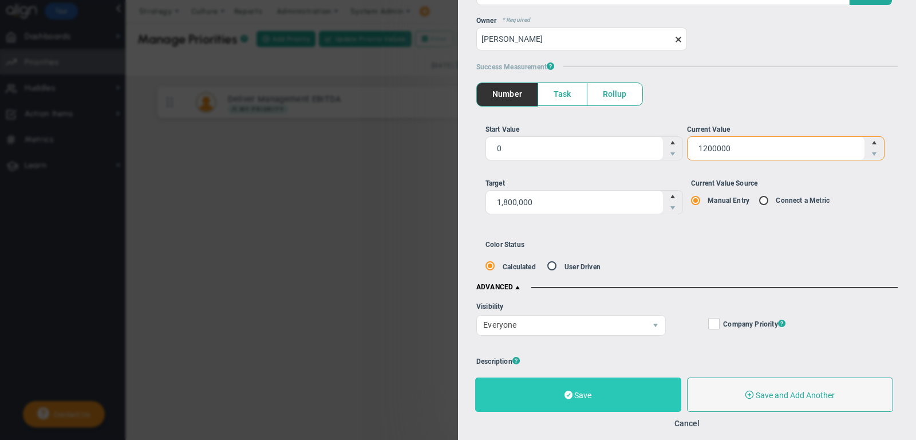
type input "1,200,000"
click at [565, 396] on span at bounding box center [569, 394] width 8 height 11
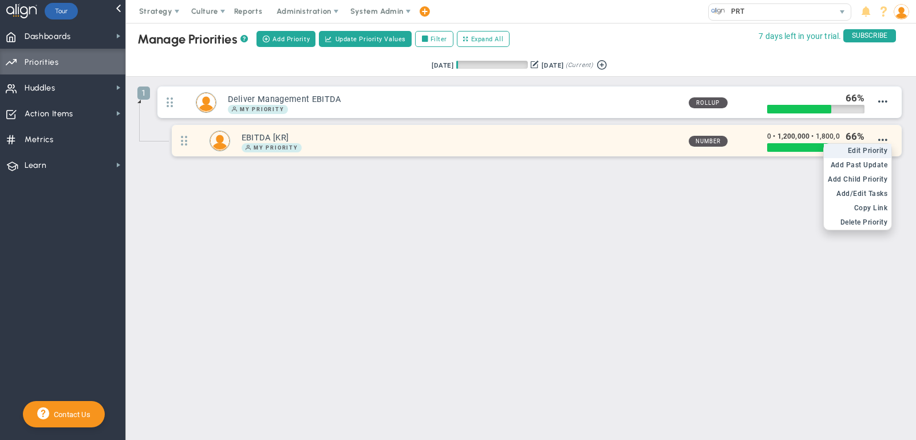
click at [870, 147] on span "Edit Priority" at bounding box center [868, 151] width 40 height 8
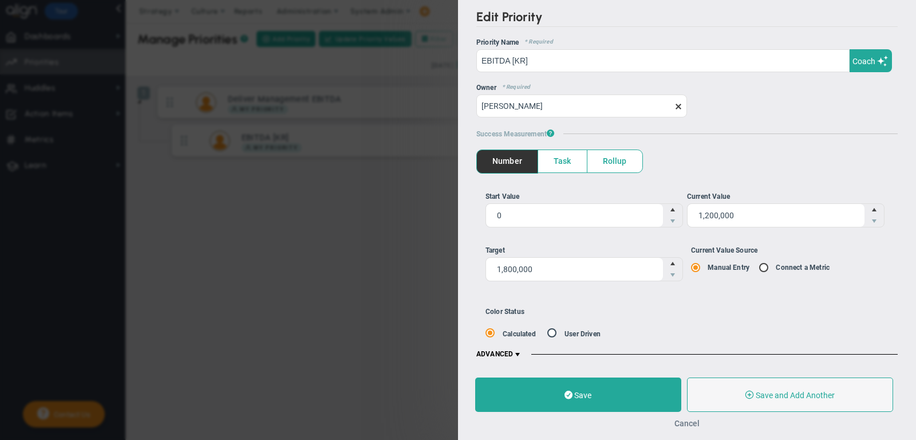
click at [681, 424] on button "Cancel" at bounding box center [686, 423] width 25 height 9
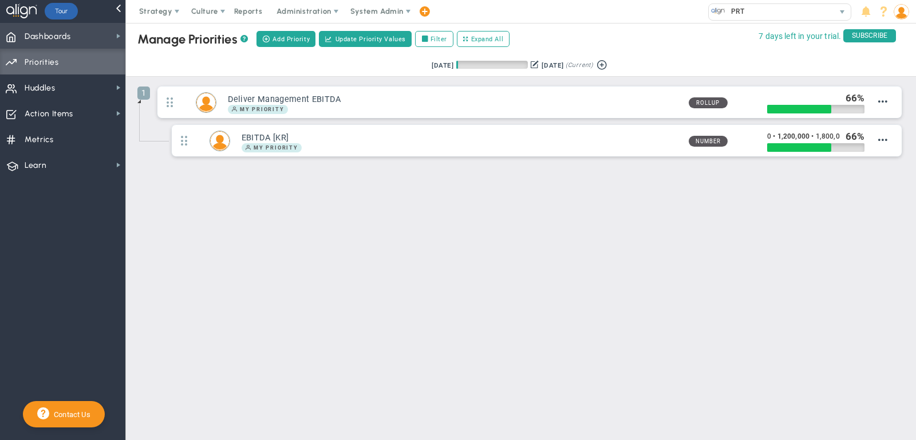
click at [77, 37] on span "Dashboards Dashboards" at bounding box center [62, 36] width 125 height 26
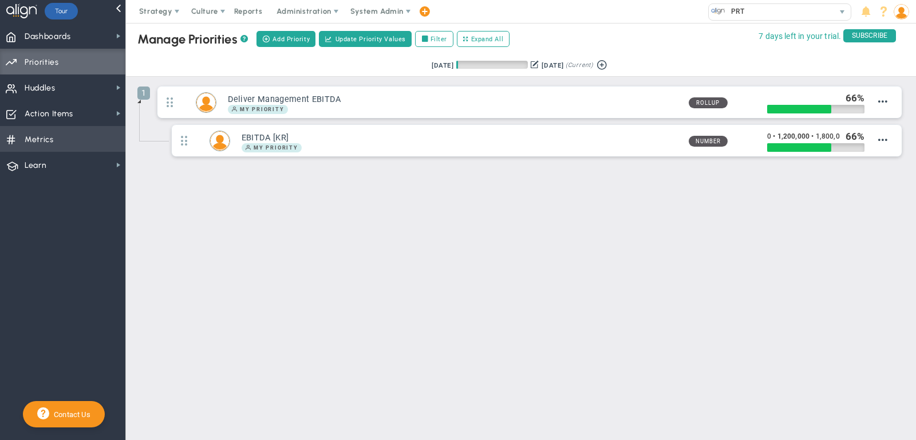
click at [62, 136] on span "Metrics Metrics" at bounding box center [62, 139] width 125 height 26
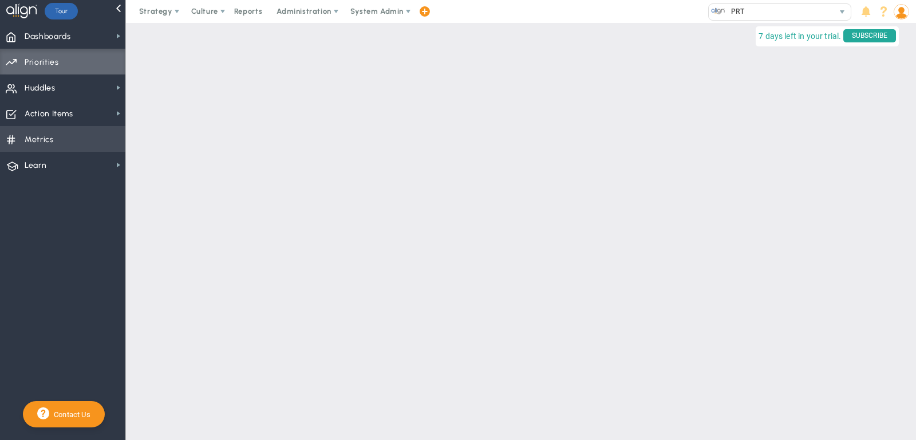
checkbox input "false"
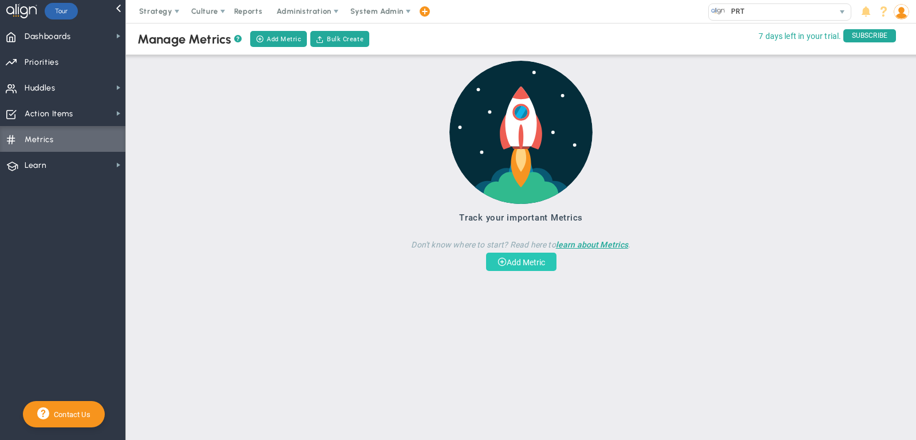
click at [515, 259] on button "Add Metric" at bounding box center [521, 262] width 70 height 18
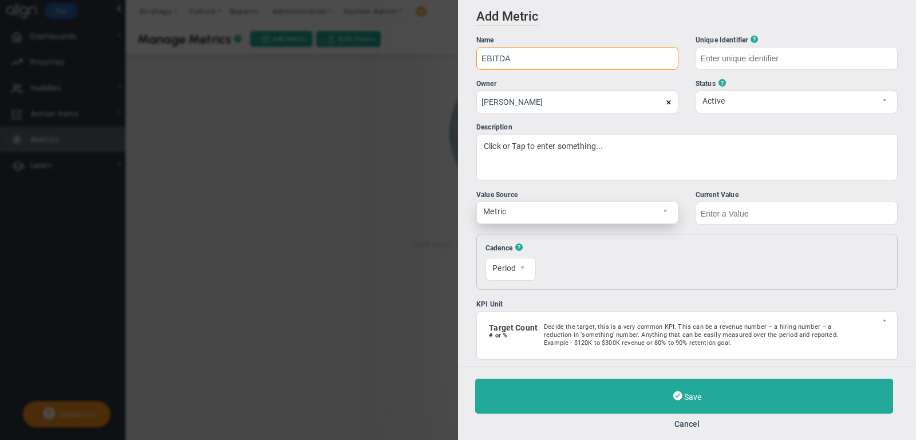
type input "EBITDA"
click at [571, 211] on span "Metric" at bounding box center [568, 211] width 182 height 19
type input "EBITDA"
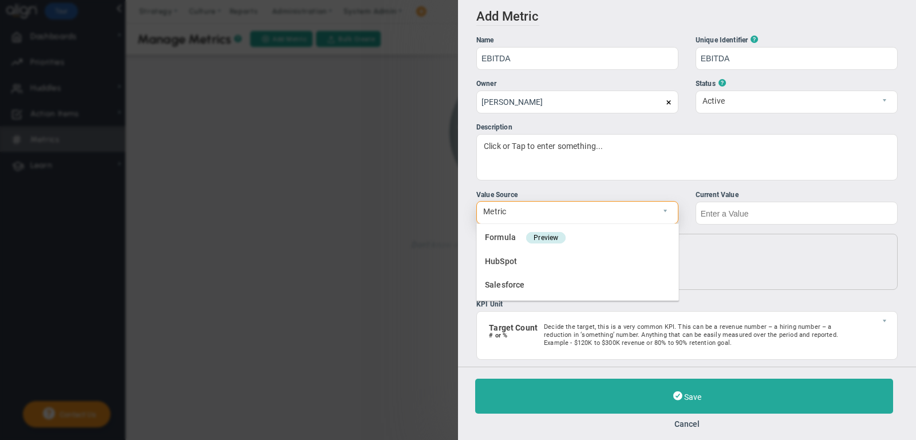
click at [570, 211] on span "Metric" at bounding box center [568, 211] width 182 height 19
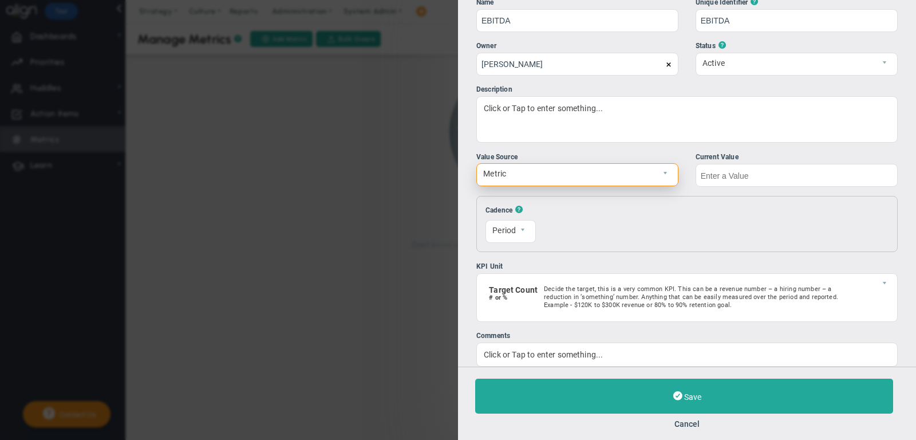
scroll to position [53, 0]
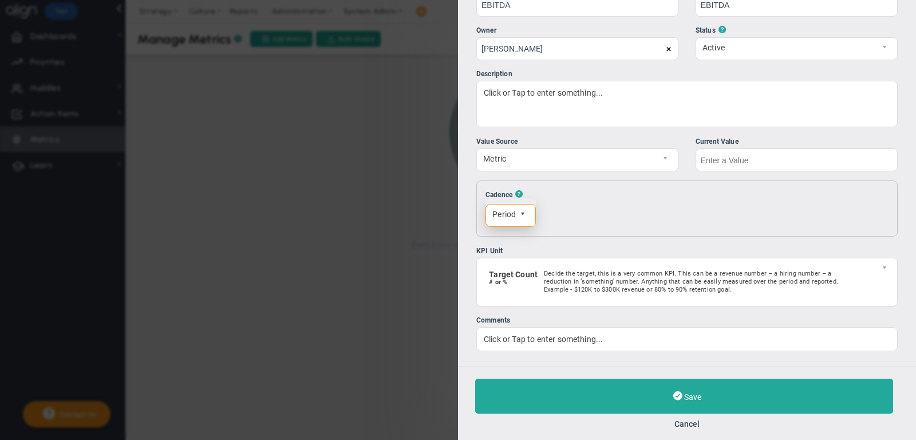
click at [523, 211] on span "select" at bounding box center [522, 214] width 7 height 7
click at [523, 210] on span "select" at bounding box center [525, 215] width 19 height 22
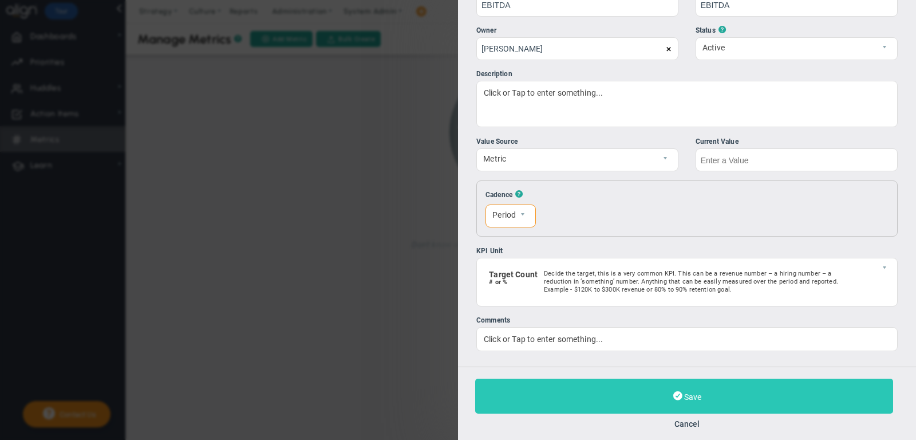
click at [645, 389] on button "Save" at bounding box center [684, 395] width 418 height 35
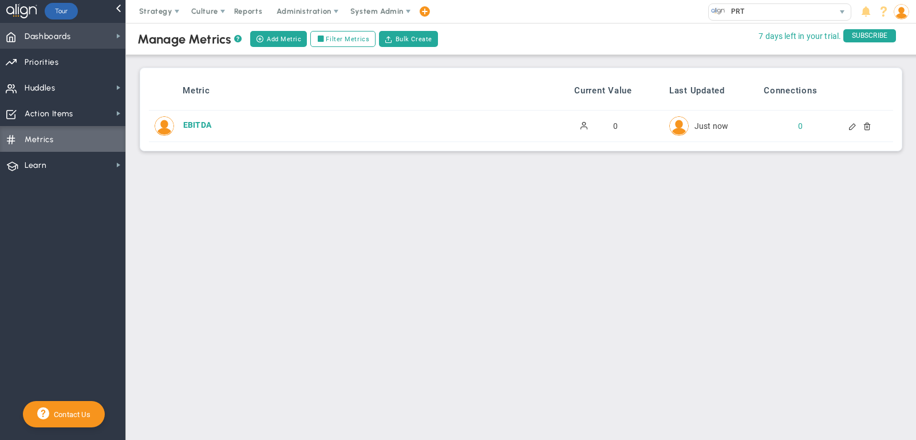
click at [66, 34] on span "Dashboards" at bounding box center [48, 37] width 46 height 24
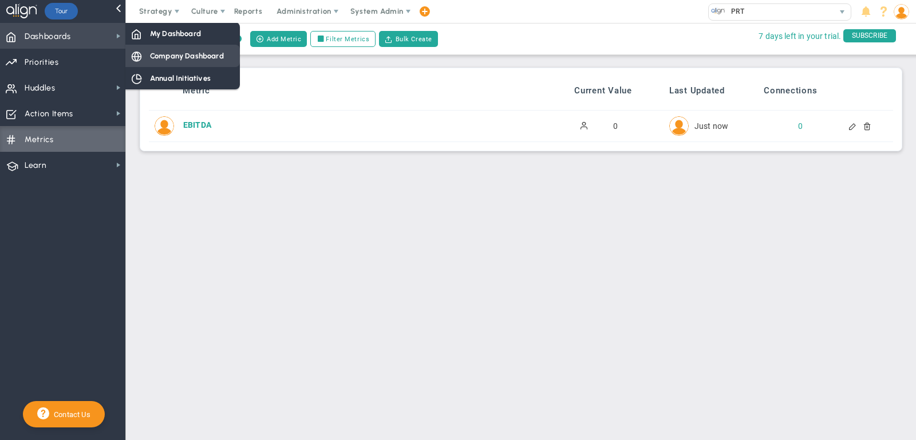
click at [189, 56] on span "Company Dashboard" at bounding box center [187, 55] width 74 height 11
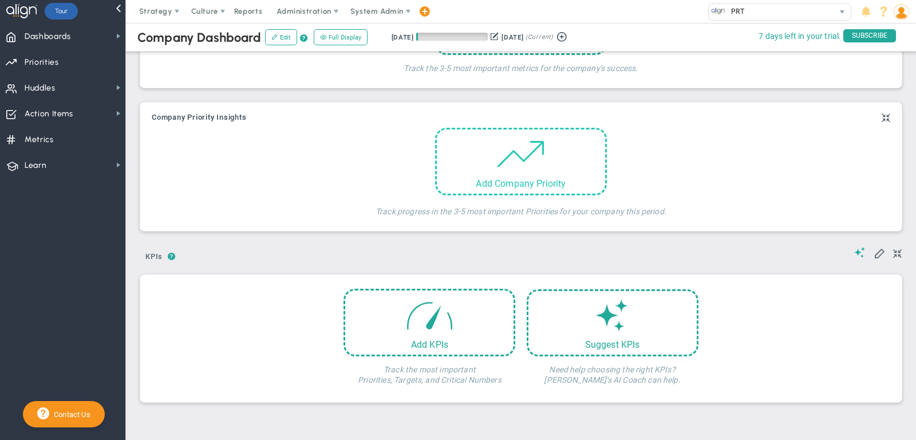
scroll to position [112, 0]
click at [454, 322] on div "Add KPIs" at bounding box center [430, 320] width 172 height 68
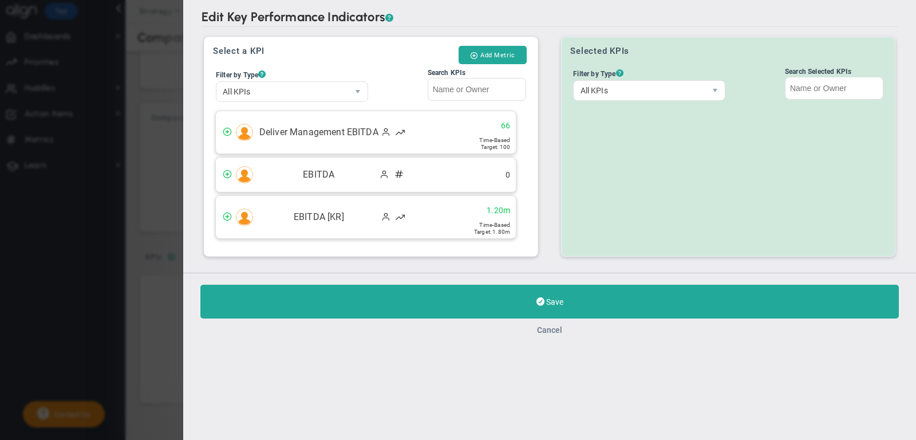
click at [553, 325] on button "Cancel" at bounding box center [549, 329] width 25 height 9
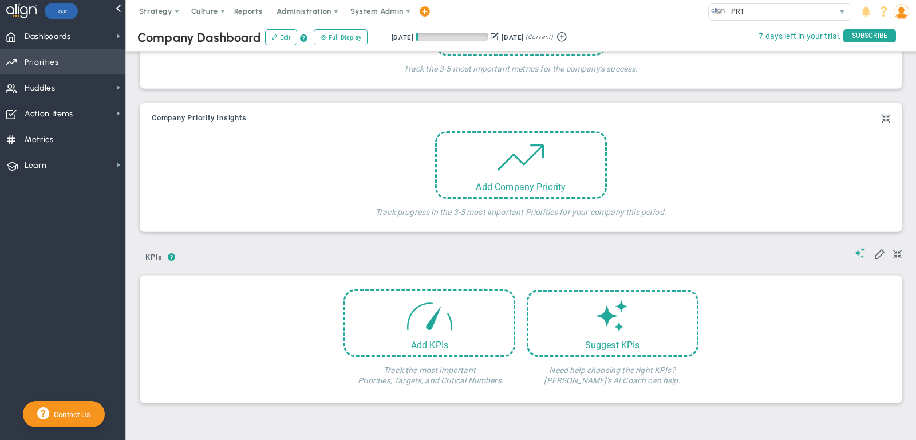
click at [77, 60] on span "Priorities Projects OKR Tree Priorities Projects OKRs" at bounding box center [62, 62] width 125 height 26
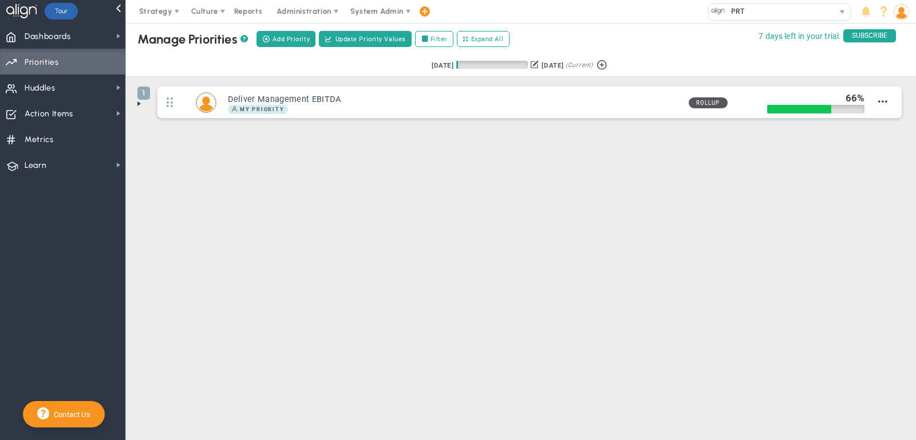
click at [141, 100] on span at bounding box center [139, 103] width 9 height 9
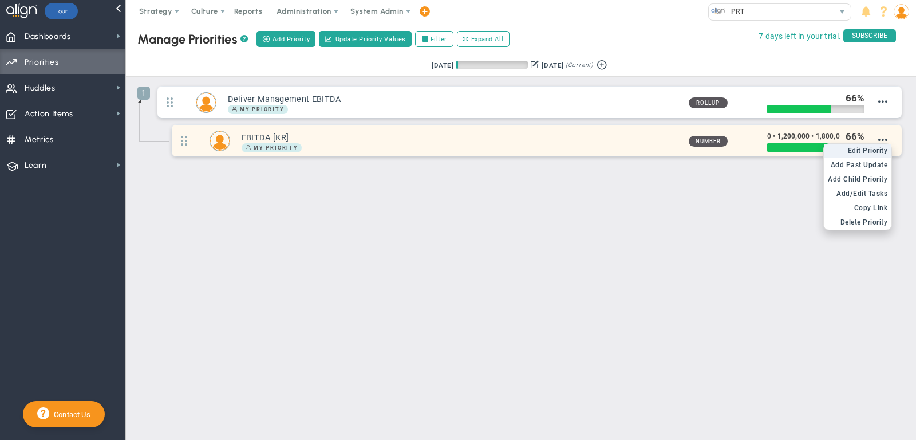
click at [875, 151] on span "Edit Priority" at bounding box center [868, 151] width 40 height 8
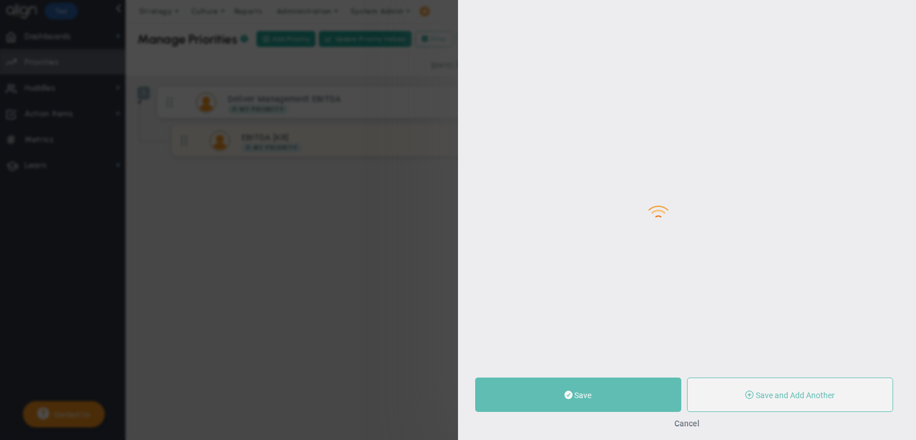
type input "EBITDA [KR]"
type input "0"
type input "1,200,000"
type input "1,800,000"
radio input "true"
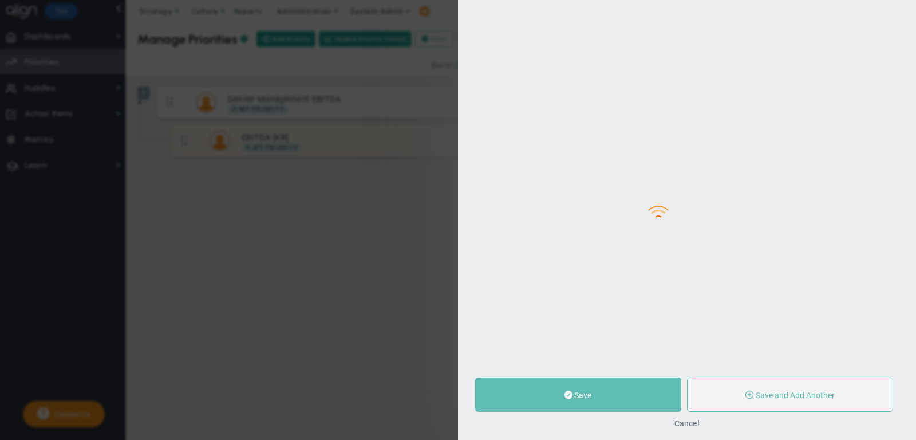
type input "[PERSON_NAME]"
type input "0"
type input "1,200,000"
type input "1,800,000"
radio input "true"
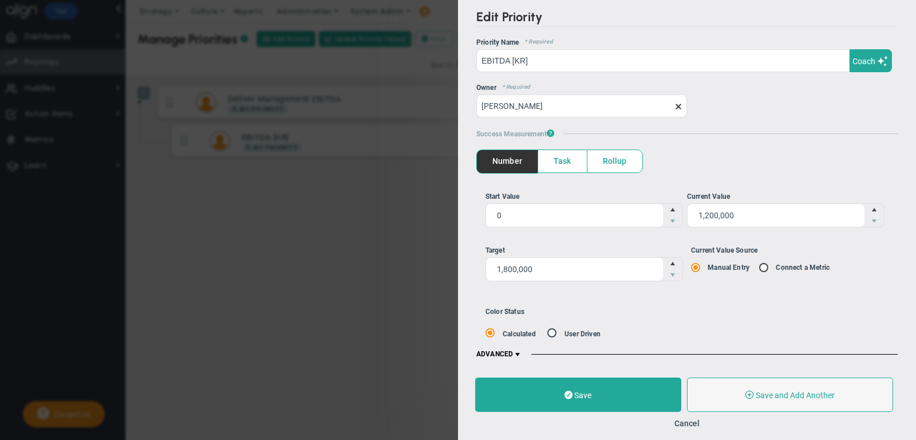
click at [778, 267] on label "Connect a Metric" at bounding box center [803, 267] width 54 height 8
click at [762, 266] on input "Current Value Source Manual Entry Connect a Metric" at bounding box center [767, 267] width 11 height 9
radio input "true"
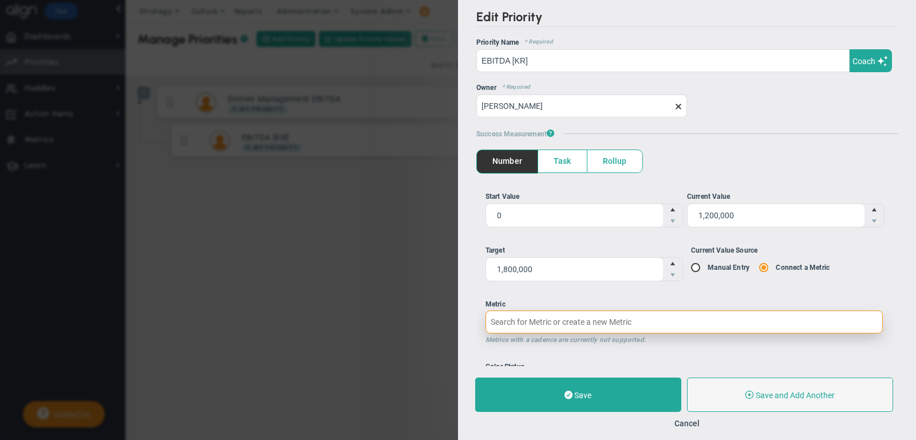
click at [629, 322] on input "Metric Metrics with a cadence are currently not supported." at bounding box center [684, 321] width 397 height 23
click at [628, 318] on input "Metric Metrics with a cadence are currently not supported." at bounding box center [684, 321] width 397 height 23
type input "e"
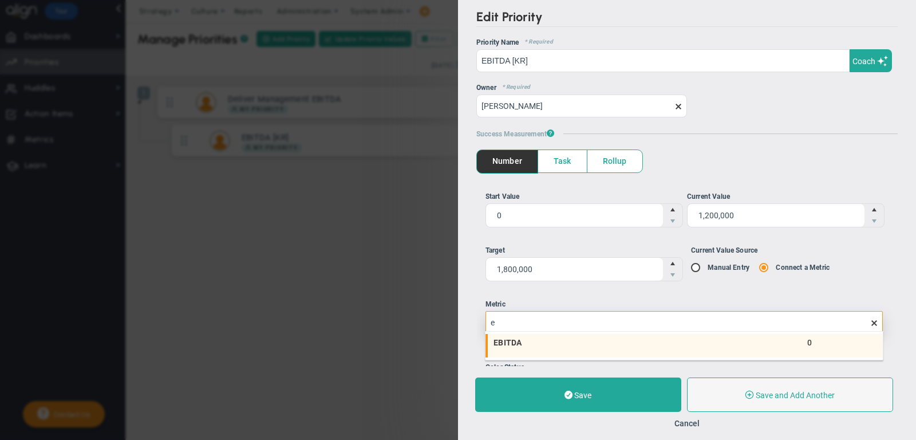
click at [599, 346] on li "EBITDA 0" at bounding box center [684, 346] width 397 height 24
type input "0"
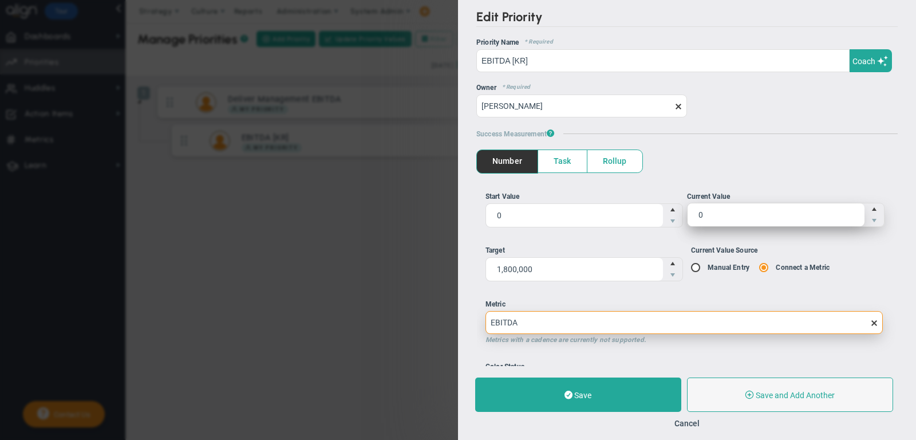
type input "EBITDA"
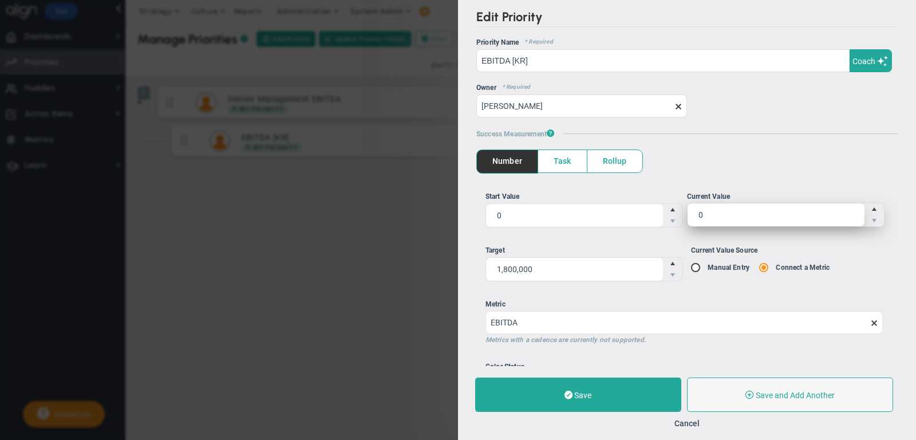
click at [728, 217] on span "0 0" at bounding box center [786, 215] width 198 height 24
click at [728, 217] on input "0" at bounding box center [776, 214] width 177 height 23
type input "1200000"
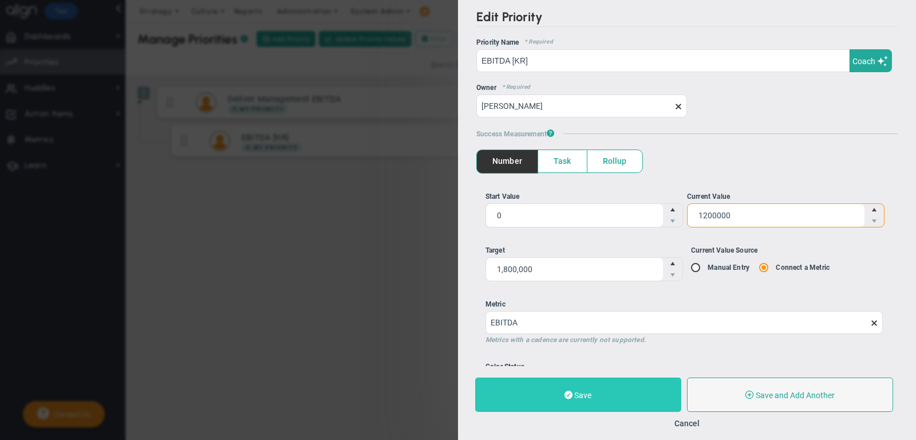
type input "1,200,000"
click at [556, 390] on button "Save" at bounding box center [578, 394] width 206 height 34
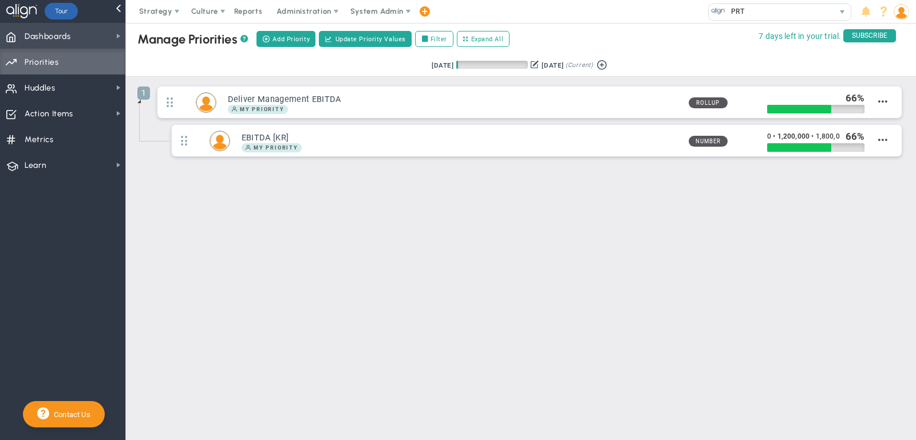
click at [42, 40] on span "Dashboards" at bounding box center [48, 37] width 46 height 24
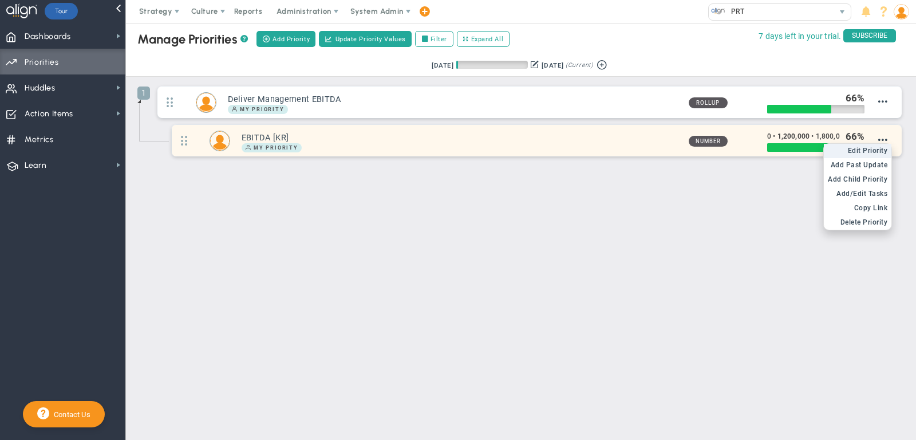
click at [878, 150] on span "Edit Priority" at bounding box center [868, 151] width 40 height 8
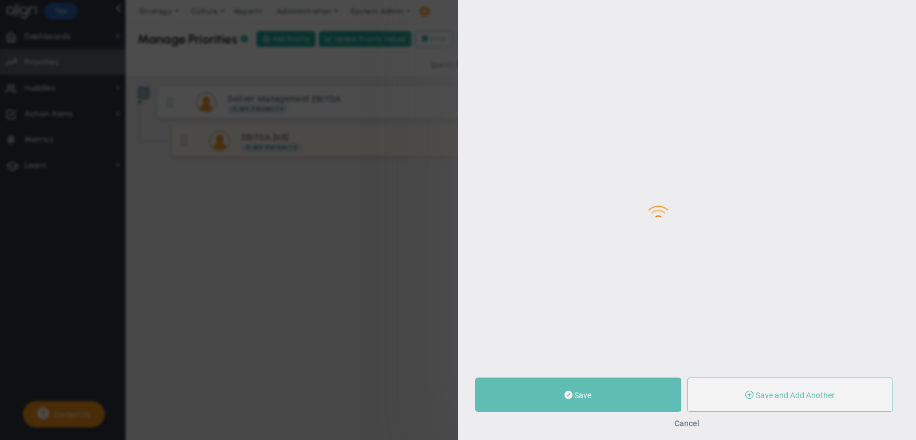
type input "EBITDA [KR]"
type input "0"
type input "1,200,000"
type input "1,800,000"
radio input "true"
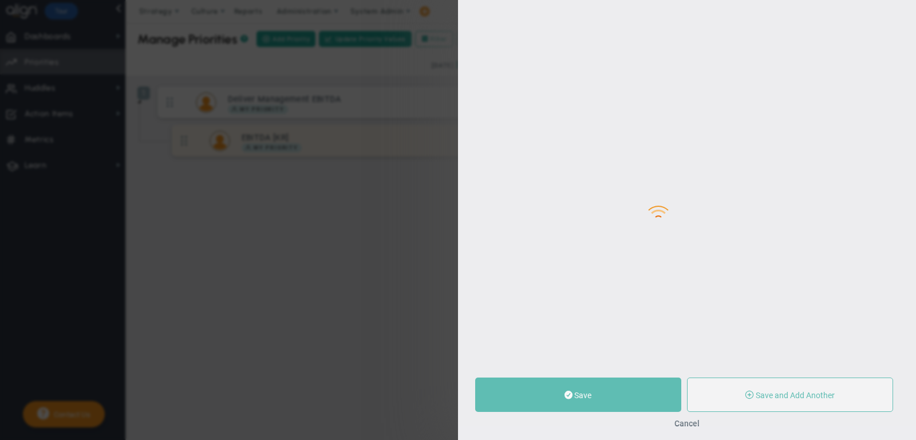
type input "[PERSON_NAME]"
type input "0"
type input "1,200,000"
type input "1,800,000"
radio input "true"
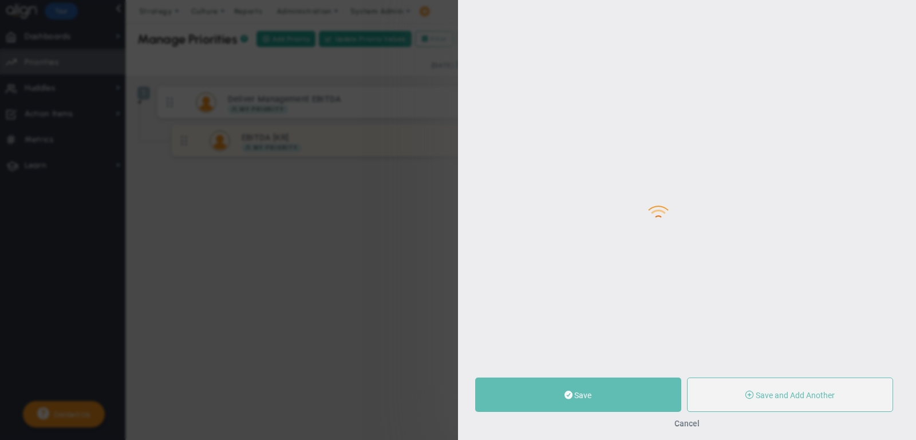
type input "EBITDA"
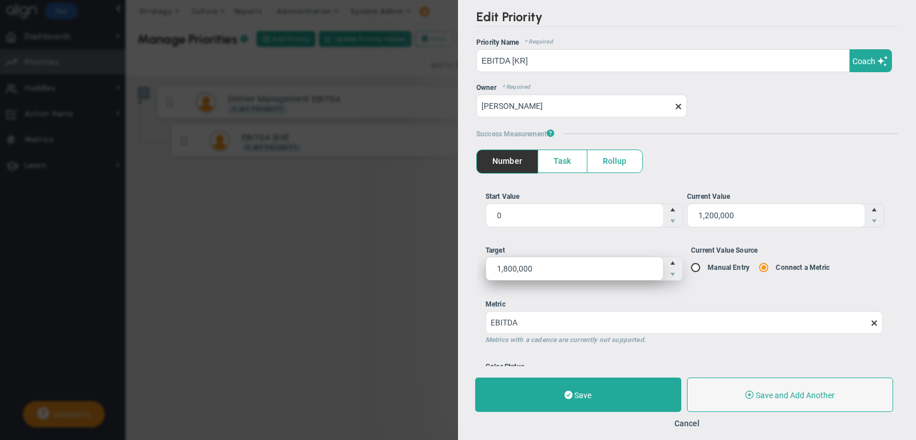
click at [570, 270] on span "1,800,000 1800000" at bounding box center [585, 269] width 198 height 24
click at [570, 270] on input "1,800,000" at bounding box center [574, 268] width 177 height 23
type input "1.8"
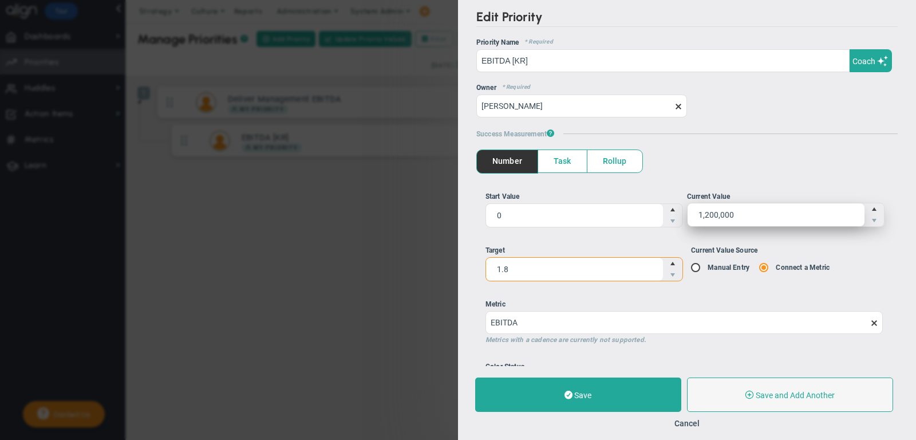
type input "1.8"
drag, startPoint x: 756, startPoint y: 202, endPoint x: 695, endPoint y: 219, distance: 62.9
click at [640, 219] on ul "Start Value 0 0 Current Value 1,200,000 1200000" at bounding box center [688, 213] width 404 height 45
type input "1.2"
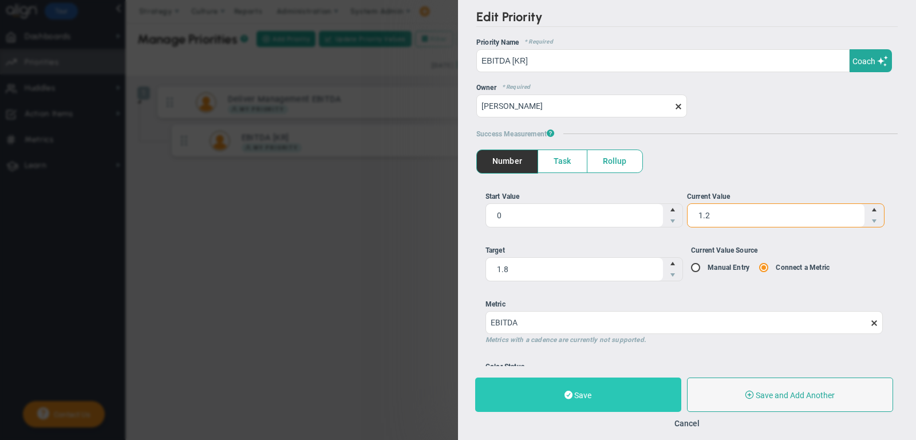
type input "1.2"
click at [624, 378] on button "Save" at bounding box center [578, 394] width 206 height 34
